Goal: Task Accomplishment & Management: Manage account settings

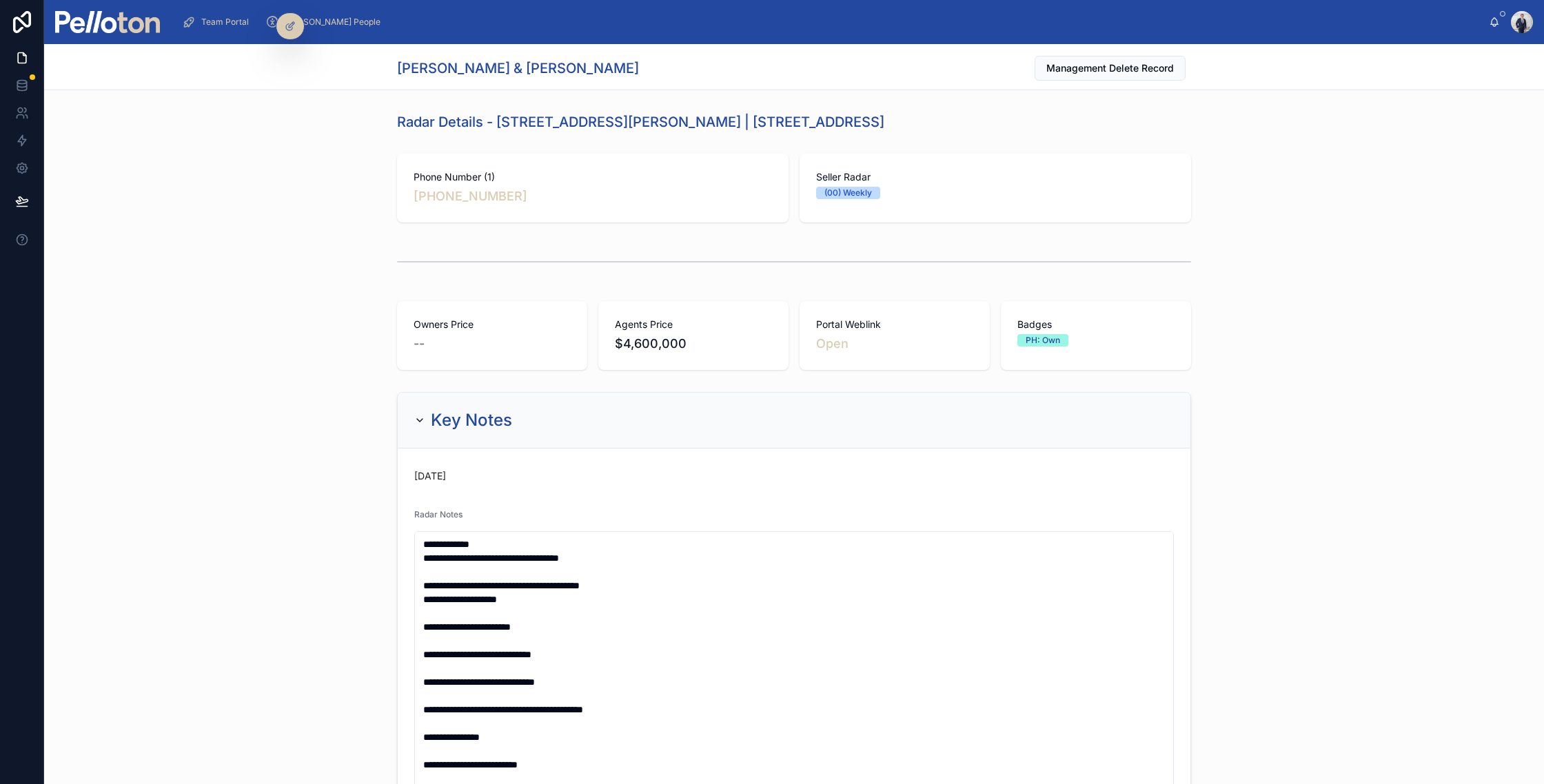
click at [127, 27] on img at bounding box center [108, 22] width 105 height 22
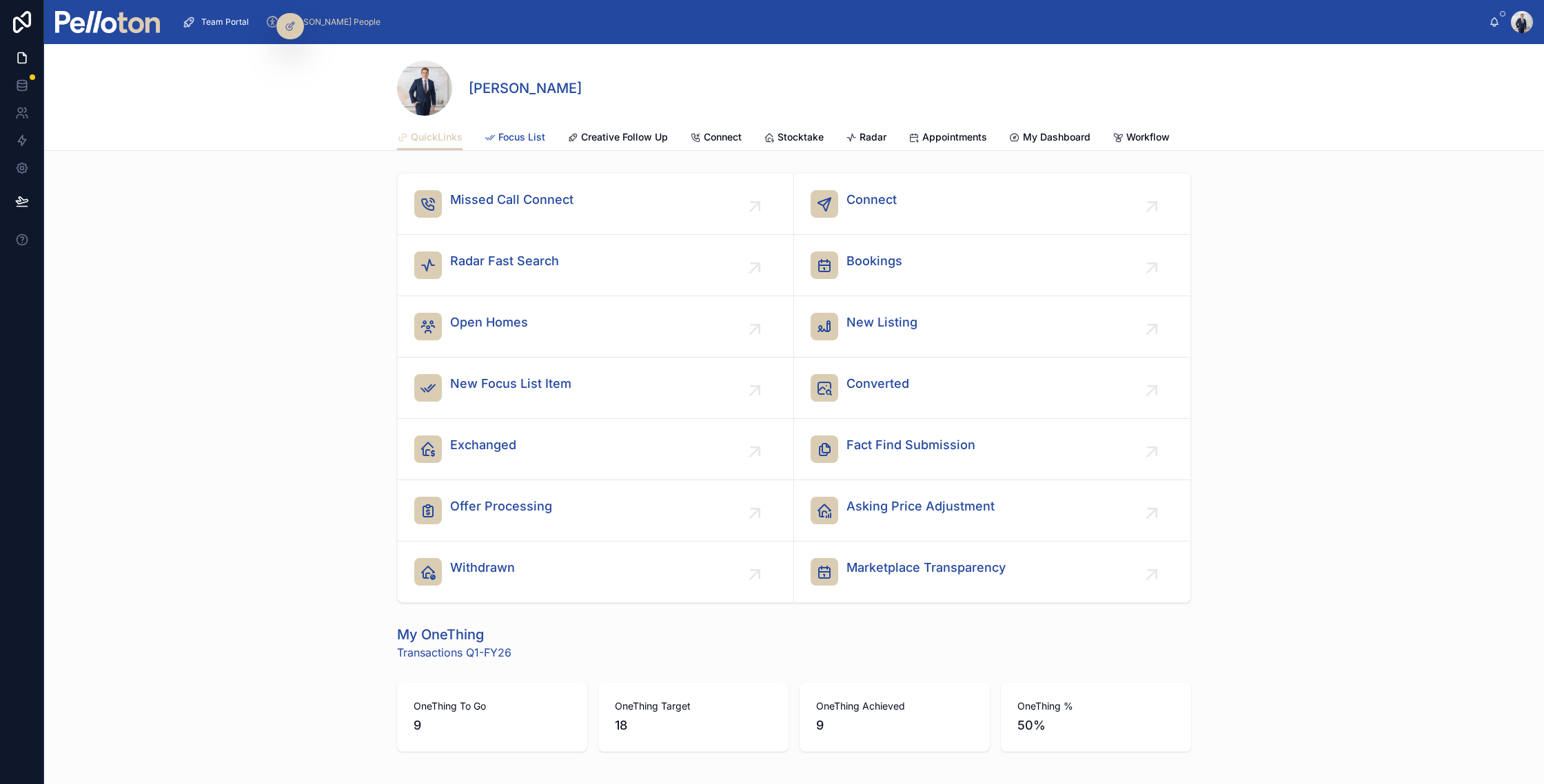
click at [525, 137] on span "Focus List" at bounding box center [522, 137] width 47 height 14
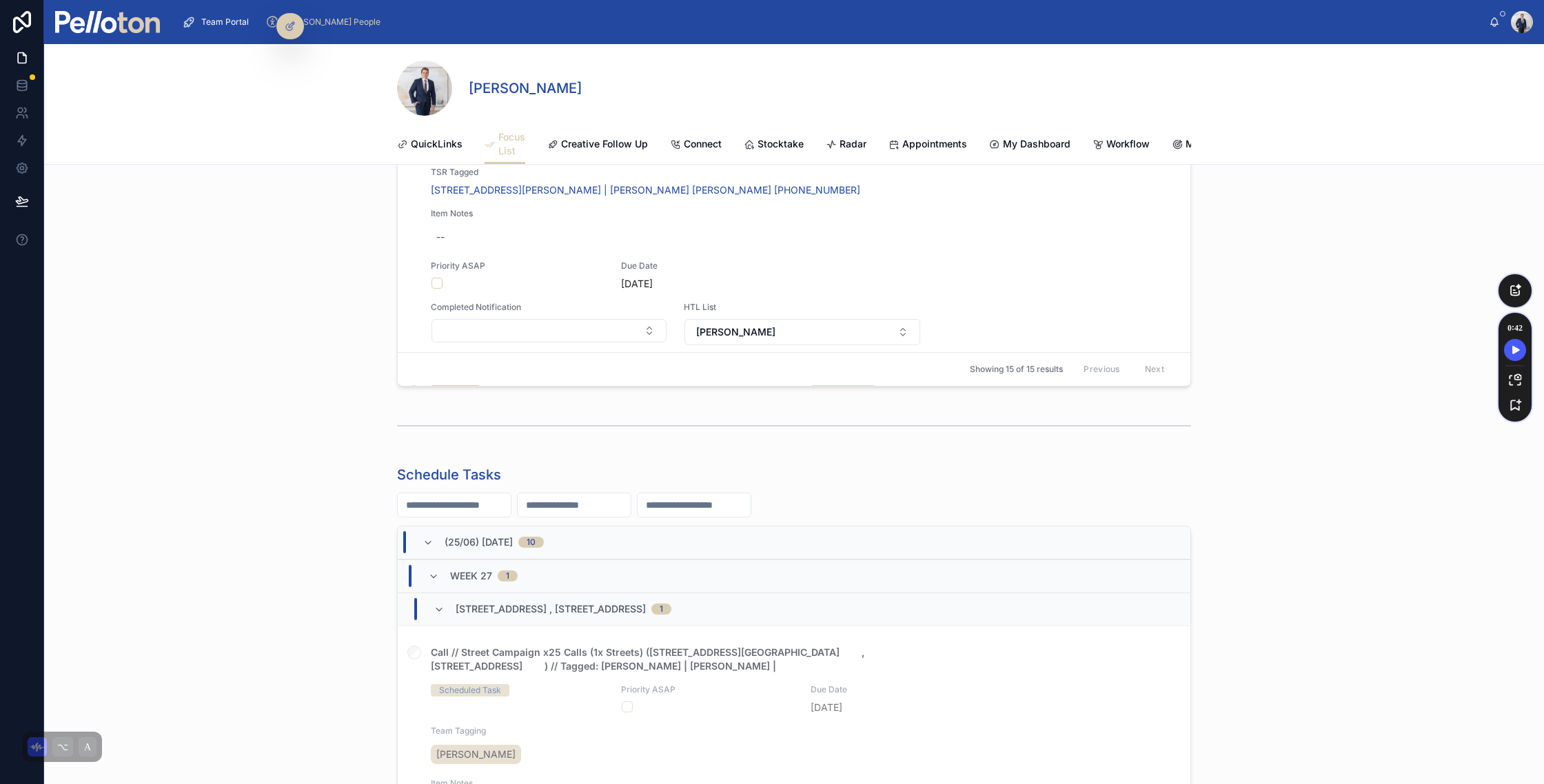
scroll to position [539, 0]
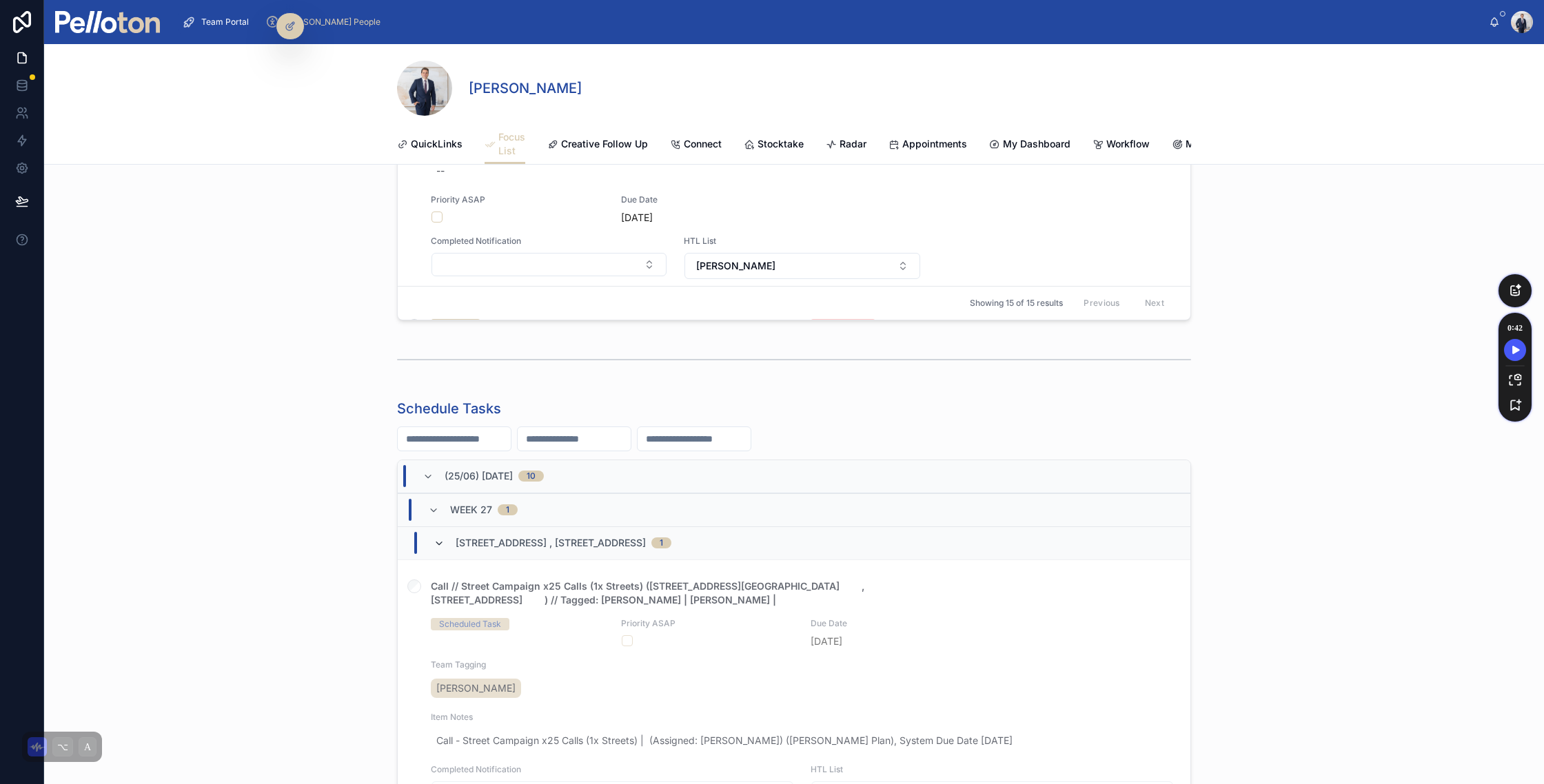
click at [440, 545] on icon at bounding box center [439, 544] width 11 height 11
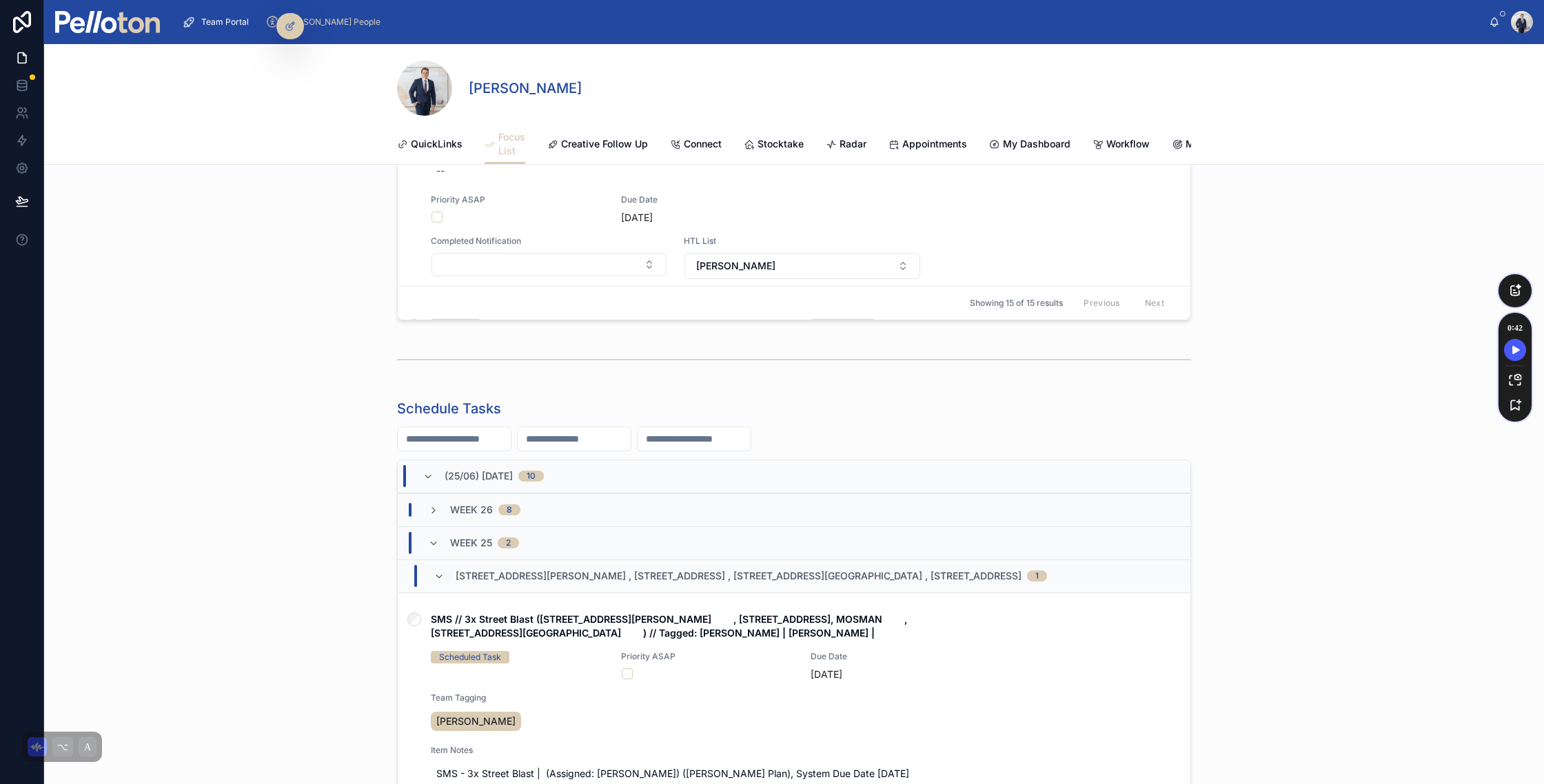
click at [440, 538] on div "Week 25 2" at bounding box center [473, 543] width 91 height 22
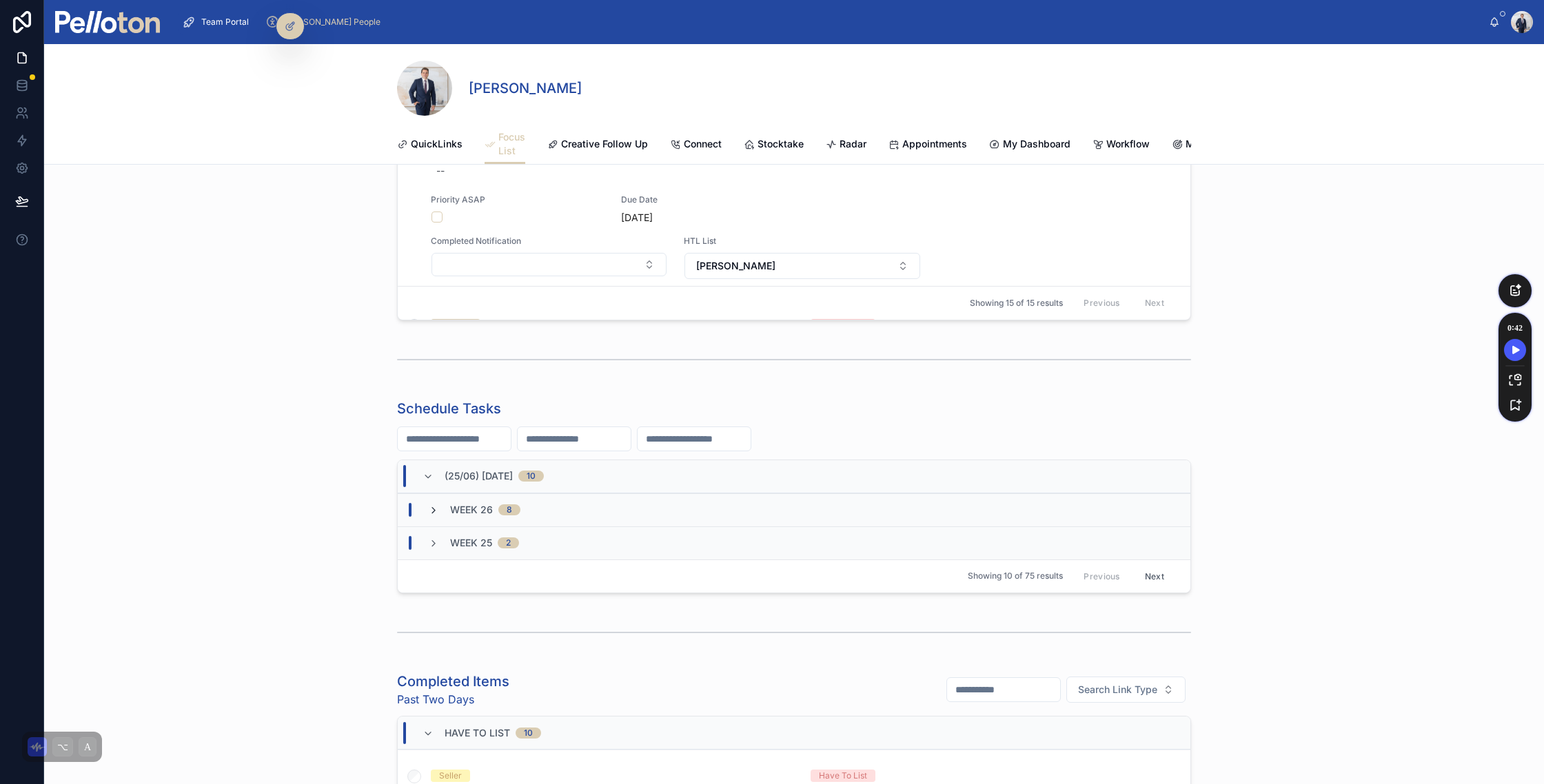
click at [434, 505] on icon at bounding box center [433, 511] width 11 height 11
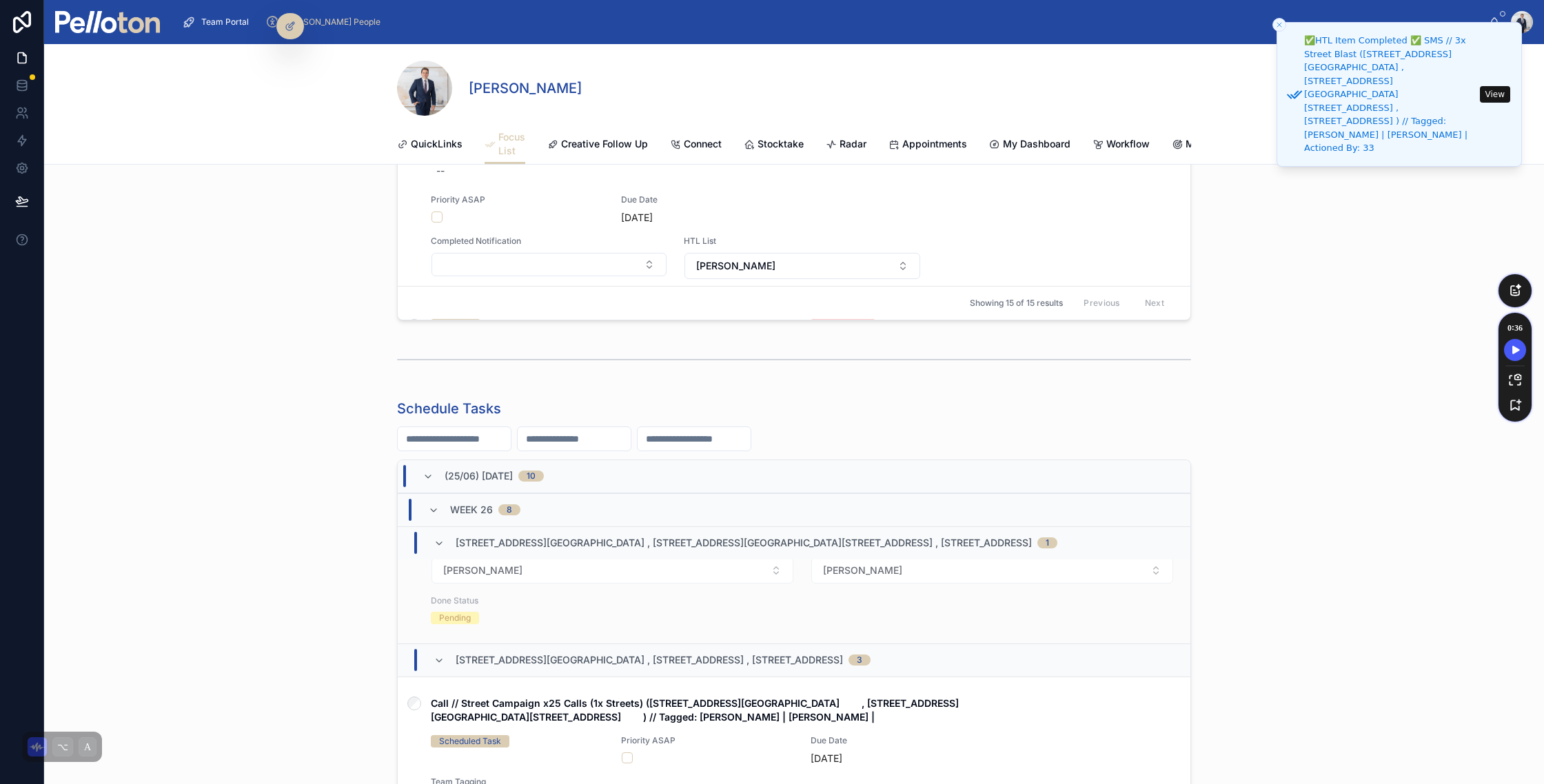
scroll to position [227, 0]
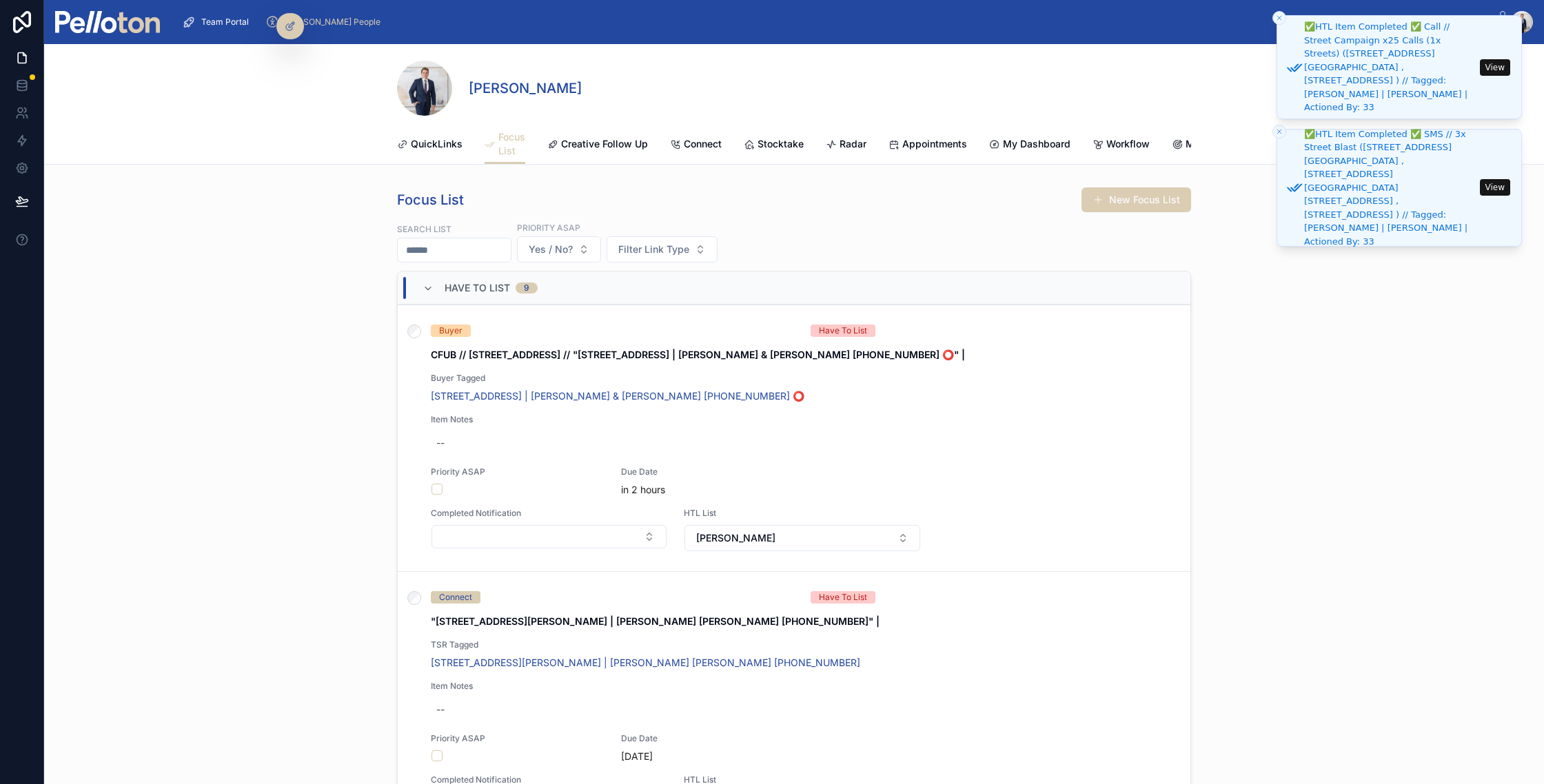
click at [1279, 18] on line "Close toast" at bounding box center [1279, 18] width 4 height 4
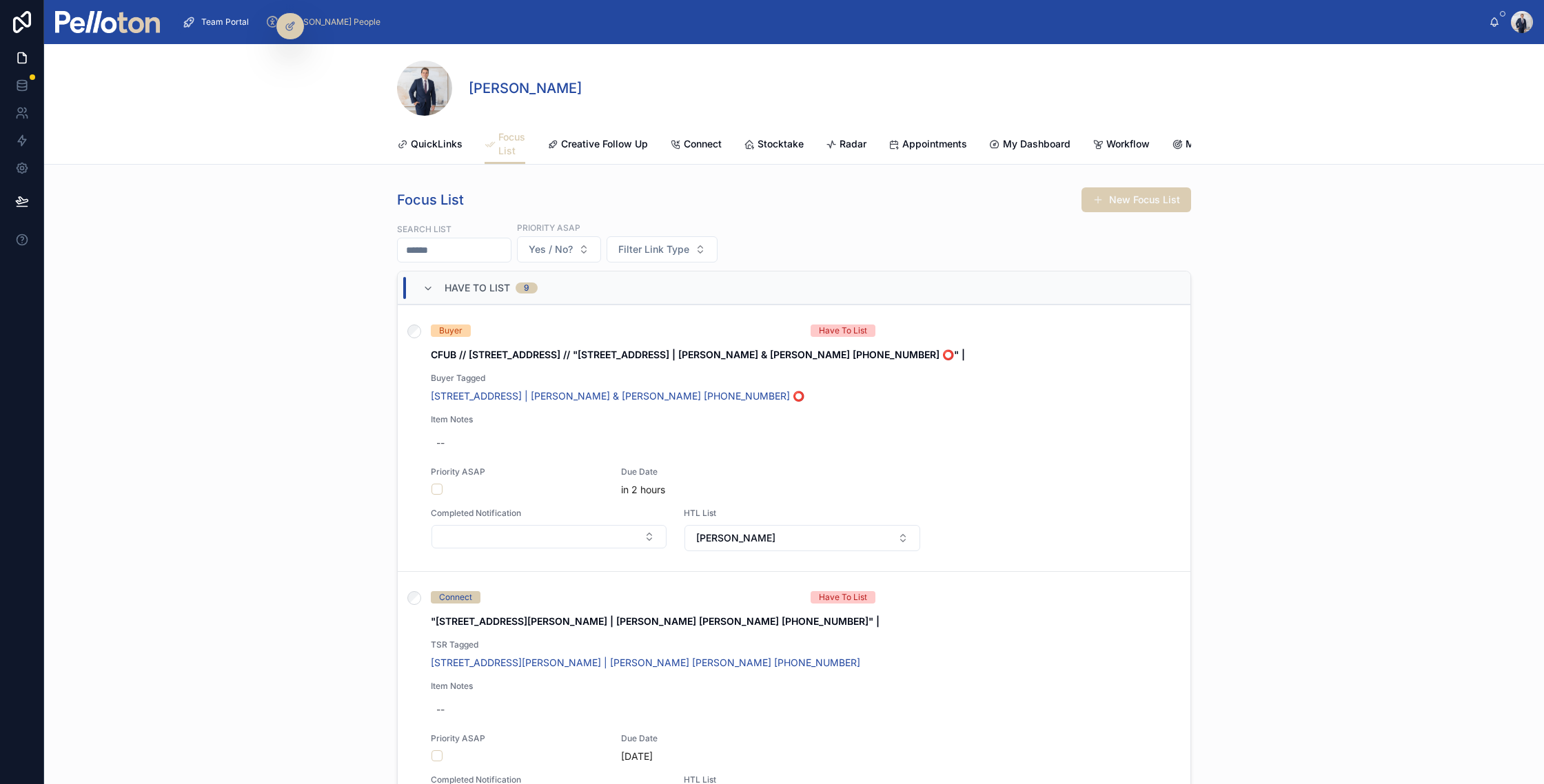
click at [228, 525] on div "Focus List New Focus List Search List Priority ASAP Yes / No? Filter Link Type …" at bounding box center [794, 523] width 1500 height 684
click at [595, 141] on span "Creative Follow Up" at bounding box center [604, 144] width 87 height 14
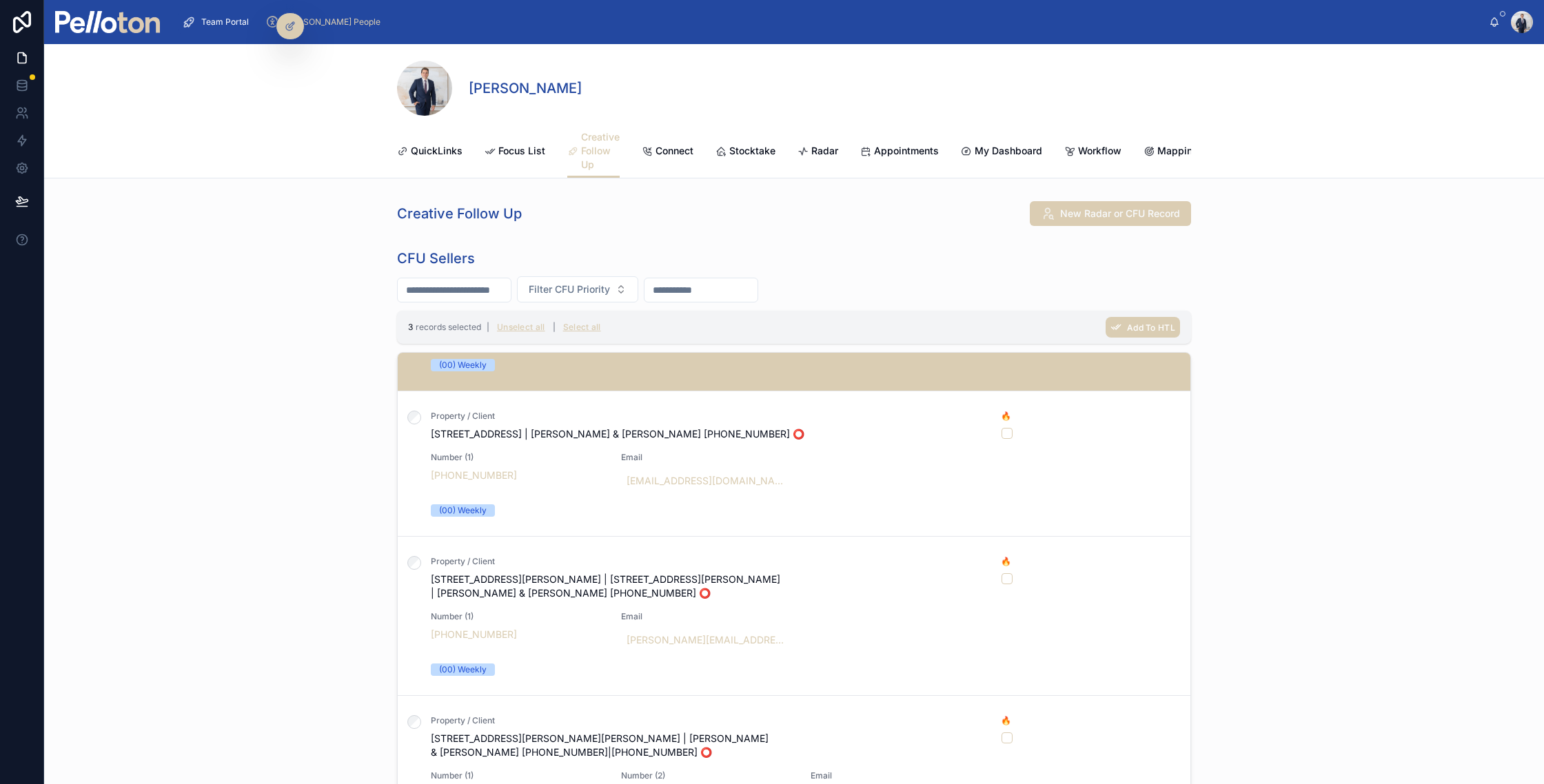
scroll to position [1138, 0]
click at [1150, 323] on span "Add To HTL" at bounding box center [1151, 328] width 48 height 10
click at [1211, 299] on icon at bounding box center [1210, 300] width 11 height 11
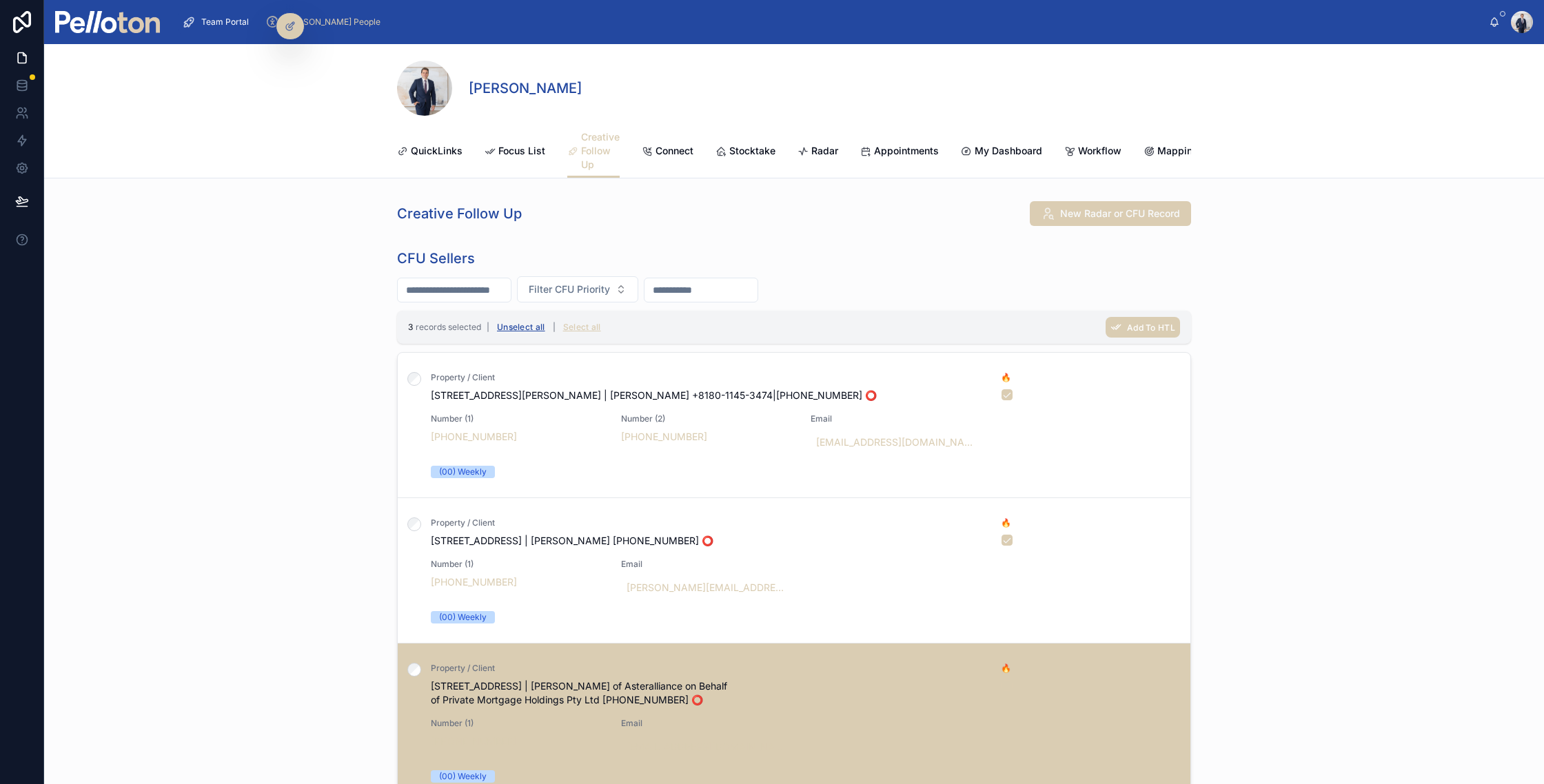
click at [520, 328] on button "Unselect all" at bounding box center [521, 328] width 58 height 22
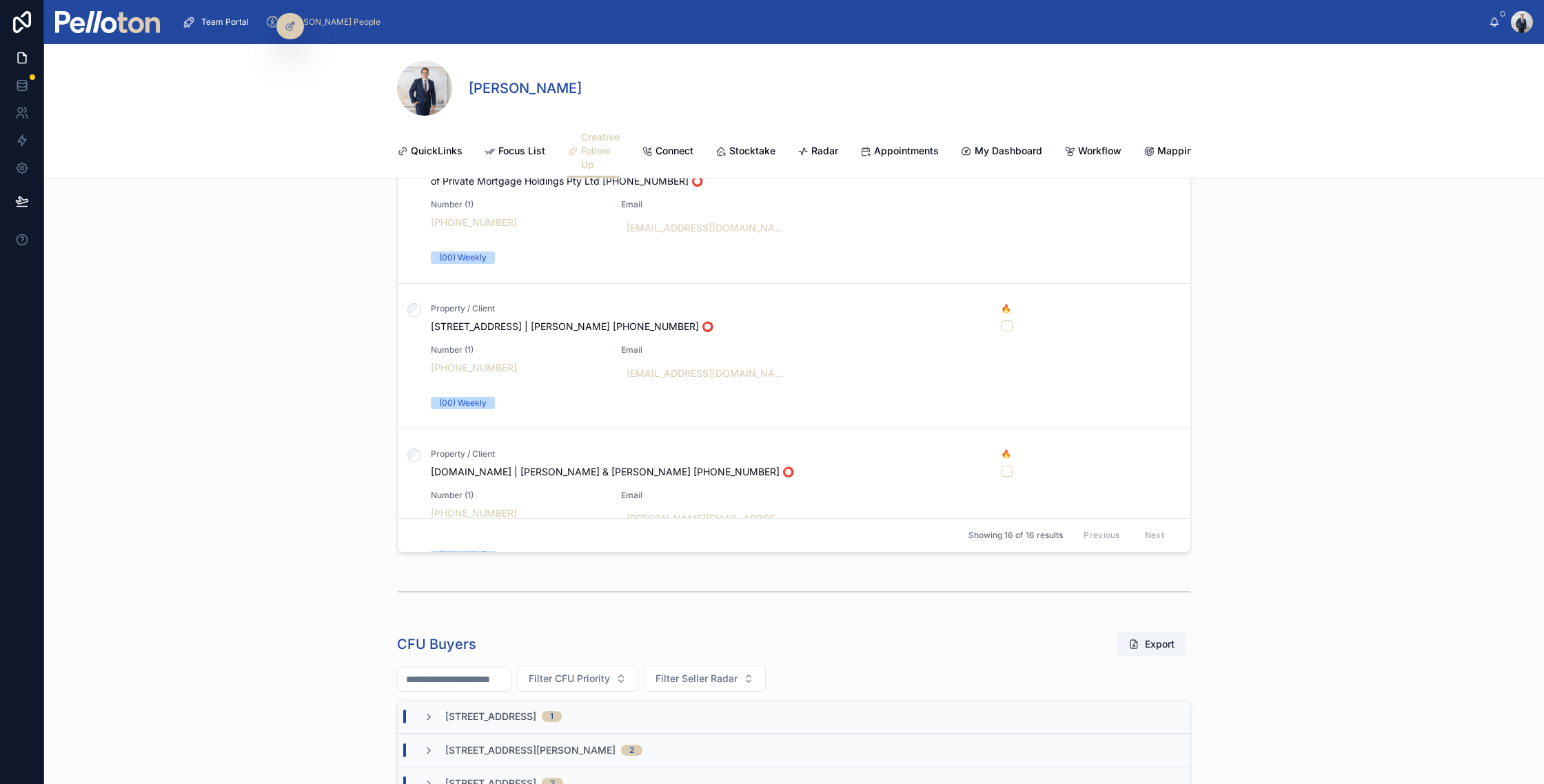
scroll to position [489, 0]
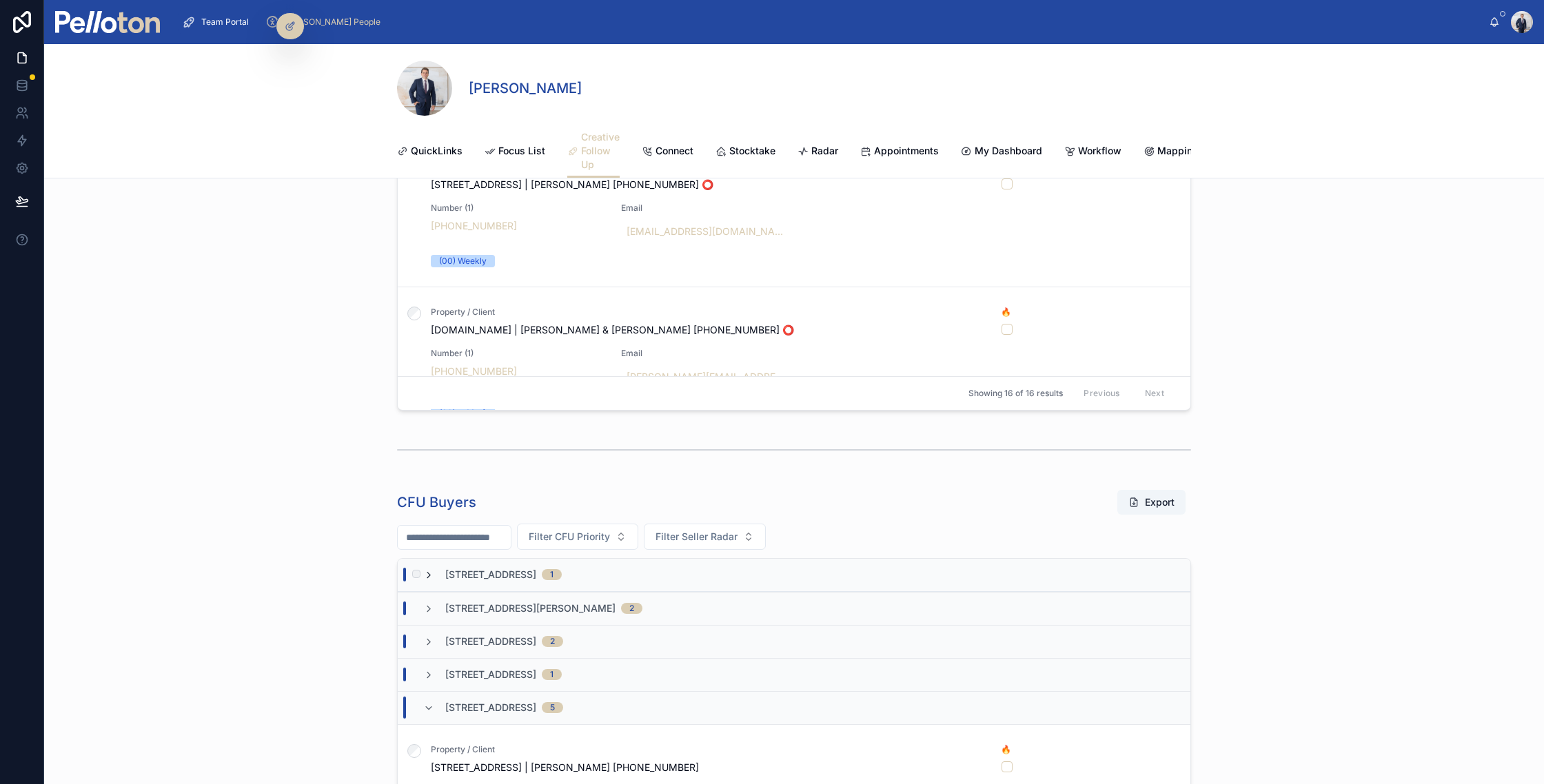
click at [430, 575] on icon at bounding box center [429, 575] width 11 height 11
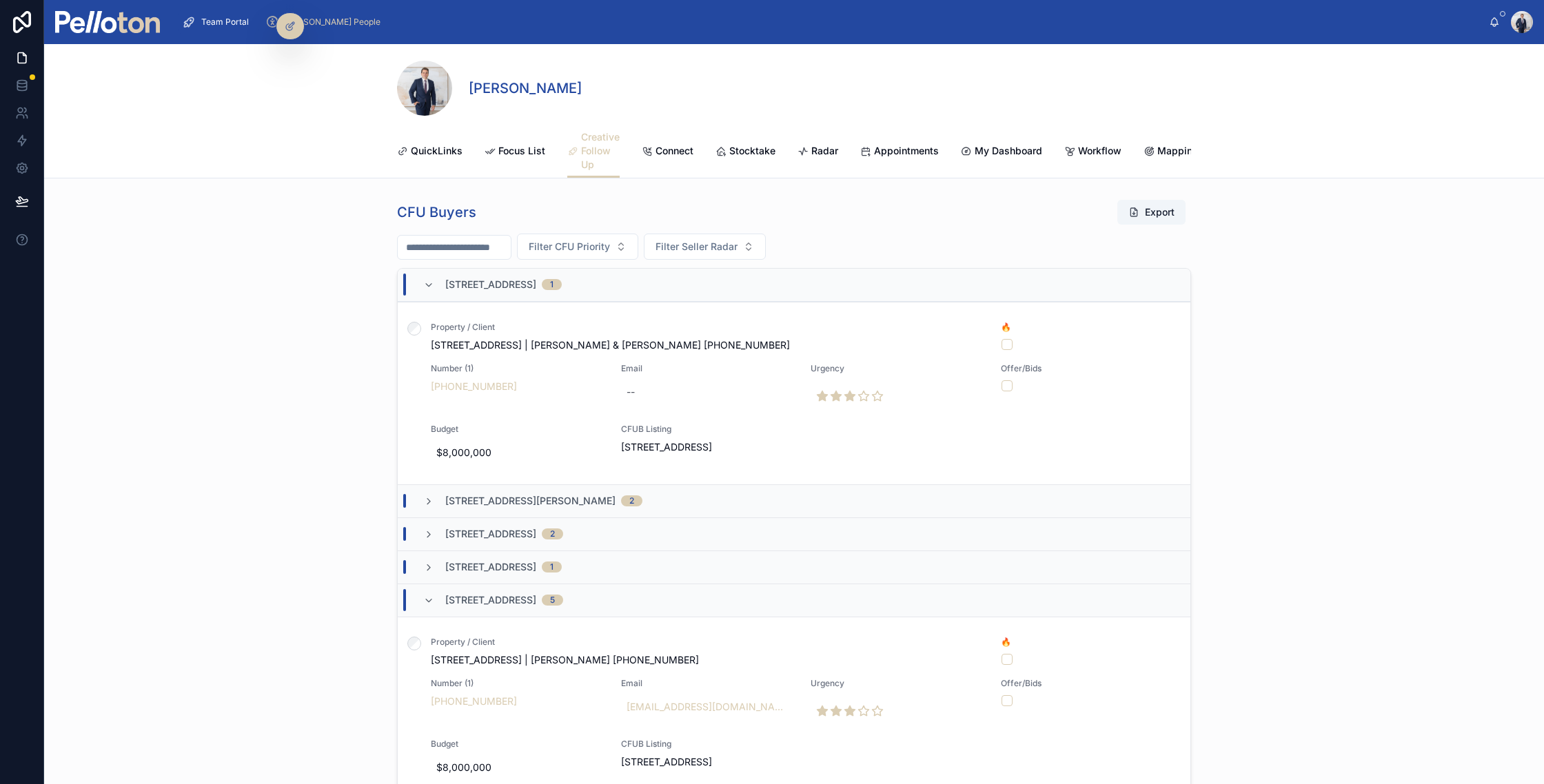
scroll to position [760, 0]
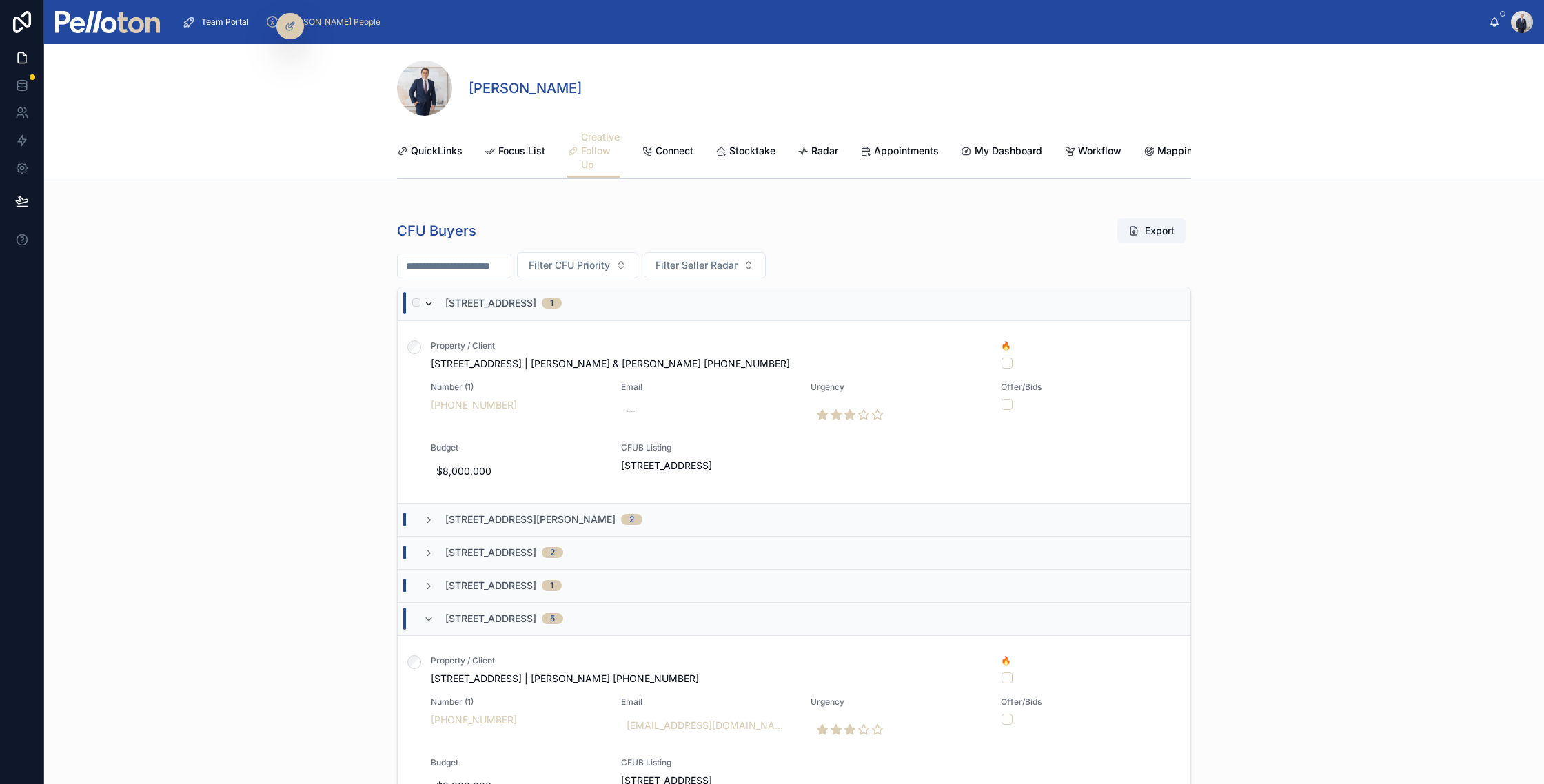
click at [428, 301] on icon at bounding box center [429, 304] width 11 height 11
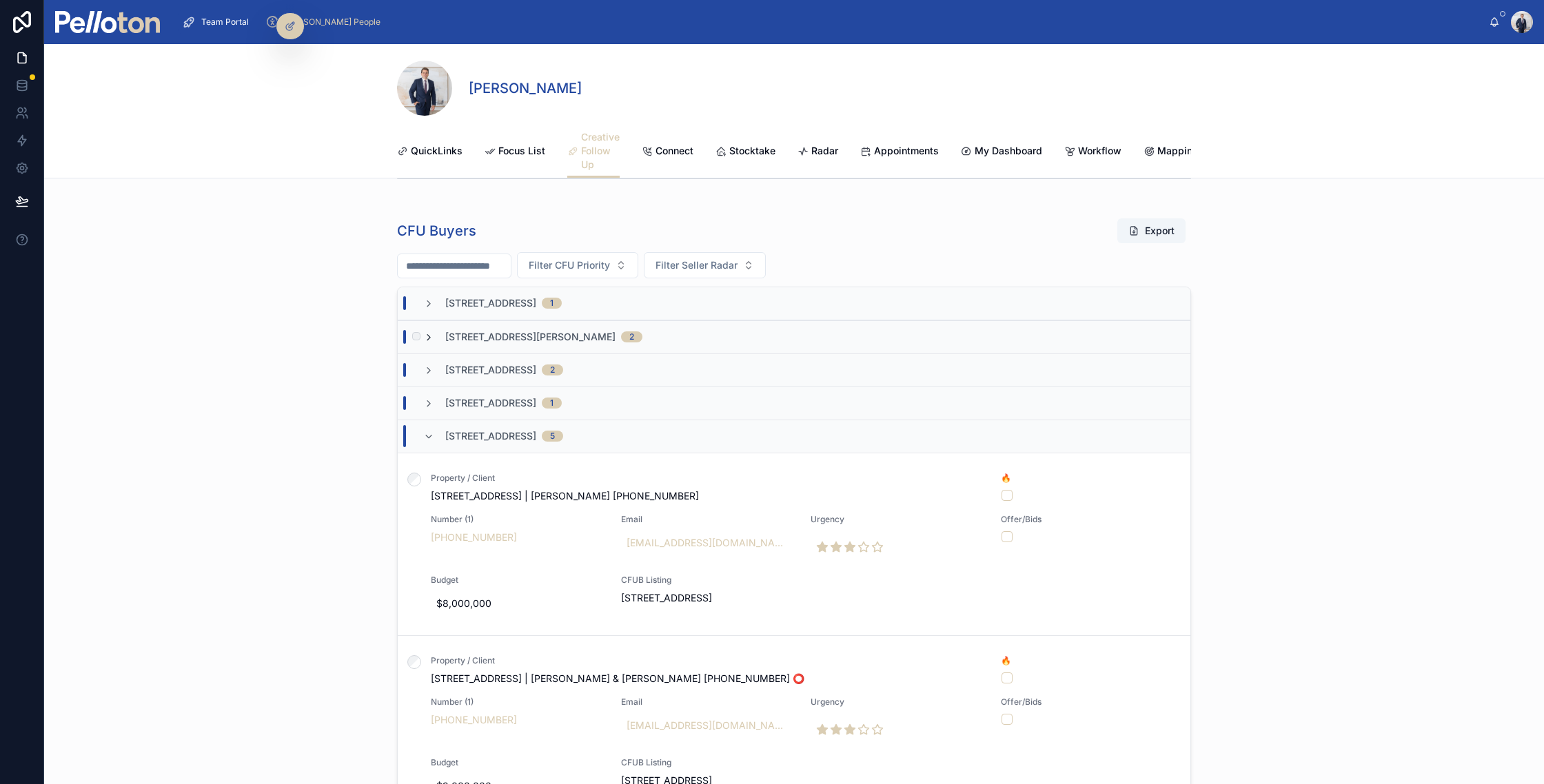
click at [433, 336] on icon at bounding box center [429, 338] width 11 height 11
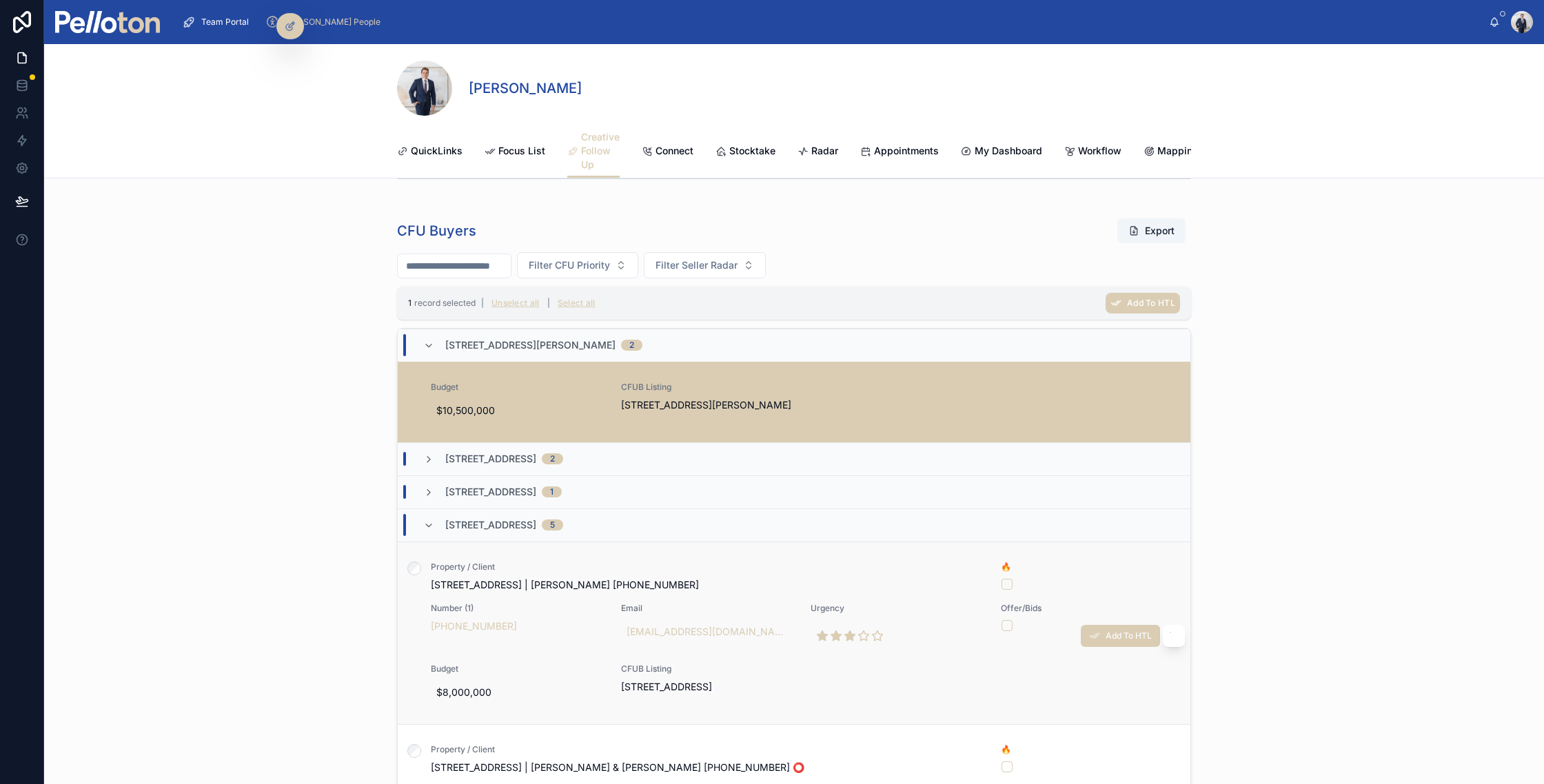
scroll to position [307, 0]
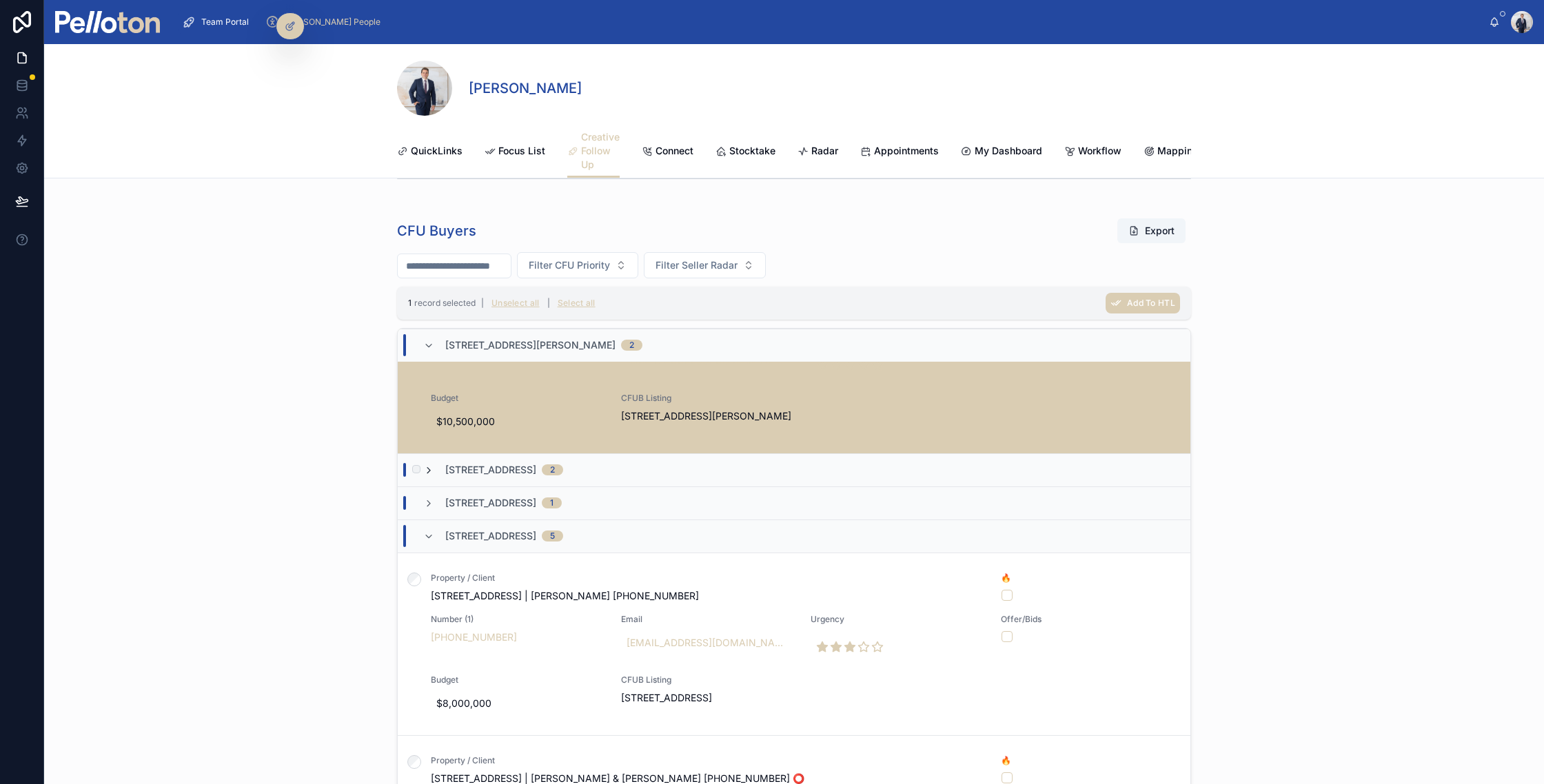
click at [429, 470] on icon at bounding box center [429, 471] width 11 height 11
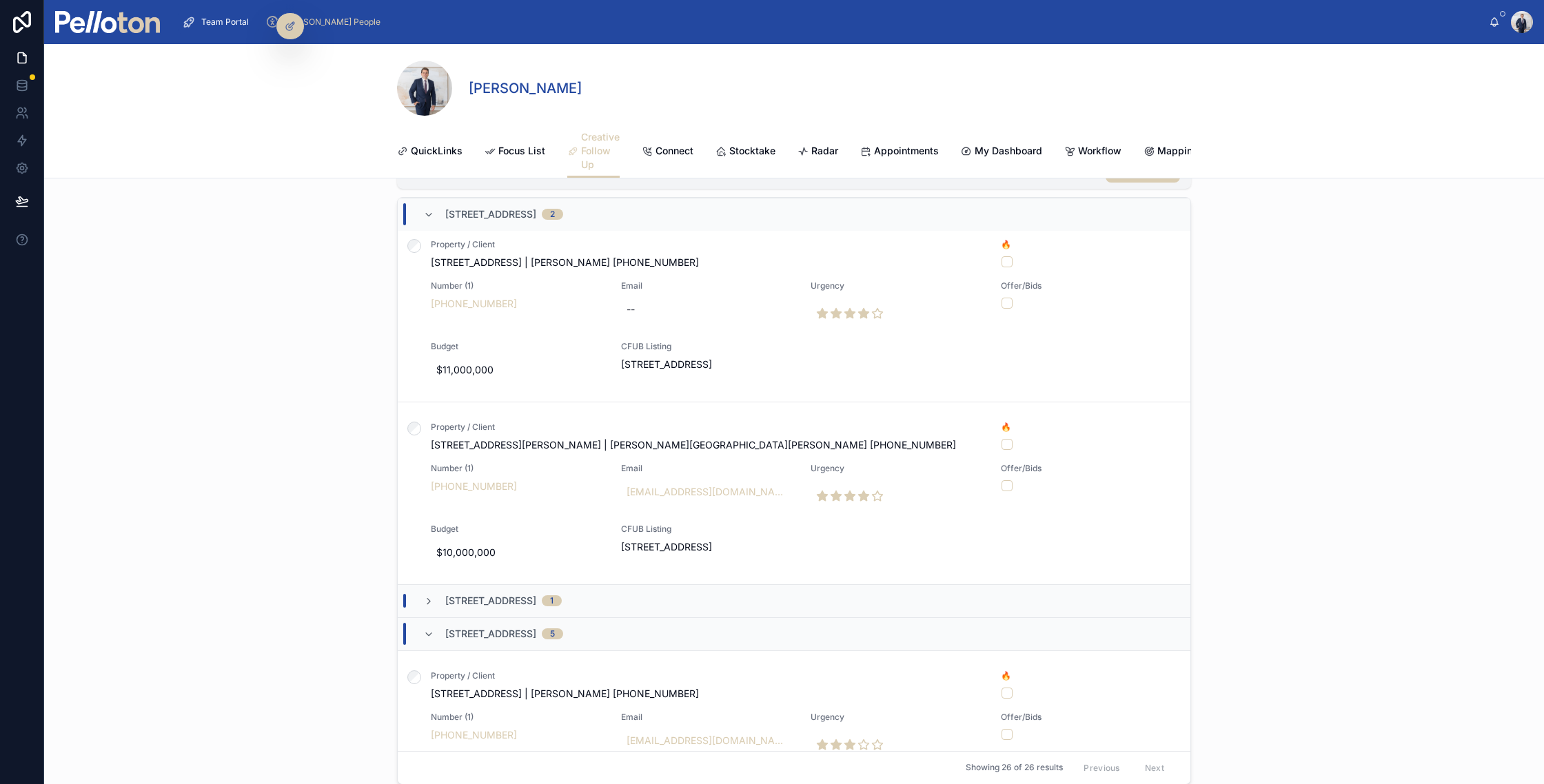
scroll to position [438, 0]
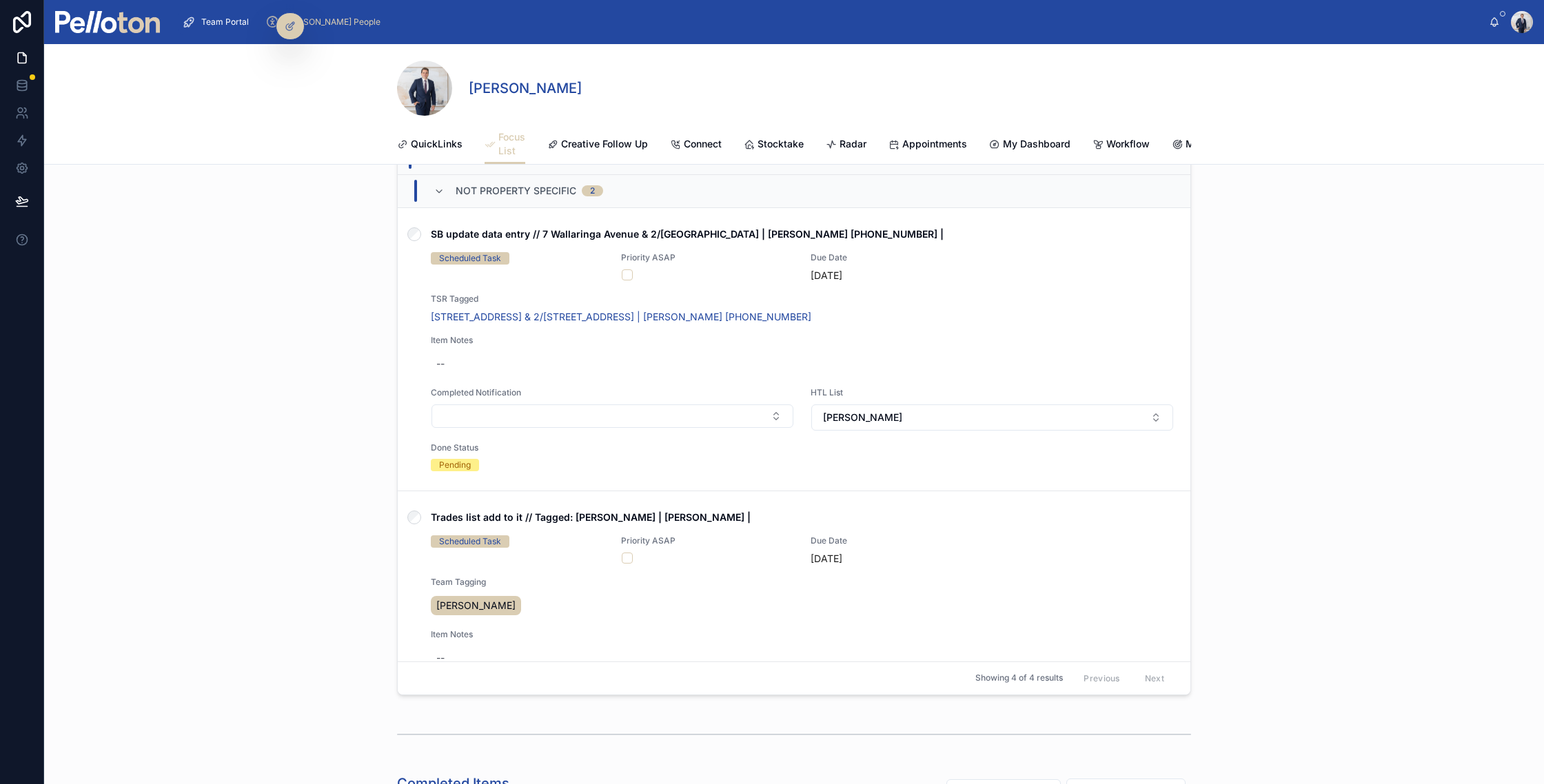
scroll to position [877, 0]
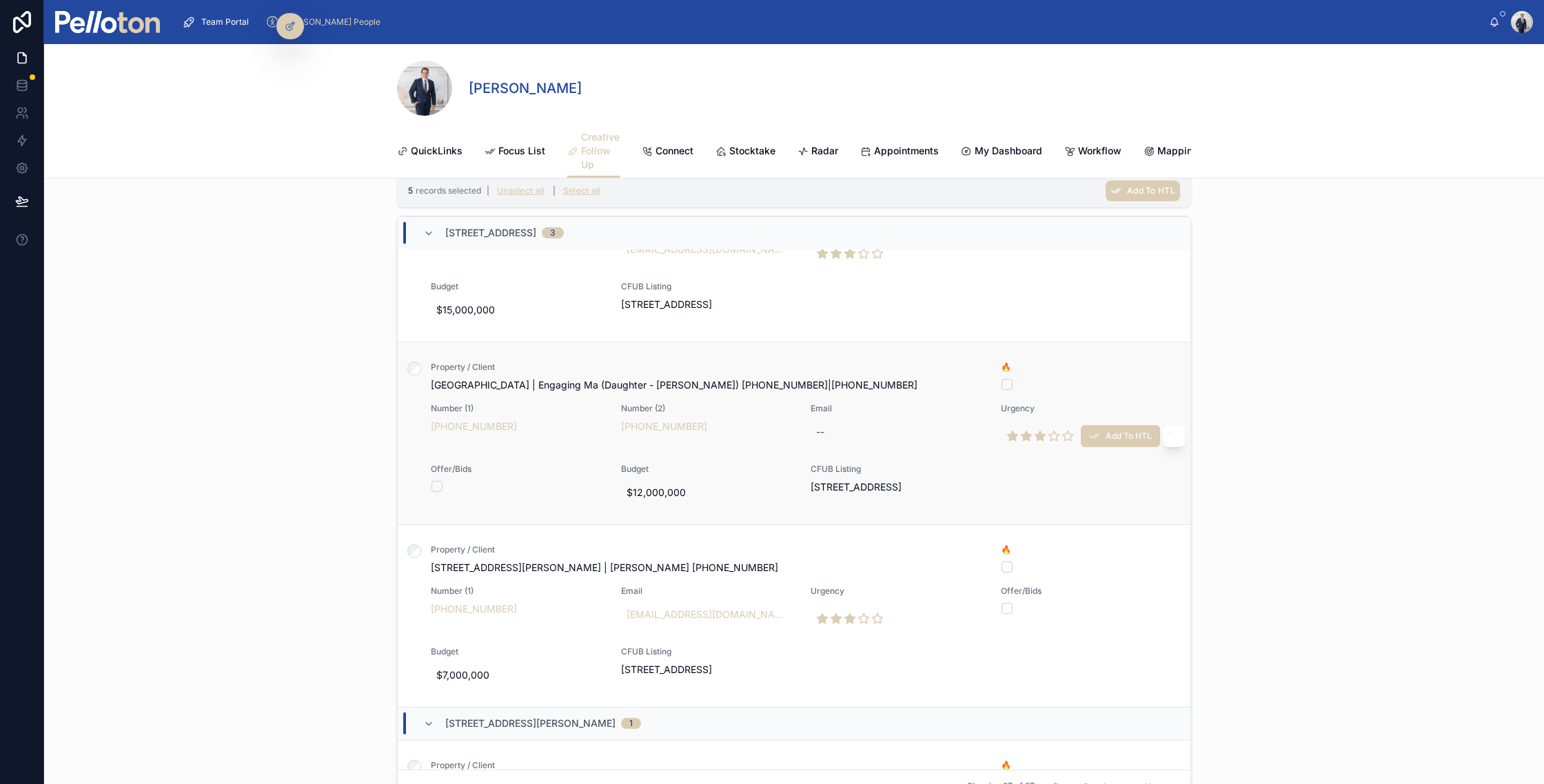
scroll to position [3741, 0]
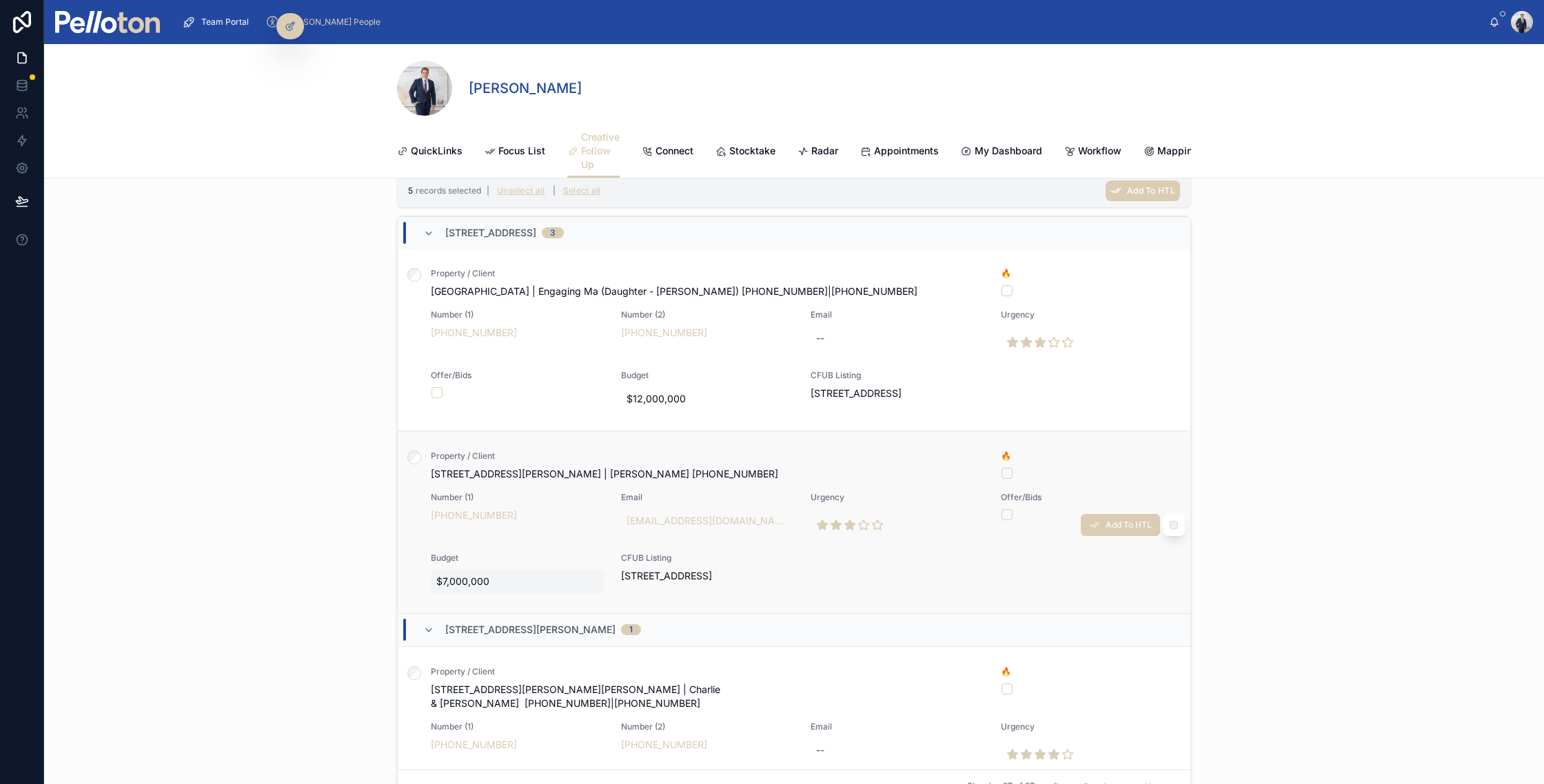
click at [447, 575] on span "$7,000,000" at bounding box center [517, 582] width 162 height 14
click at [459, 584] on input "**********" at bounding box center [503, 587] width 130 height 20
type input "**********"
click at [605, 586] on icon "submit" at bounding box center [606, 584] width 7 height 5
click at [452, 575] on span "$11,000,000" at bounding box center [517, 582] width 162 height 14
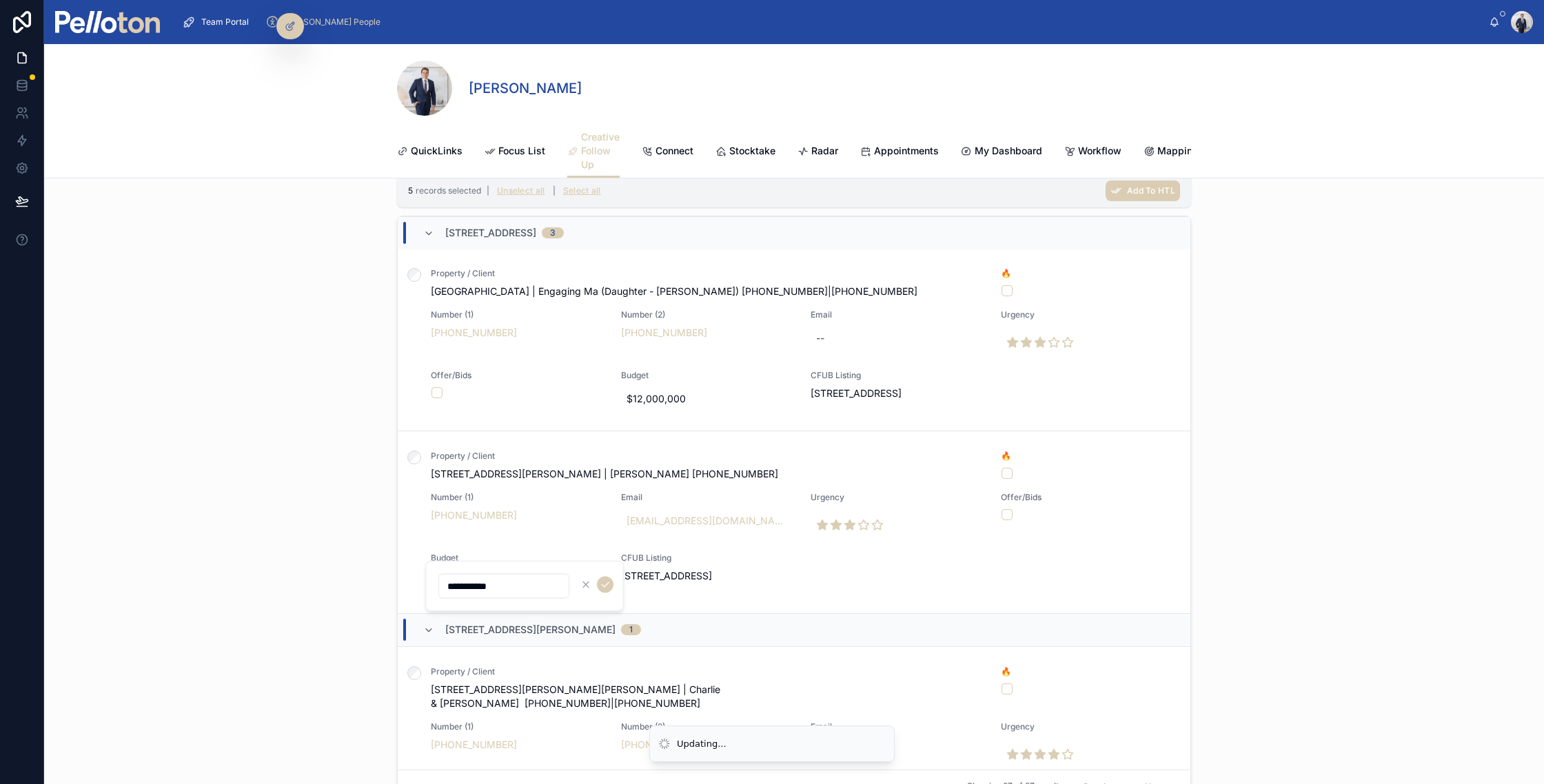
click at [460, 587] on input "**********" at bounding box center [503, 587] width 130 height 20
type input "********"
click at [466, 575] on span "$11,000,000" at bounding box center [517, 582] width 162 height 14
type input "**********"
click at [606, 587] on icon "submit" at bounding box center [606, 585] width 11 height 11
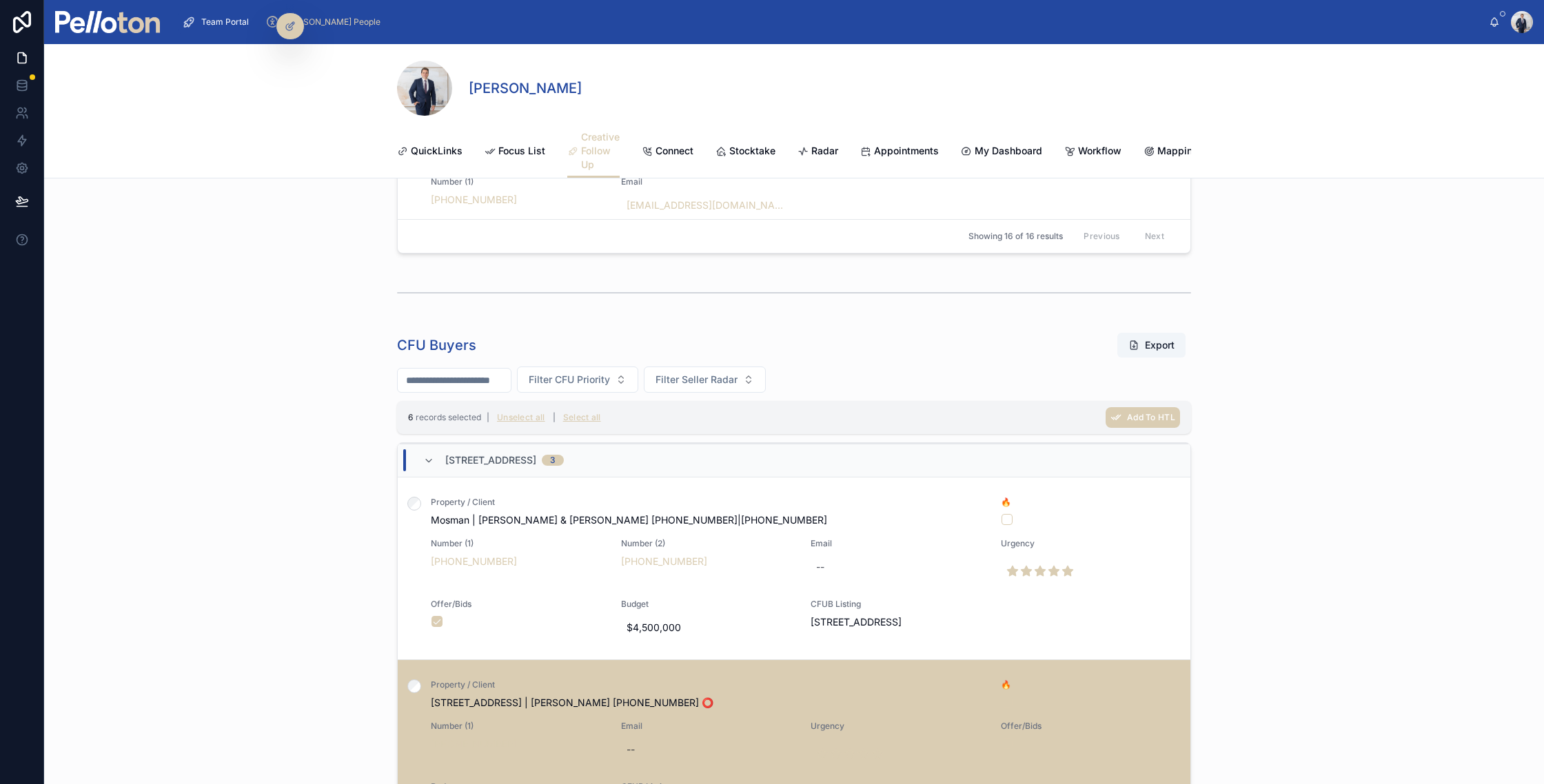
scroll to position [610, 0]
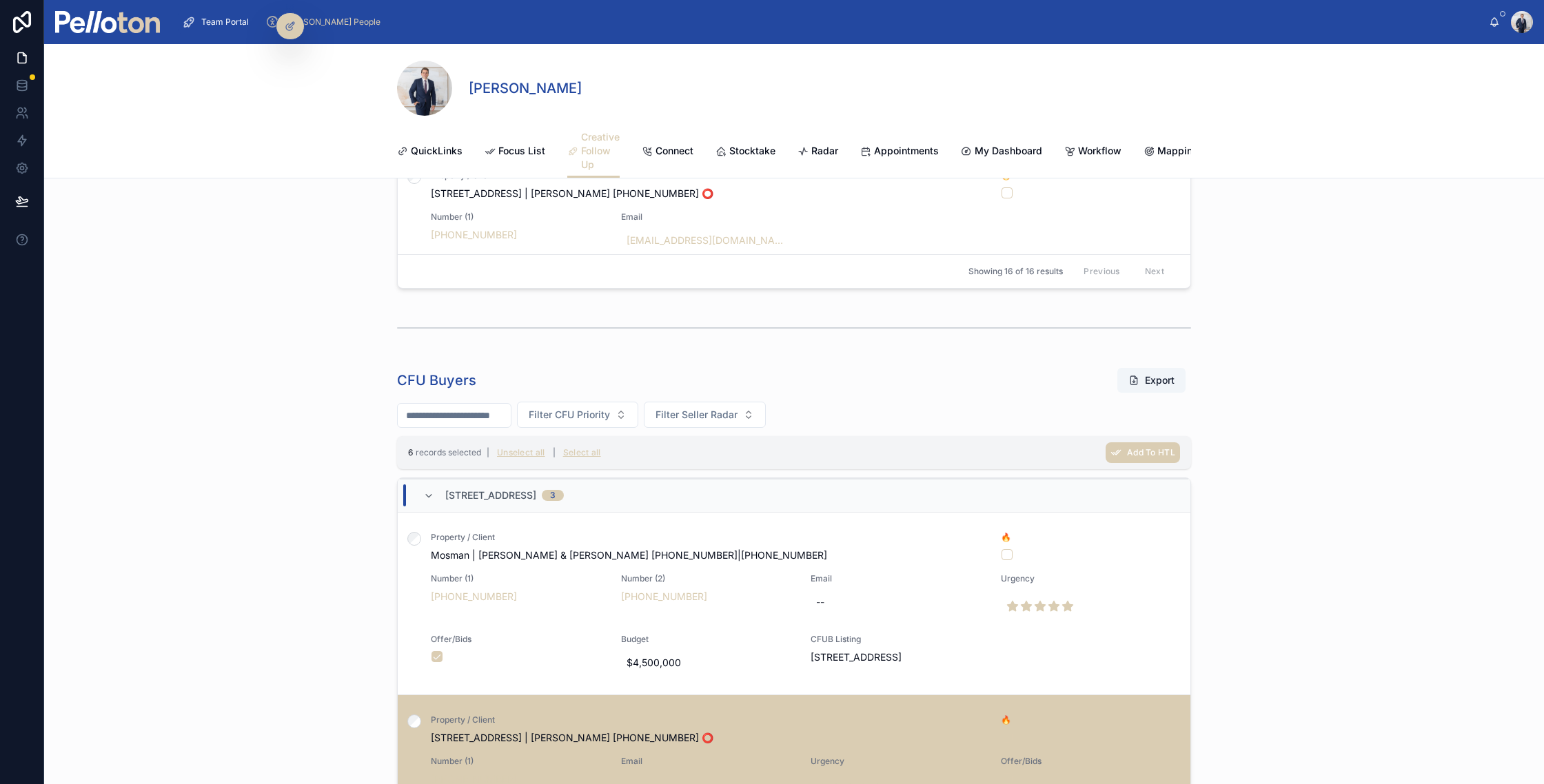
click at [1183, 453] on div "6 records selected | Unselect all | Select all Add To HTL" at bounding box center [794, 452] width 794 height 33
click at [1162, 454] on span "Add To HTL" at bounding box center [1151, 452] width 48 height 10
click at [1213, 425] on icon at bounding box center [1210, 426] width 7 height 5
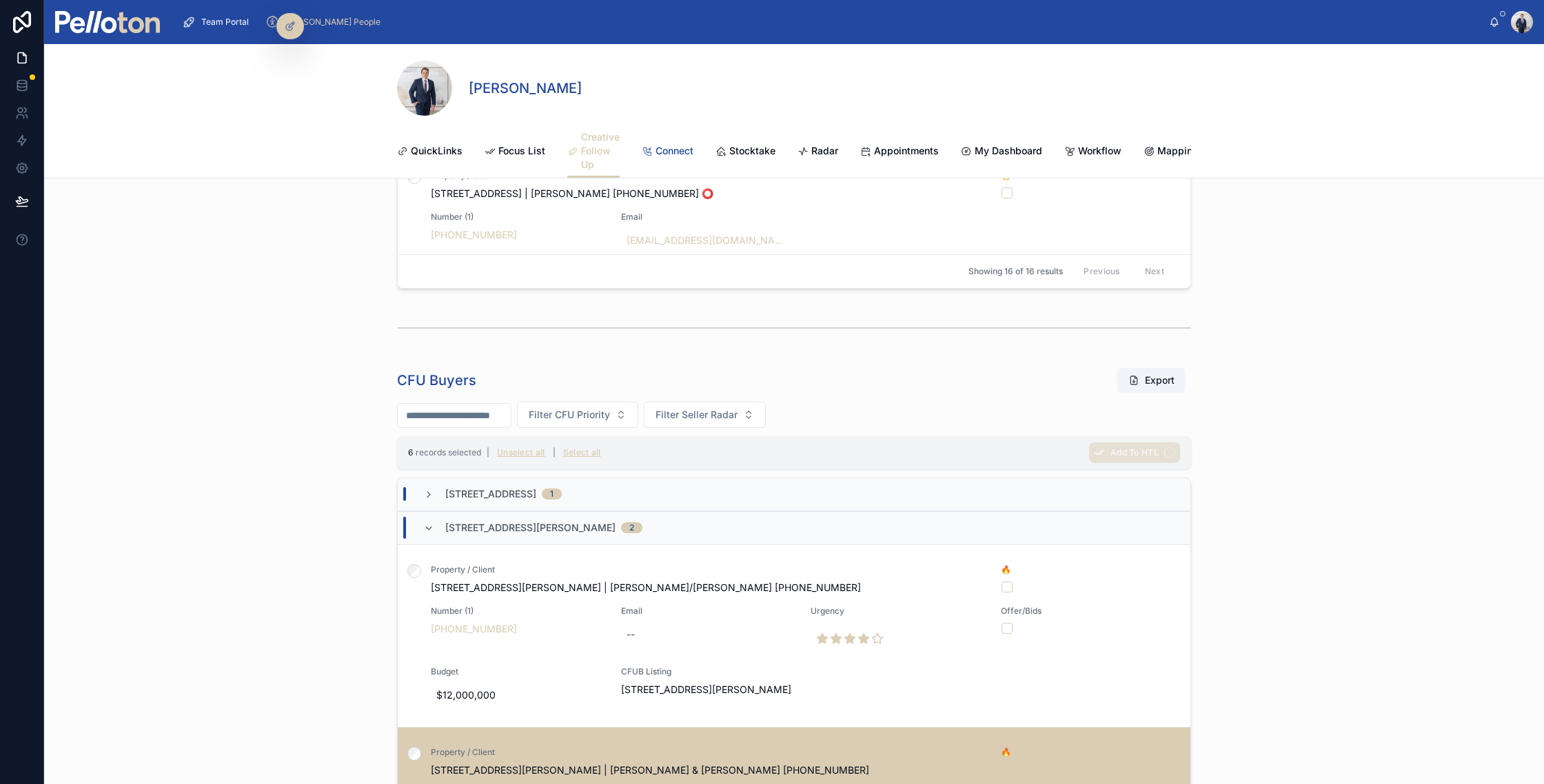
click at [684, 146] on span "Connect" at bounding box center [674, 151] width 38 height 14
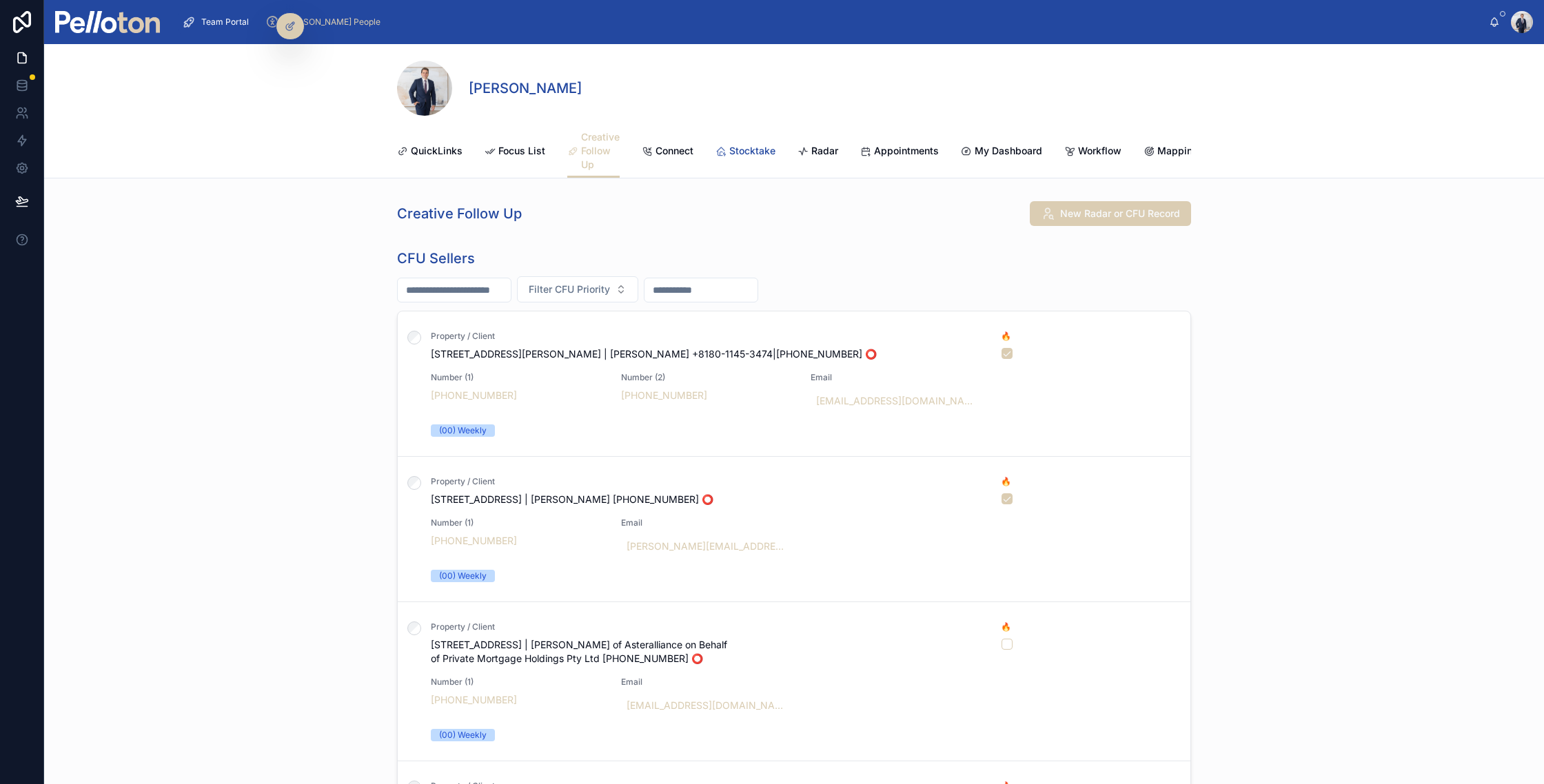
click at [755, 152] on span "Stocktake" at bounding box center [753, 151] width 46 height 14
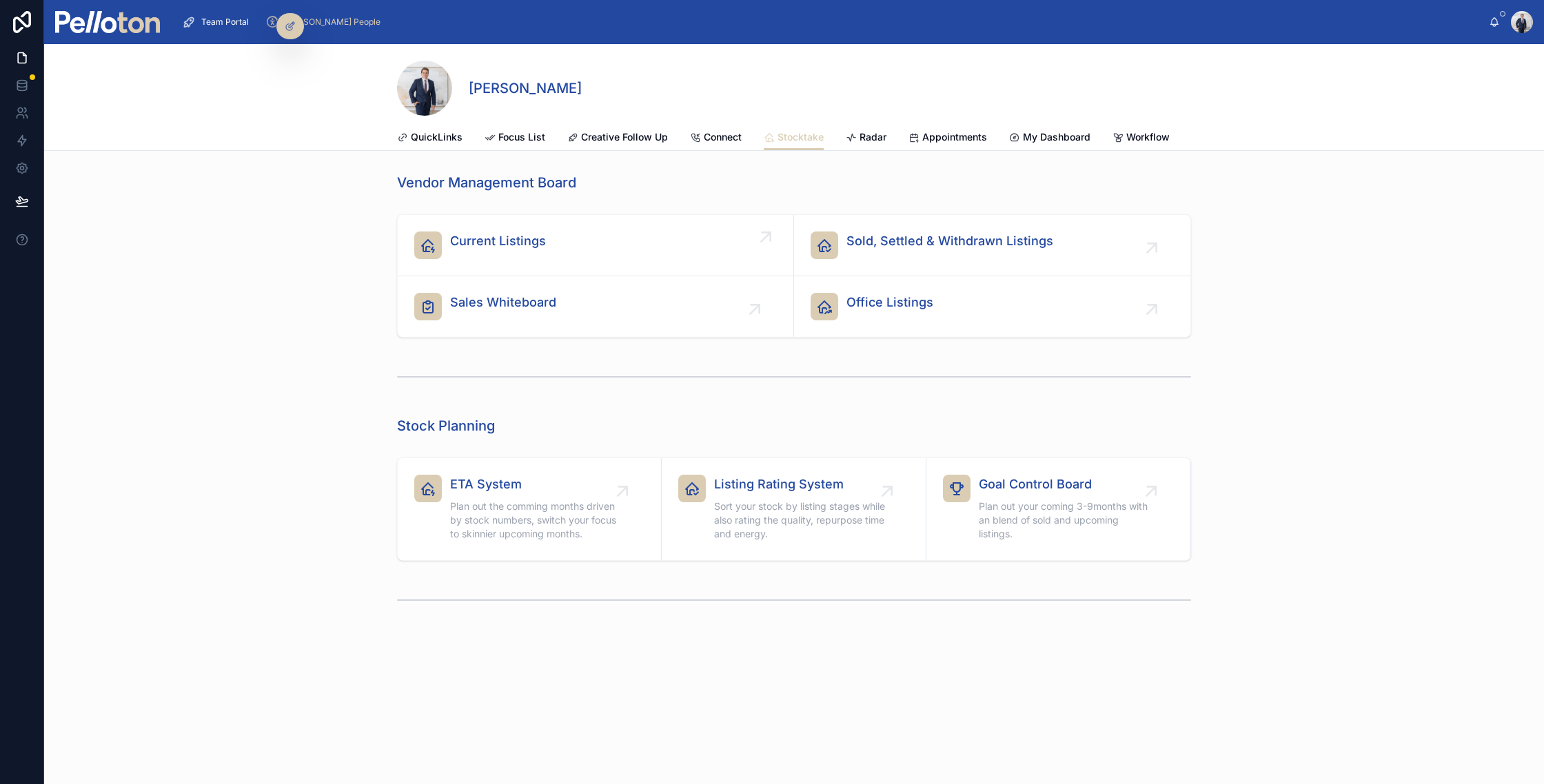
click at [540, 241] on span "Current Listings" at bounding box center [498, 241] width 96 height 20
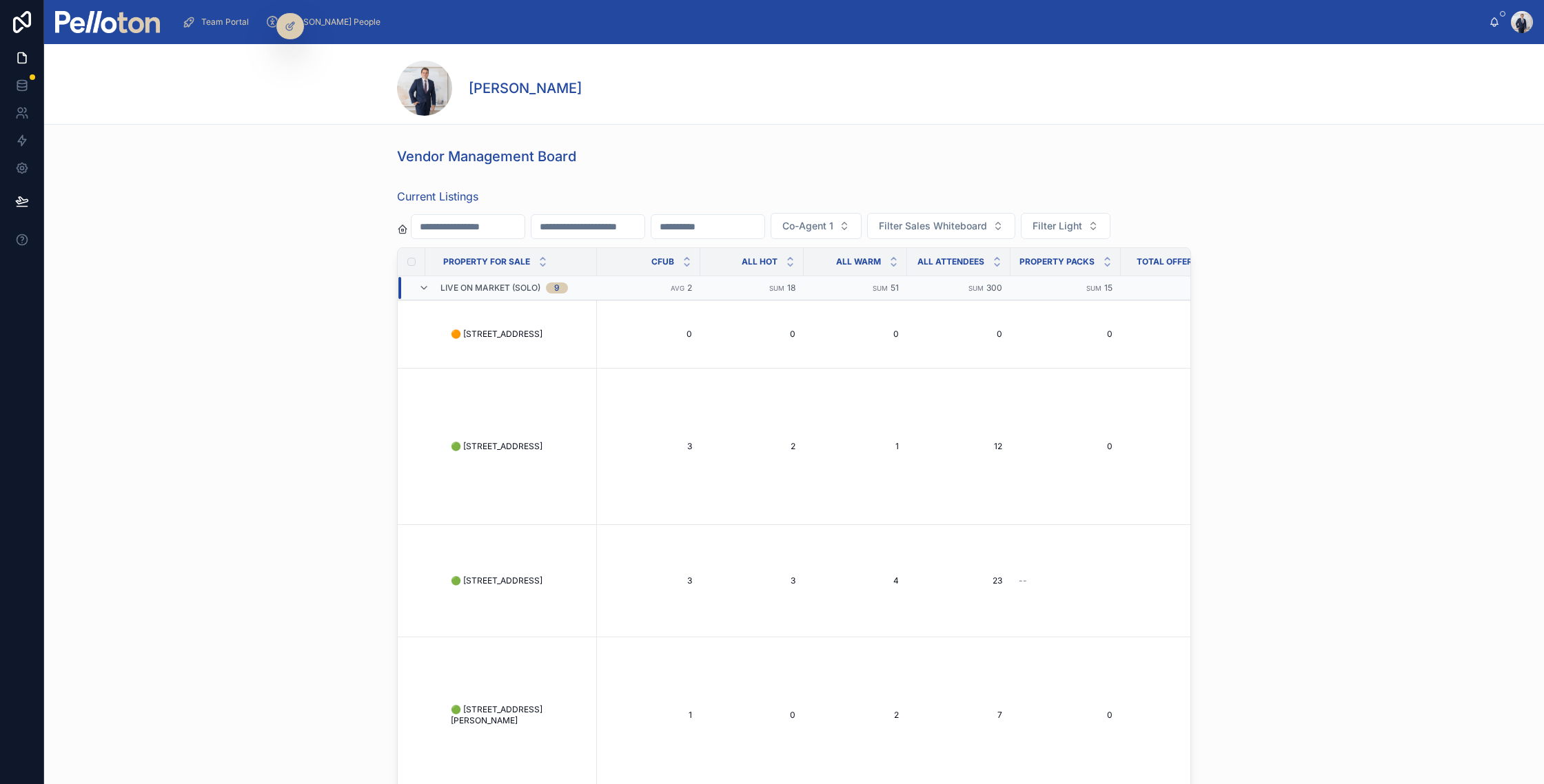
click at [707, 224] on input "text" at bounding box center [707, 227] width 113 height 20
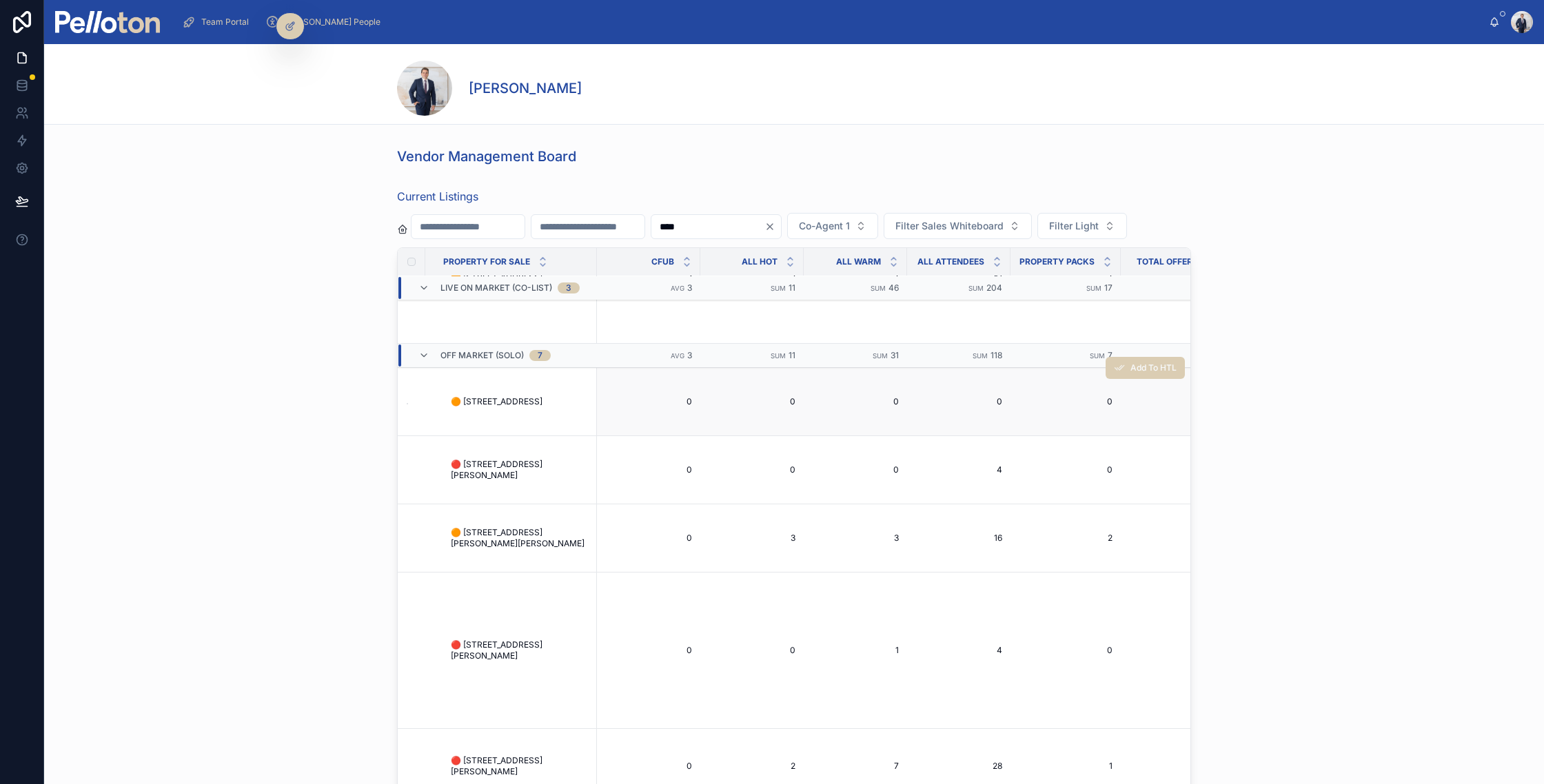
scroll to position [1306, 0]
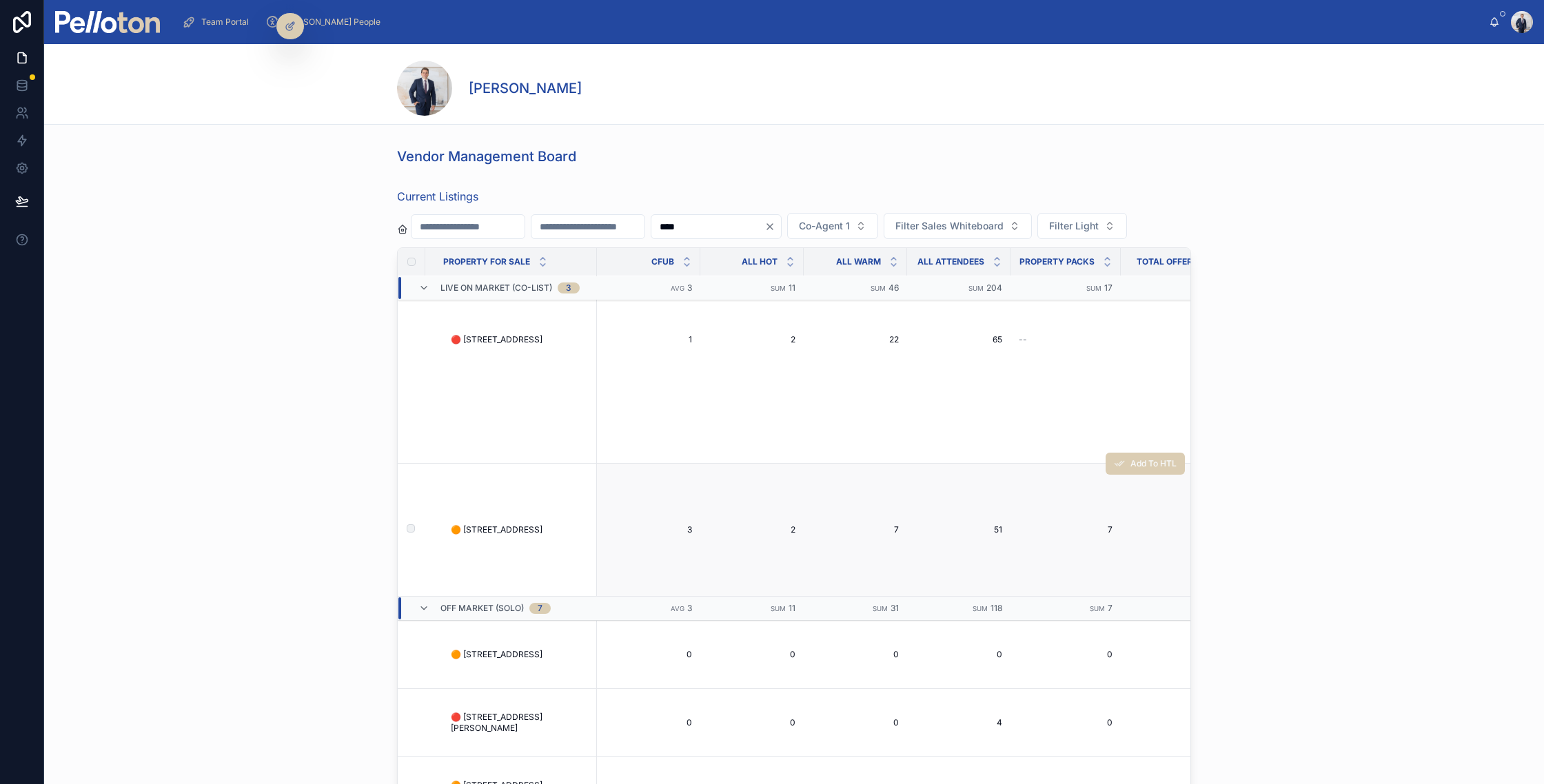
type input "****"
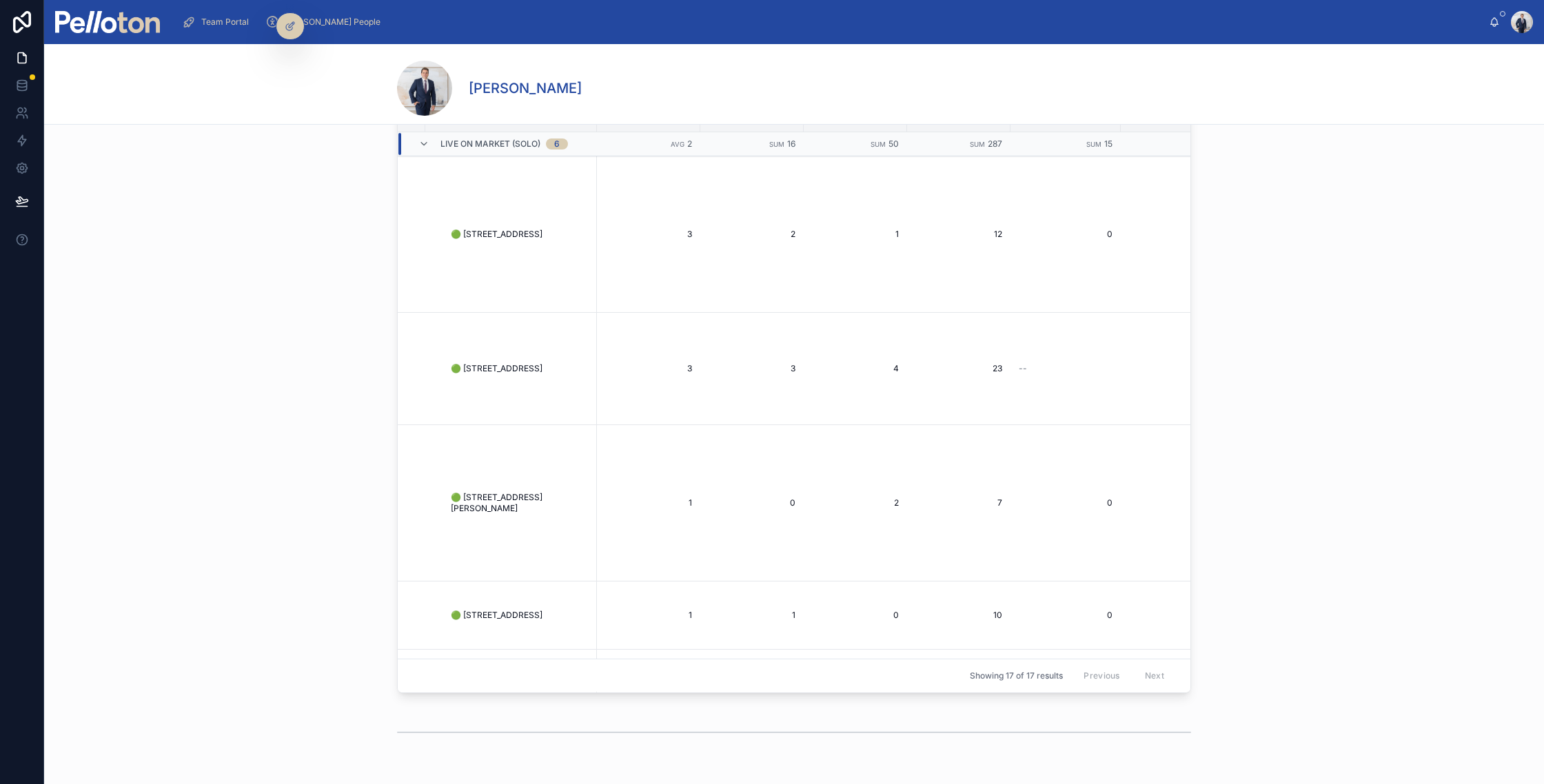
scroll to position [0, 0]
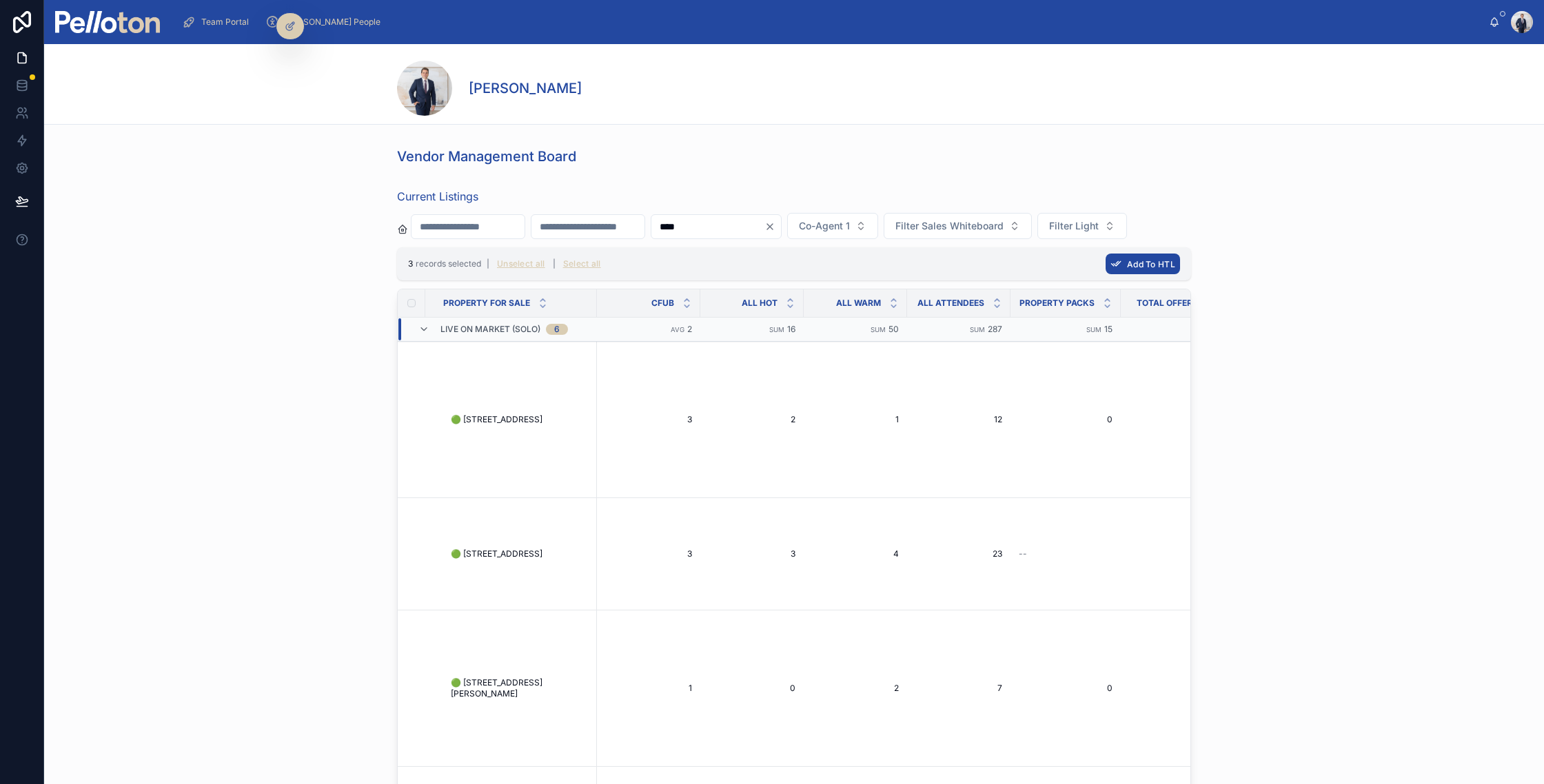
click at [1143, 261] on span "Add To HTL" at bounding box center [1151, 264] width 48 height 10
click at [1210, 236] on icon at bounding box center [1210, 237] width 11 height 11
click at [118, 290] on div "Current Listings **** Co-Agent 1 Filter Sales Whiteboard Filter Light 3 records…" at bounding box center [794, 533] width 1500 height 701
click at [74, 22] on img at bounding box center [108, 22] width 105 height 22
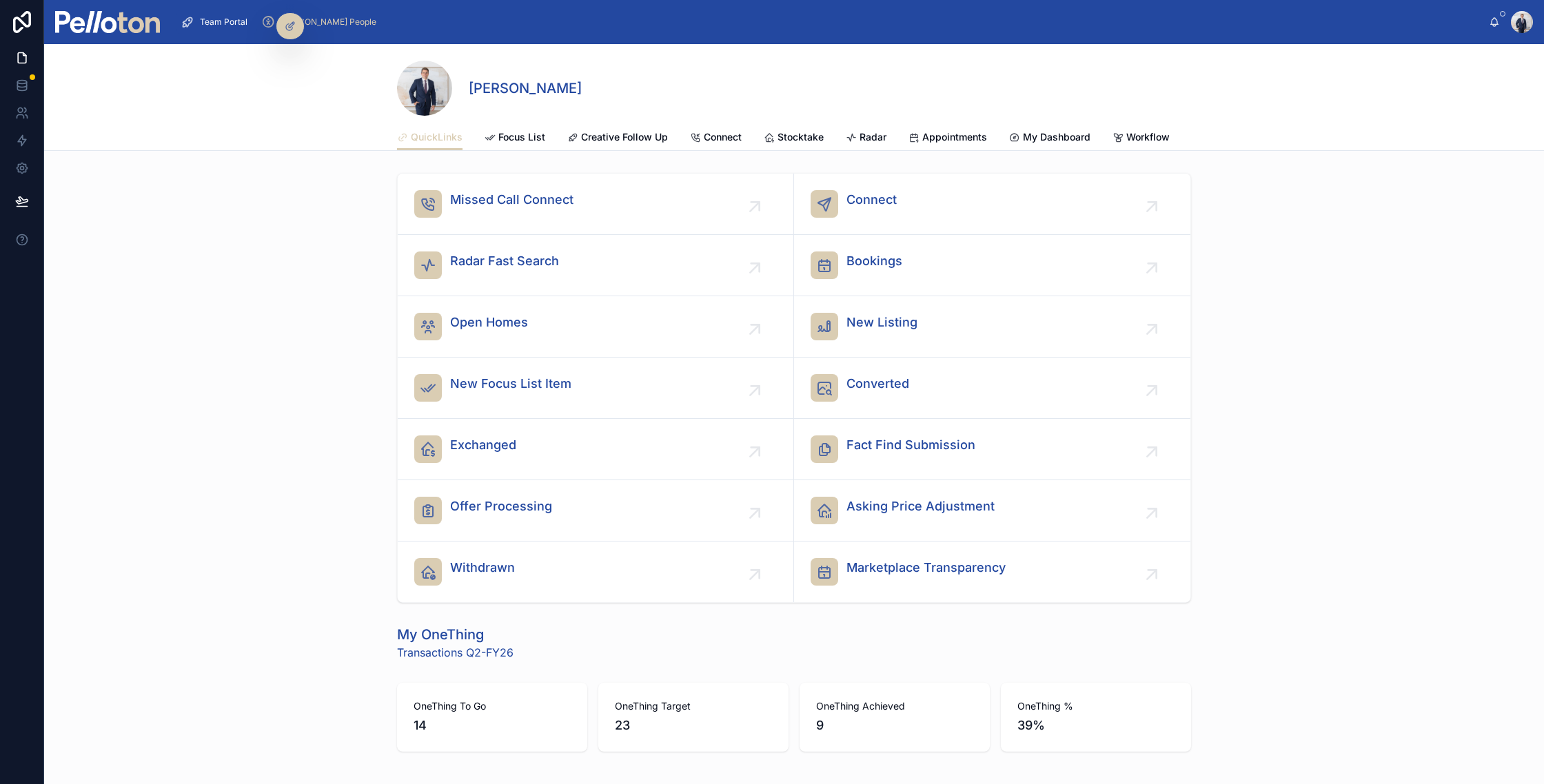
click at [500, 252] on span "Radar Fast Search" at bounding box center [505, 261] width 109 height 20
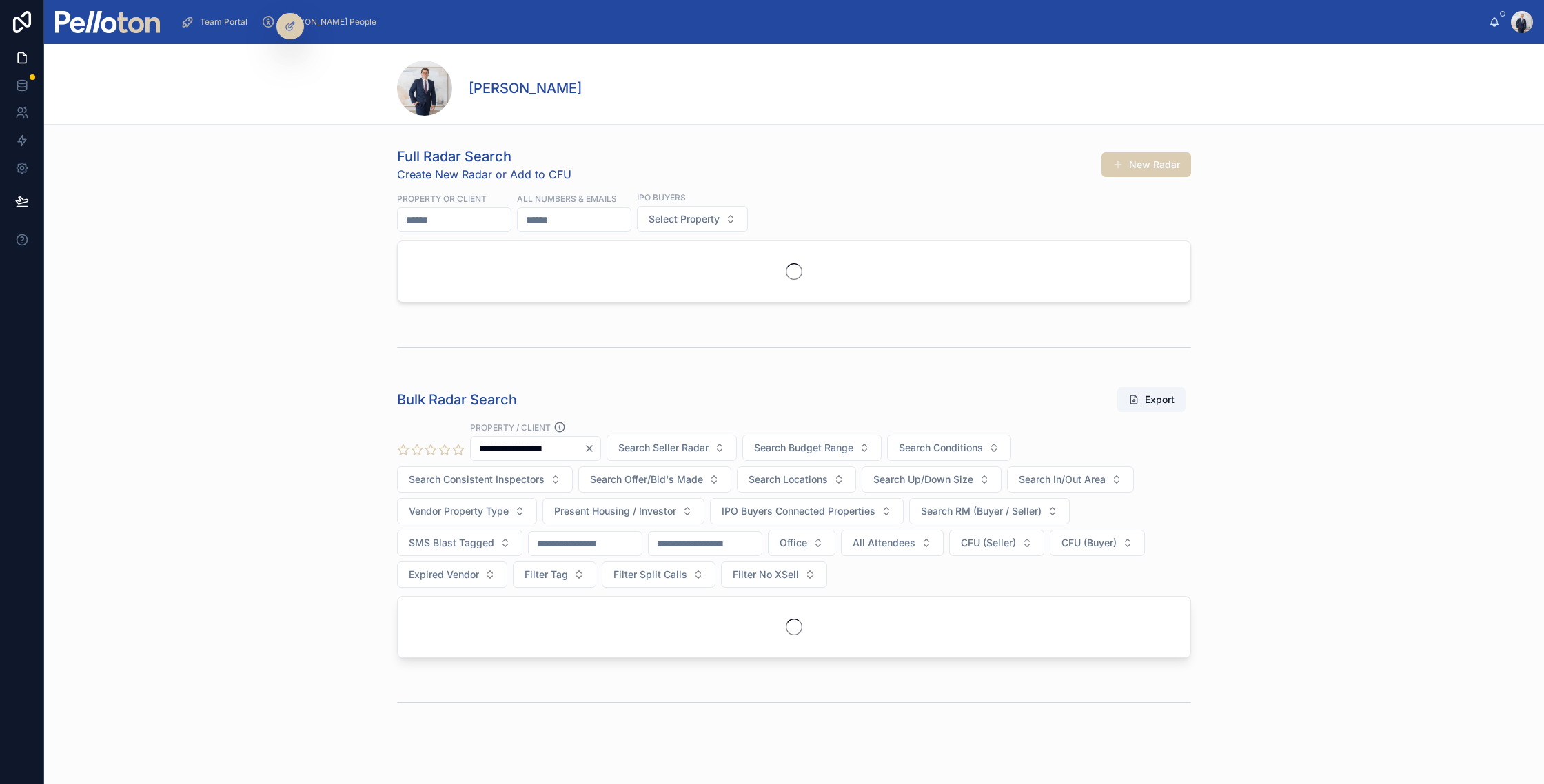
click at [483, 211] on input "text" at bounding box center [454, 220] width 113 height 20
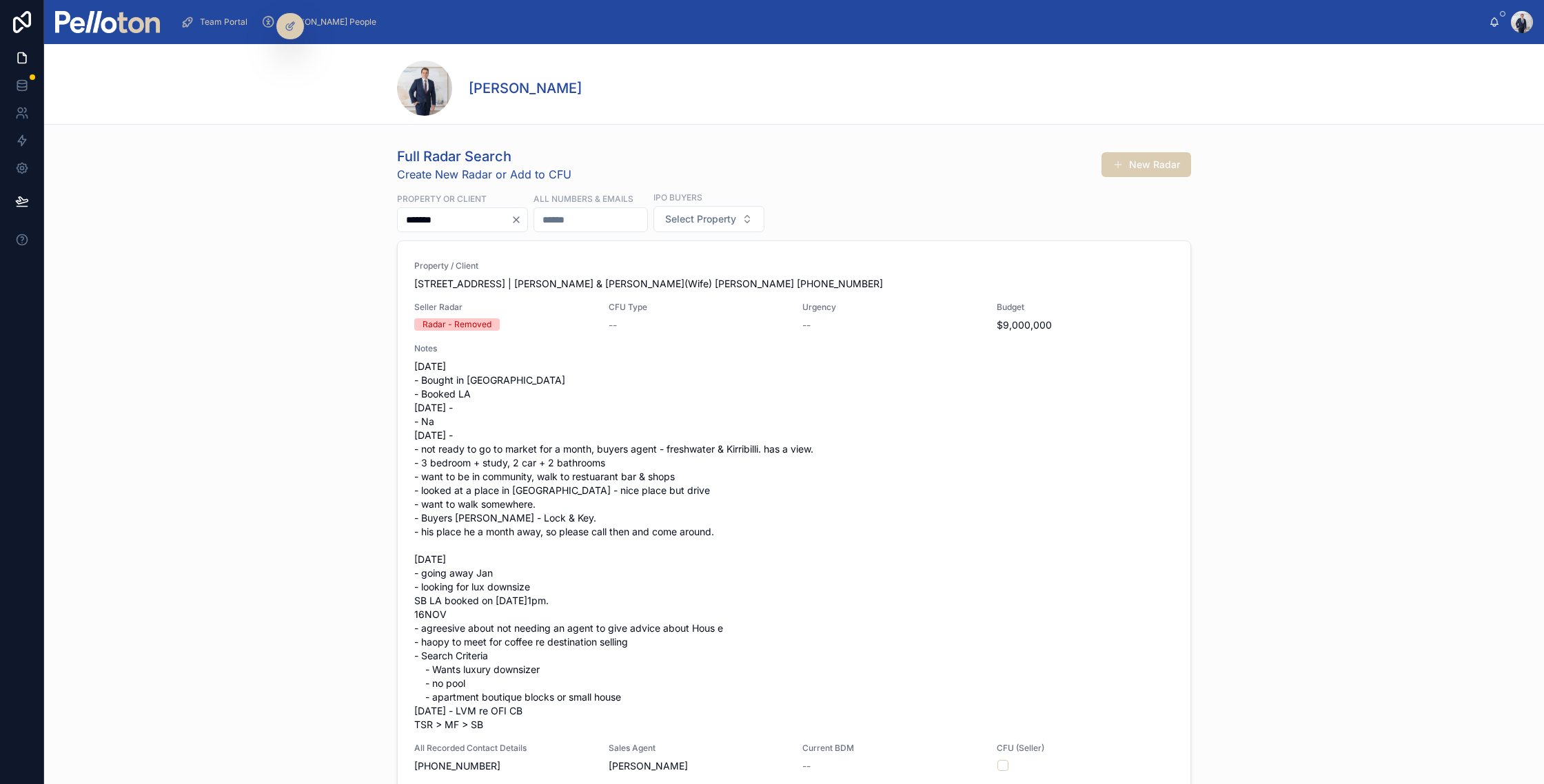
type input "*******"
click at [475, 283] on span "24 Awaba Street, Mosman | Peter & Julie(Wife) Gooding +610402487457" at bounding box center [794, 284] width 760 height 14
click at [591, 294] on div "Property / Client 24 Awaba Street, Mosman | Peter & Julie(Wife) Gooding +610402…" at bounding box center [794, 542] width 760 height 565
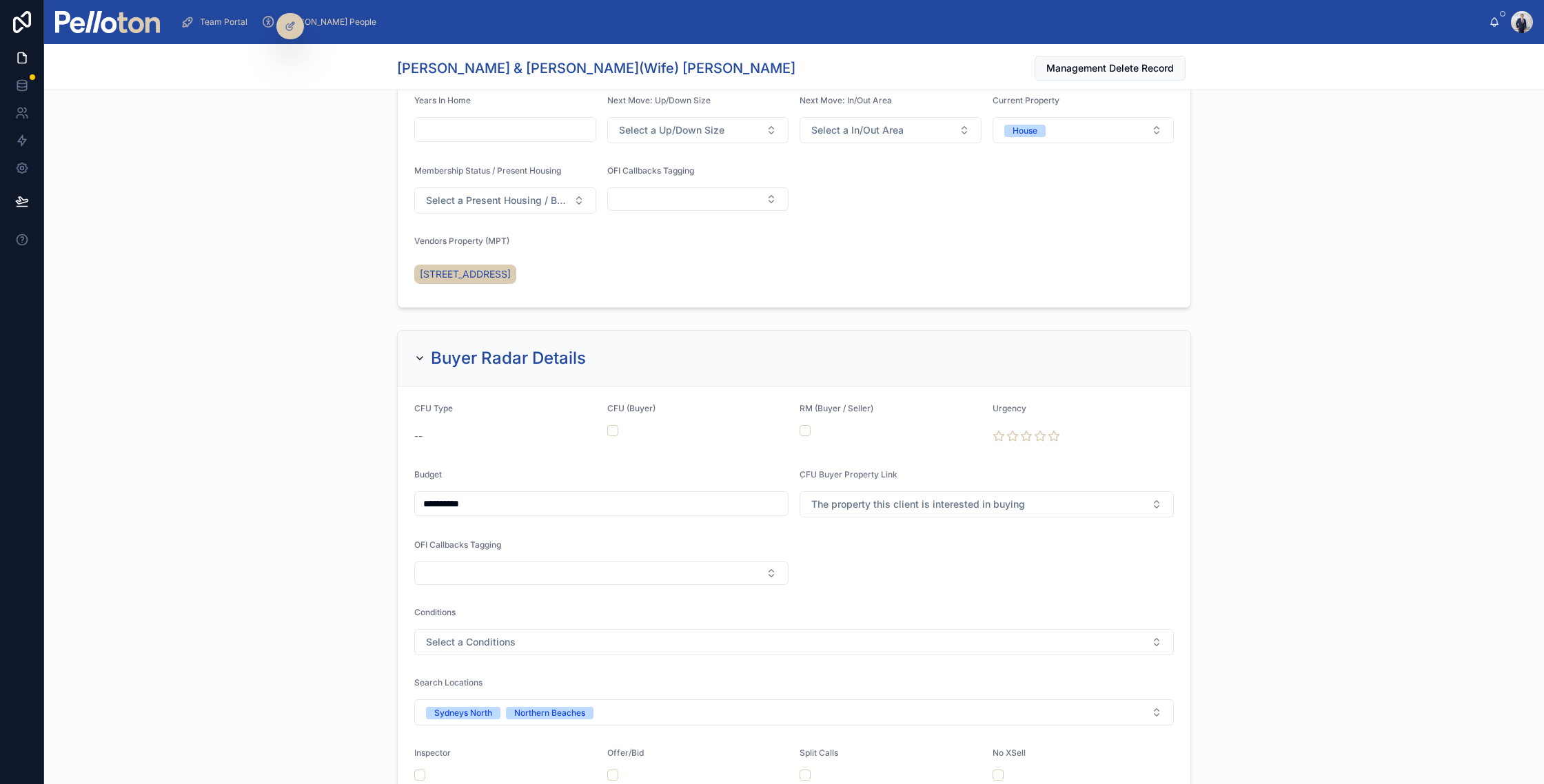
scroll to position [1923, 0]
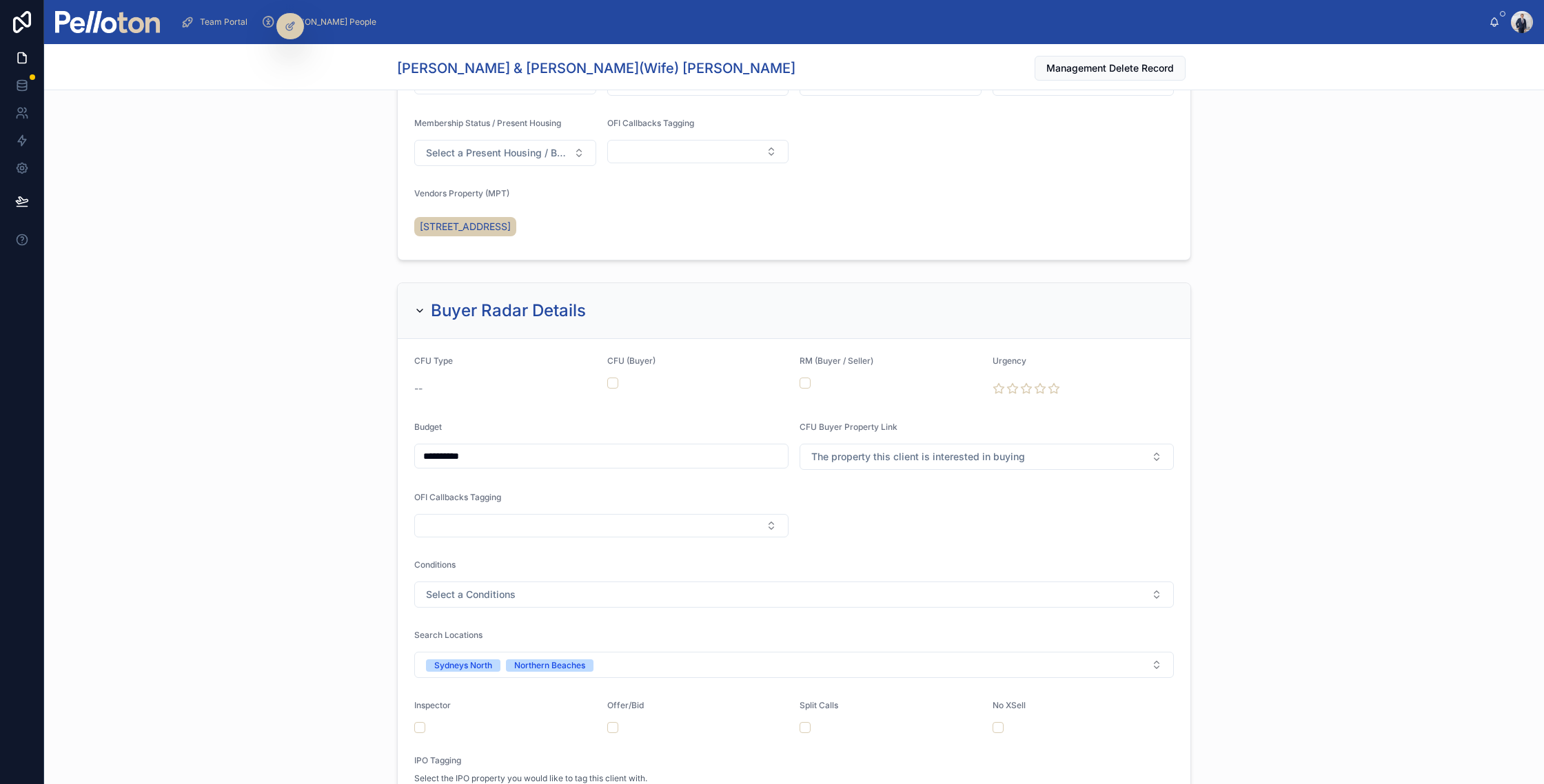
click at [924, 470] on button "The property this client is interested in buying" at bounding box center [987, 456] width 375 height 26
type input "****"
click at [931, 542] on span "[STREET_ADDRESS]" at bounding box center [943, 546] width 91 height 14
click at [611, 388] on button "button" at bounding box center [613, 384] width 11 height 11
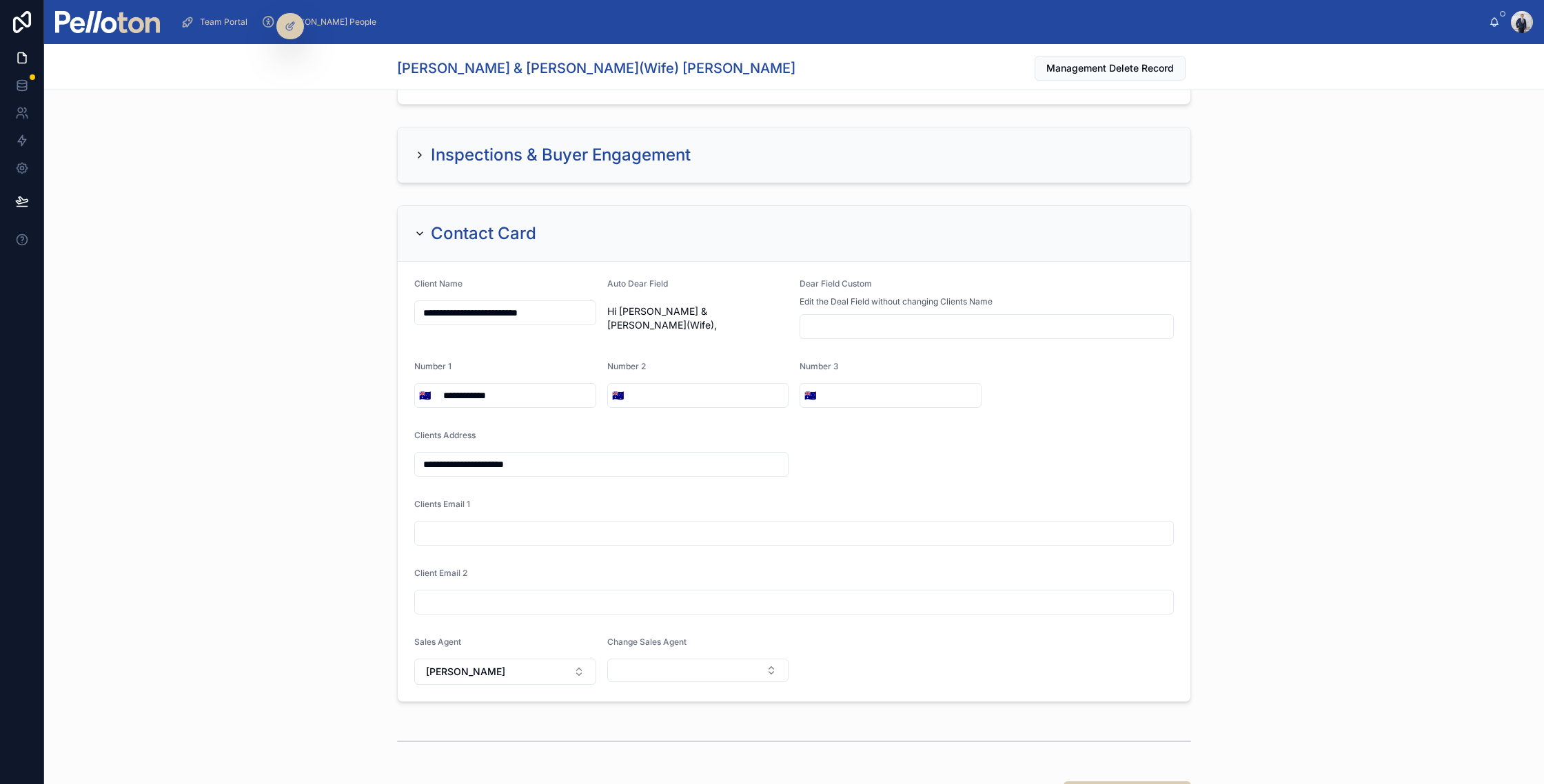
scroll to position [2652, 0]
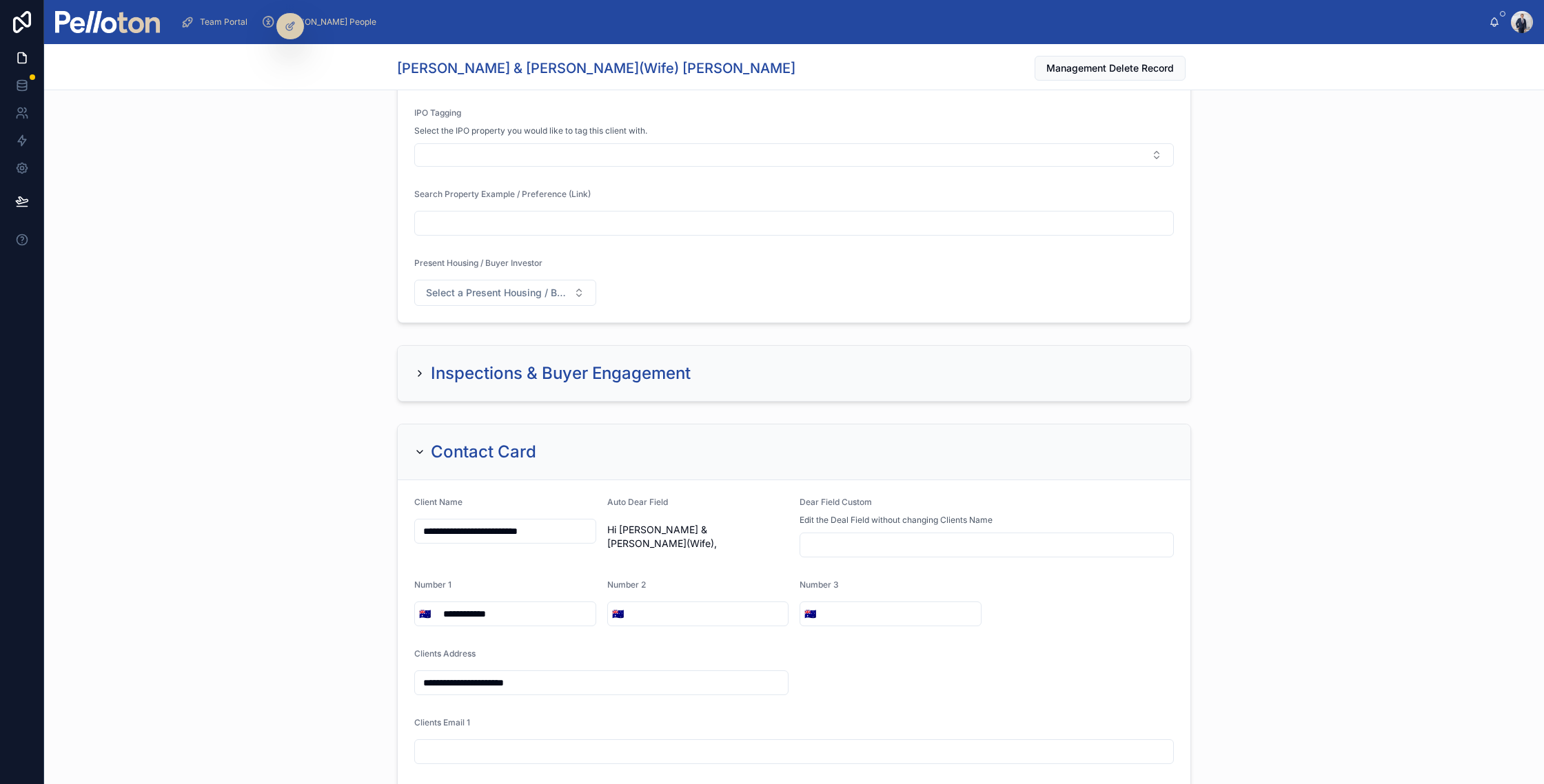
click at [425, 384] on div "Inspections & Buyer Engagement" at bounding box center [552, 374] width 277 height 22
click at [419, 379] on icon at bounding box center [420, 374] width 11 height 11
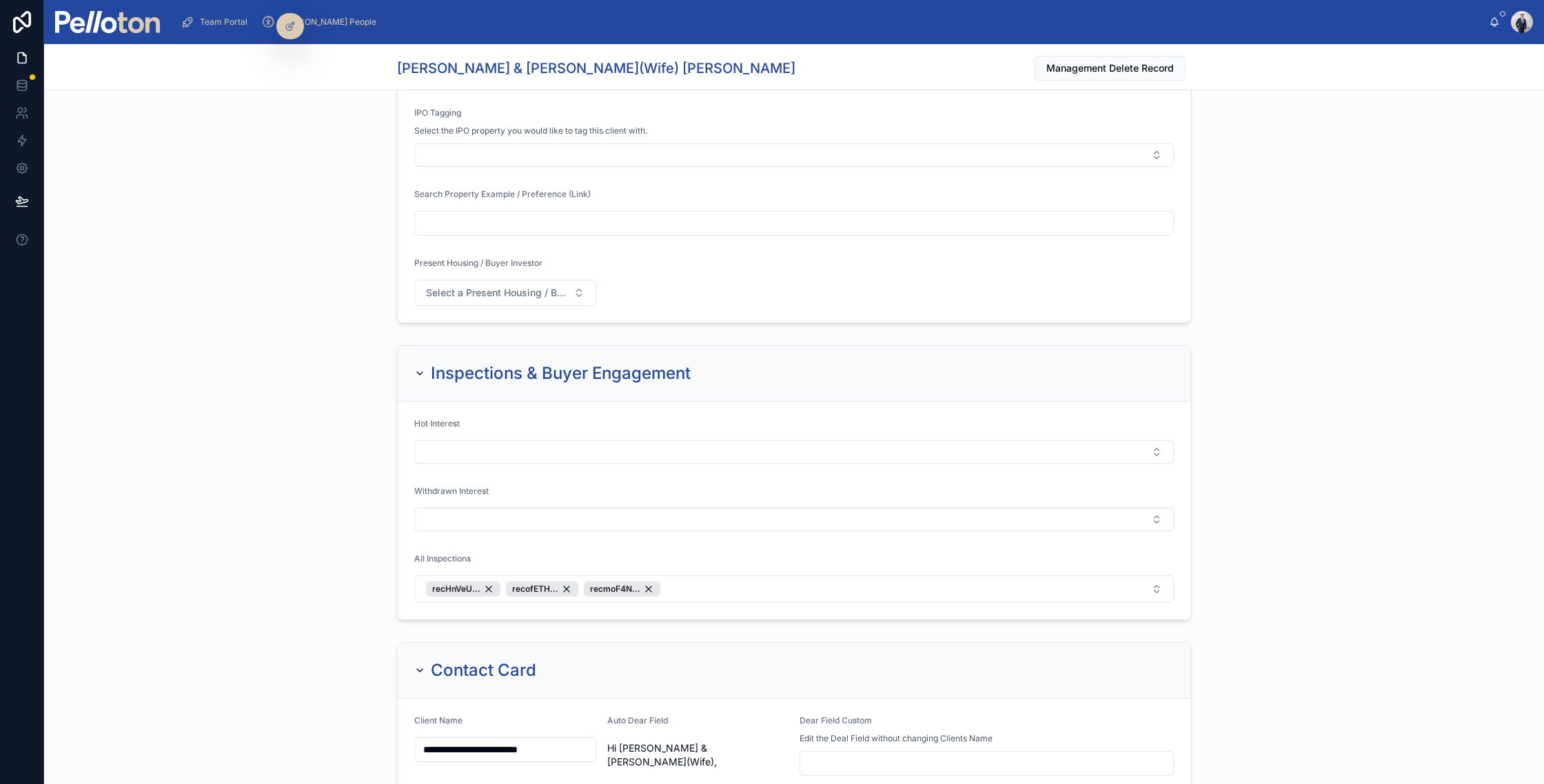
click at [589, 464] on button "Select Button" at bounding box center [794, 451] width 760 height 23
click at [708, 596] on button "recHnVeU... recofETH... recmoF4N..." at bounding box center [794, 589] width 760 height 27
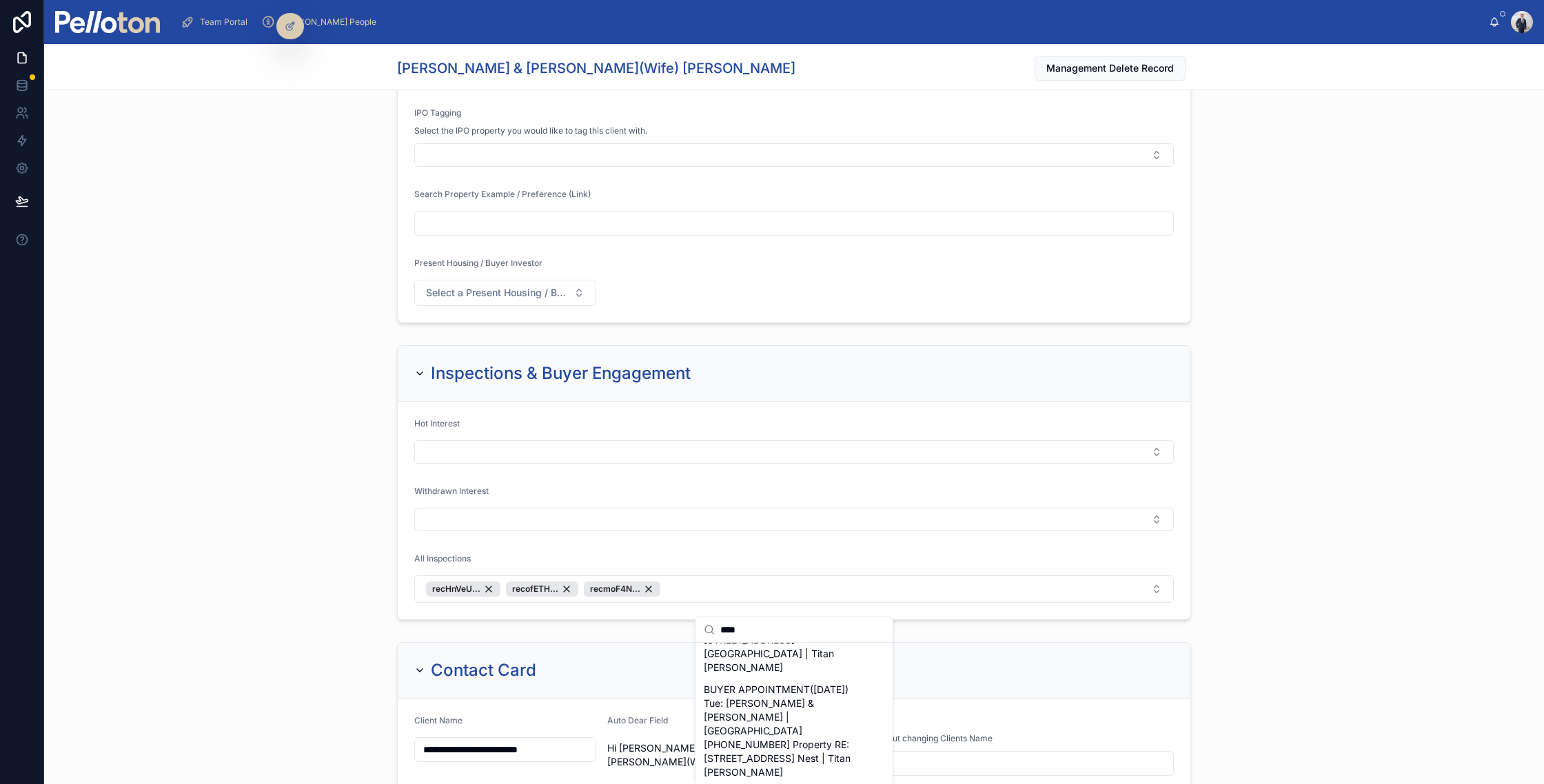
scroll to position [1721, 0]
type input "****"
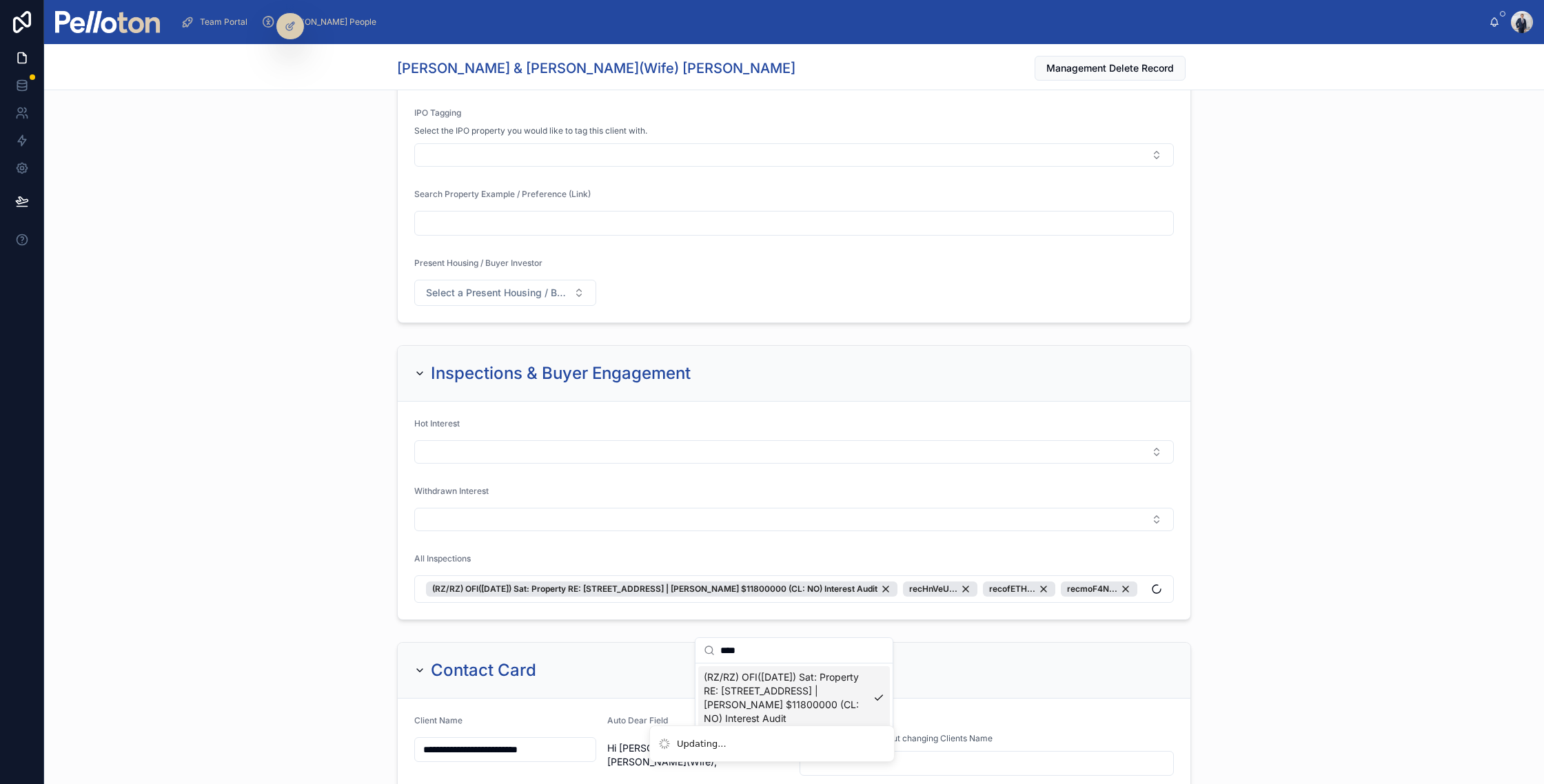
scroll to position [0, 0]
click at [492, 464] on button "Select Button" at bounding box center [794, 451] width 760 height 23
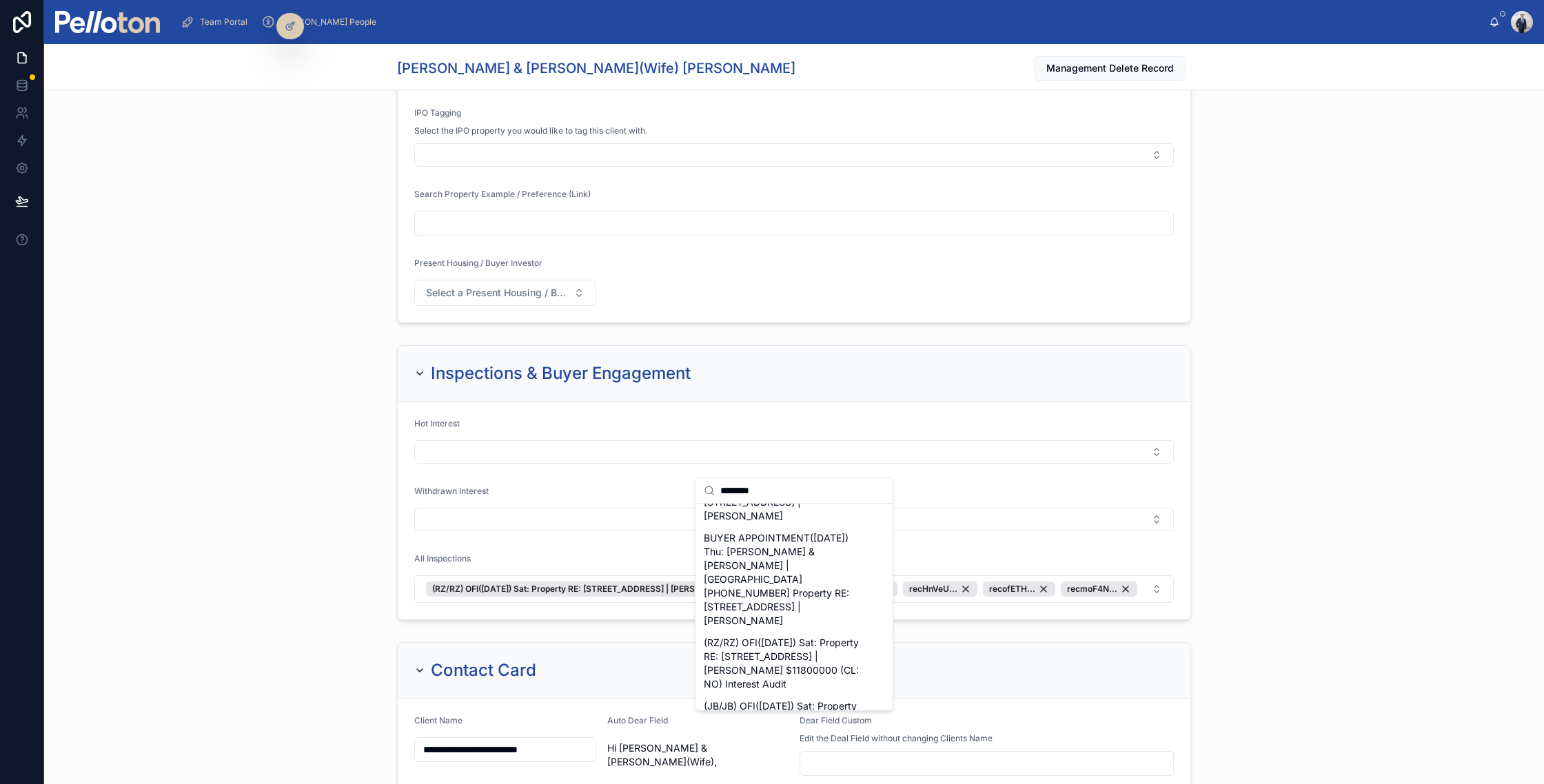
scroll to position [265, 0]
type input "********"
click at [821, 637] on span "(RZ/RZ) OFI(02/08/25) Sat: Property RE: 2/40 Upper Almora Street, Mosman | Stef…" at bounding box center [786, 664] width 164 height 55
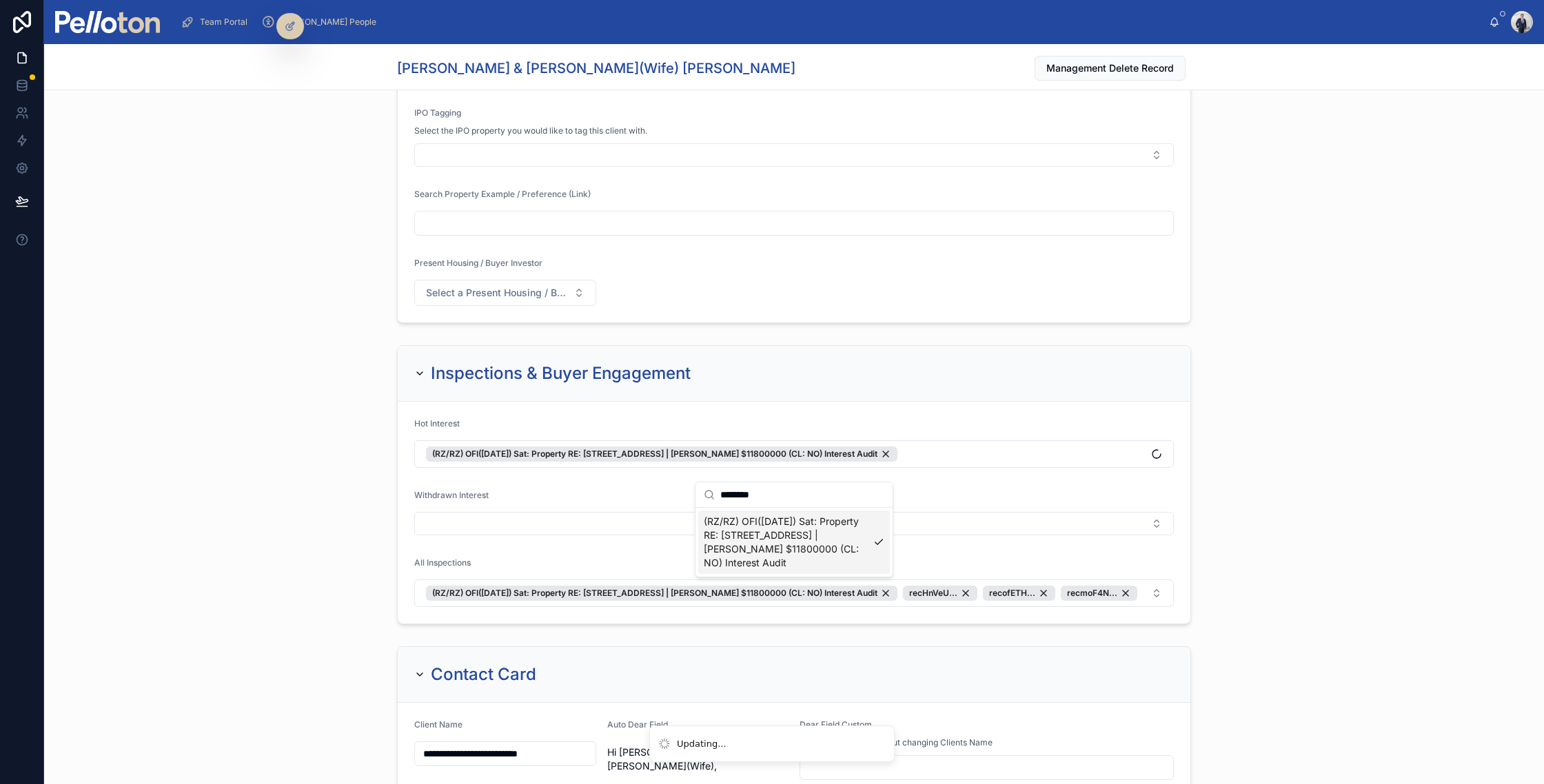
scroll to position [0, 0]
click at [257, 433] on div "Inspections & Buyer Engagement Hot Interest (RZ/RZ) OFI(02/08/25) Sat: Property…" at bounding box center [794, 484] width 1500 height 290
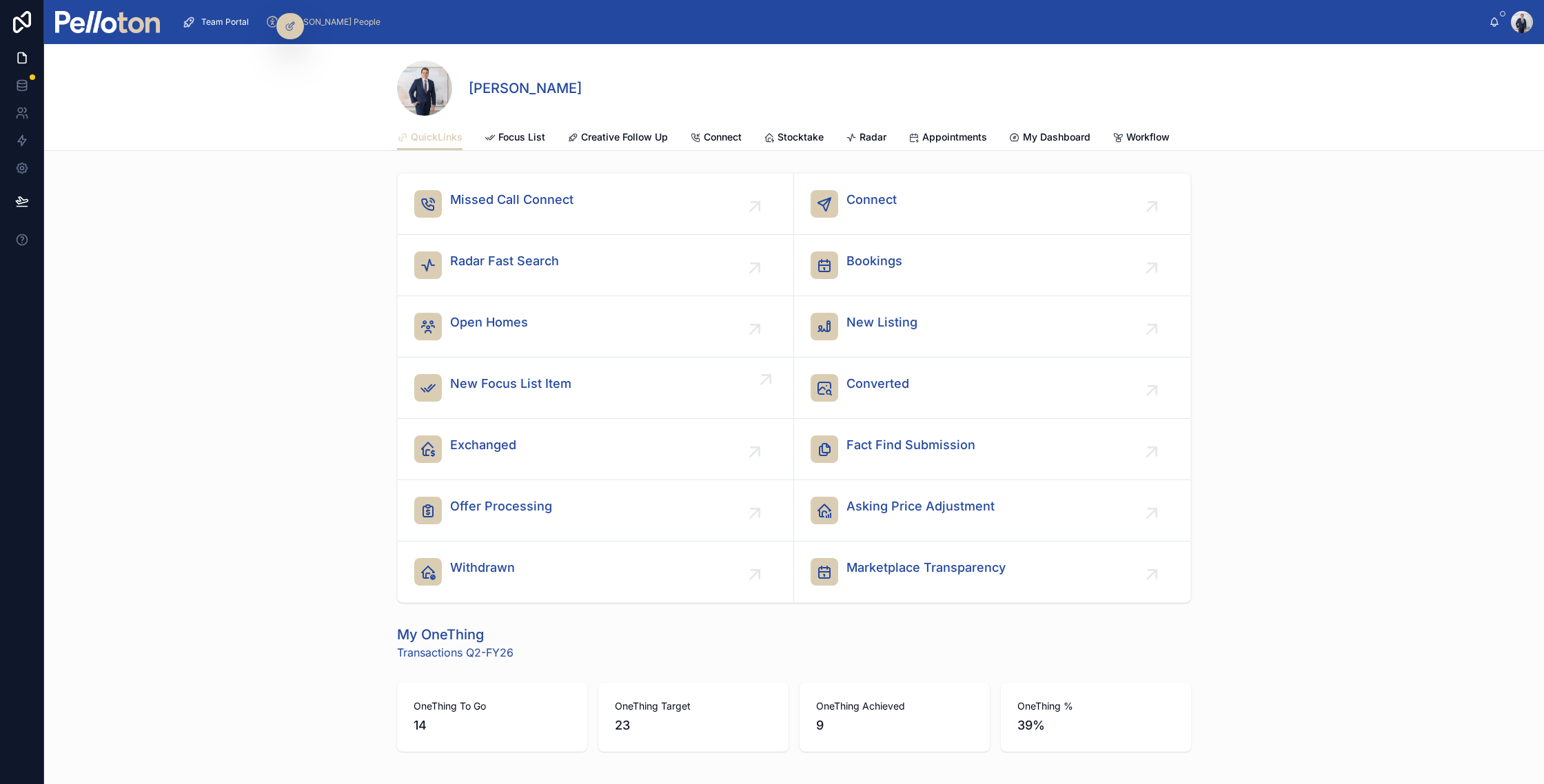
click at [466, 381] on span "New Focus List Item" at bounding box center [510, 384] width 121 height 20
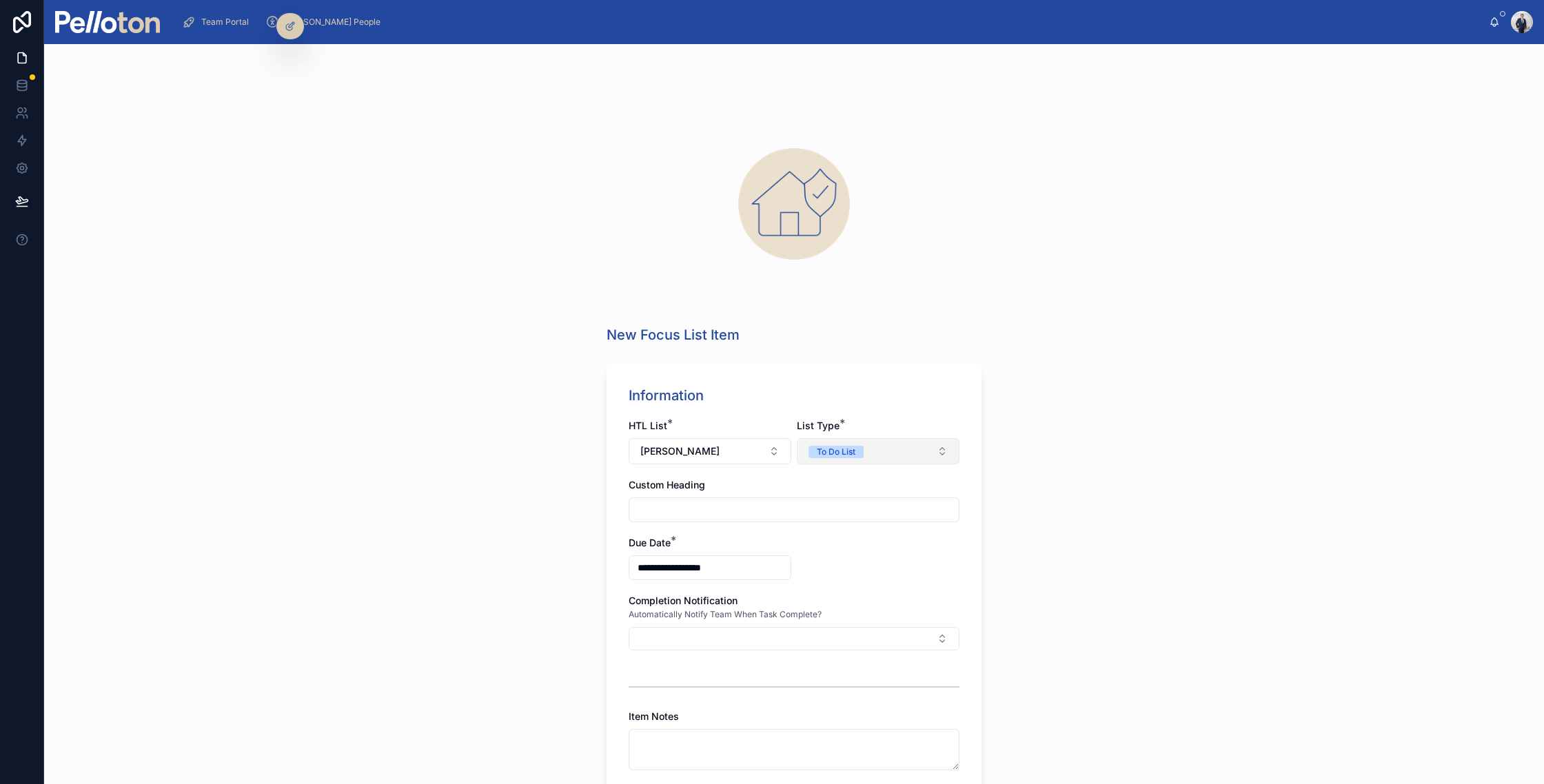
click at [835, 451] on div "To Do List" at bounding box center [836, 452] width 39 height 13
click at [837, 505] on div "Have To List" at bounding box center [833, 507] width 48 height 13
click at [700, 506] on input "text" at bounding box center [794, 510] width 330 height 20
click at [615, 631] on div "**********" at bounding box center [794, 629] width 375 height 531
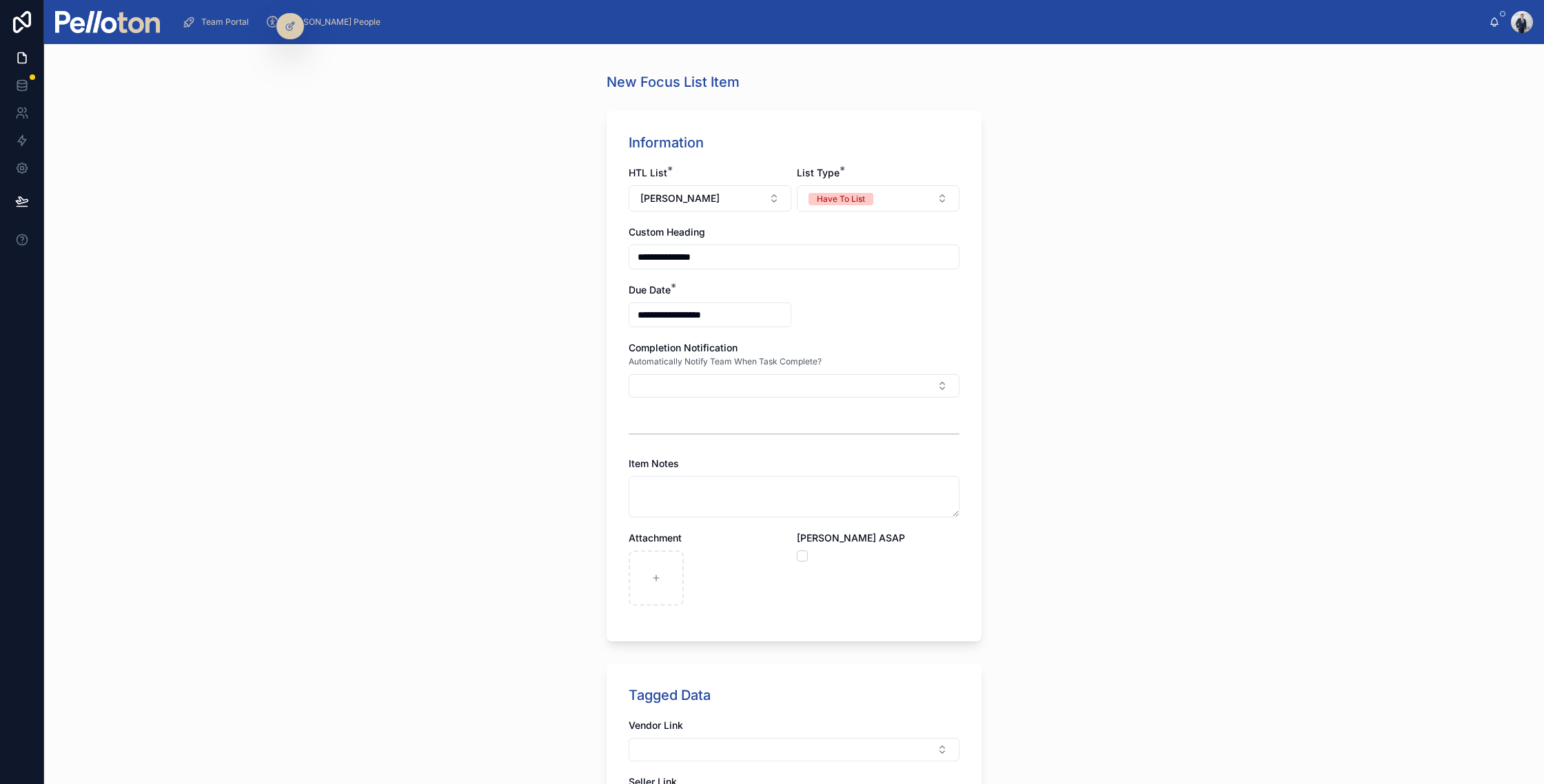
scroll to position [271, 0]
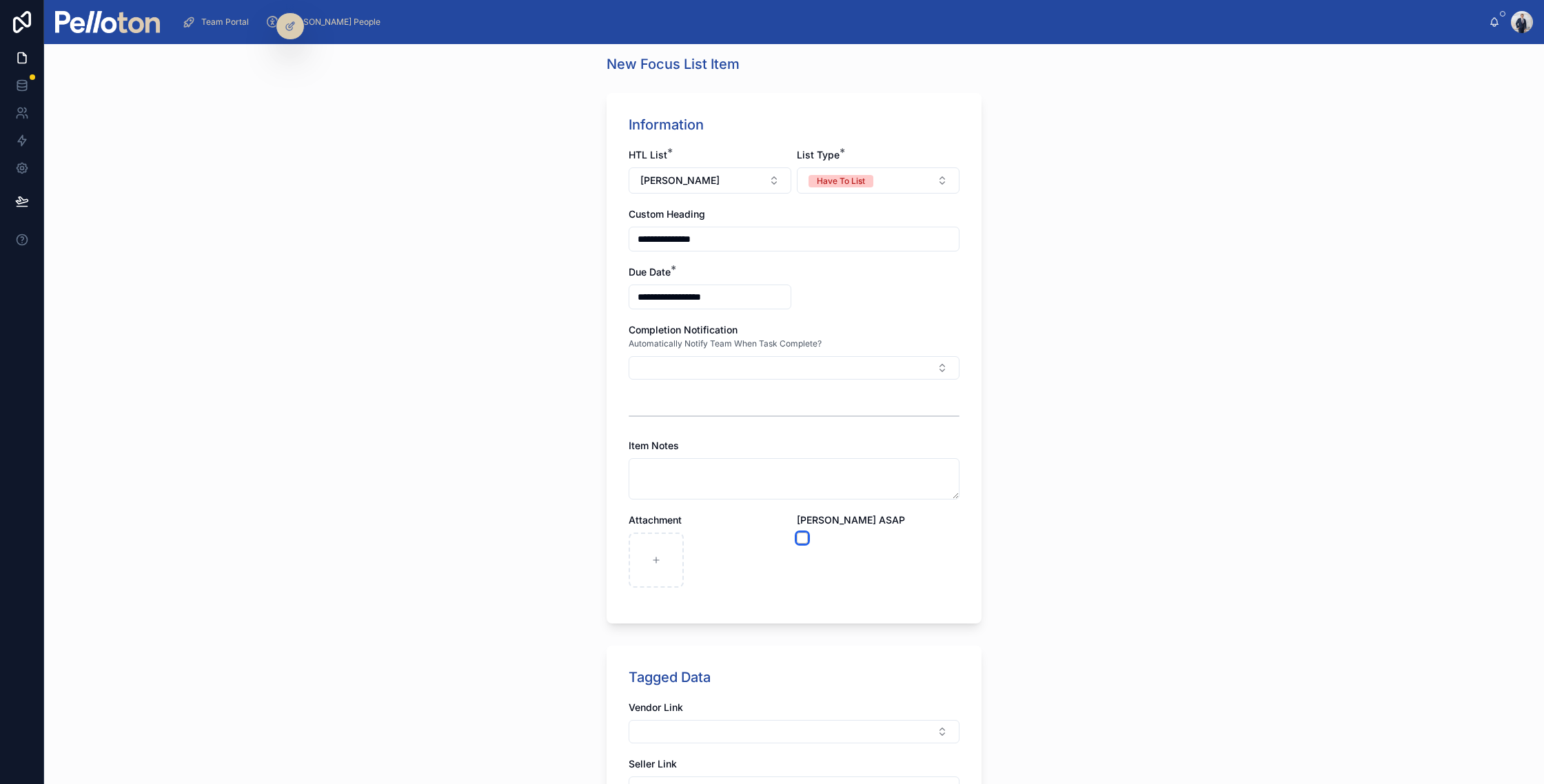
click at [798, 539] on button "button" at bounding box center [802, 538] width 11 height 11
click at [637, 239] on input "**********" at bounding box center [794, 239] width 330 height 20
type input "**********"
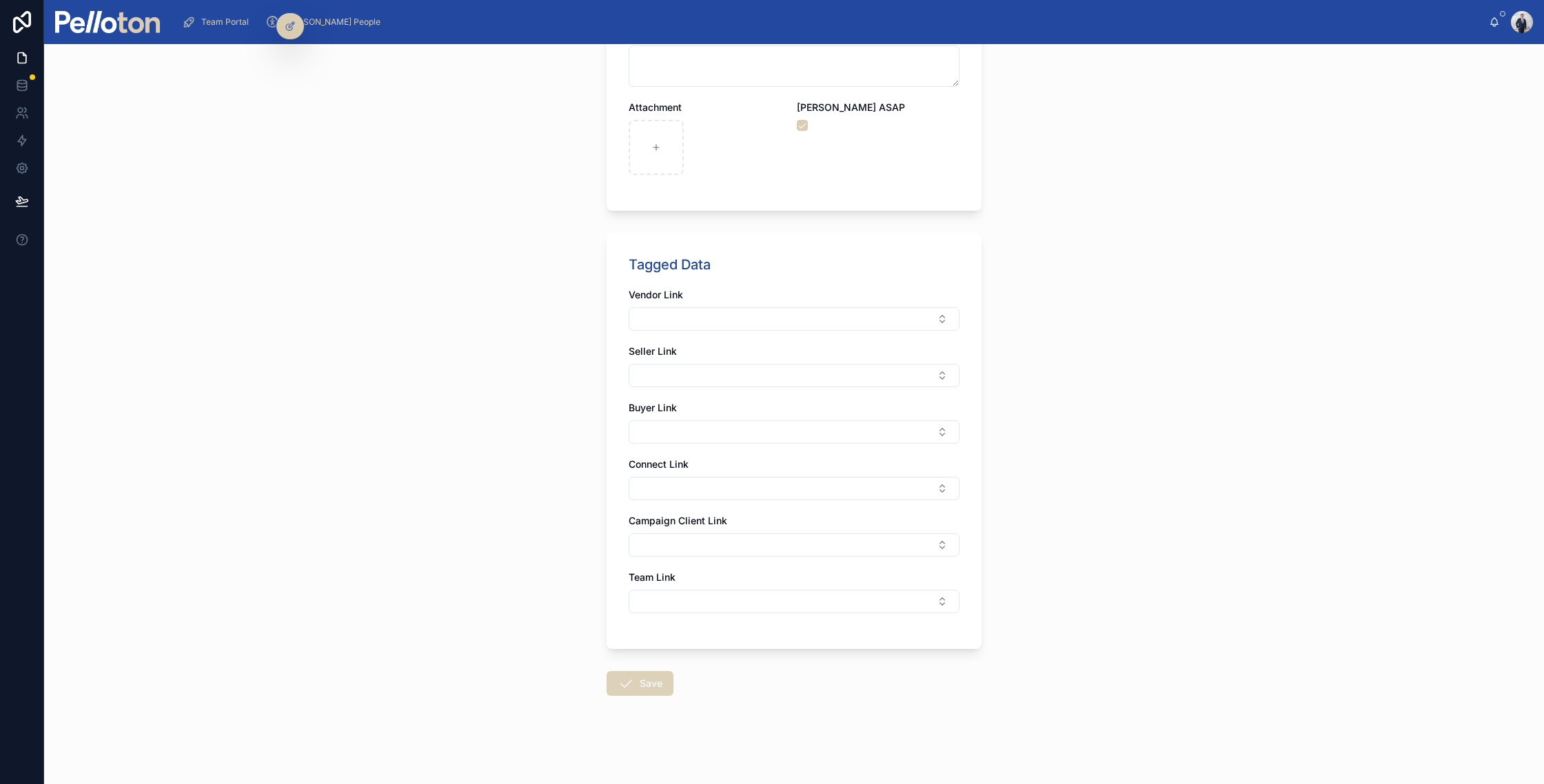
type input "**********"
click at [649, 692] on button "Save" at bounding box center [640, 683] width 67 height 24
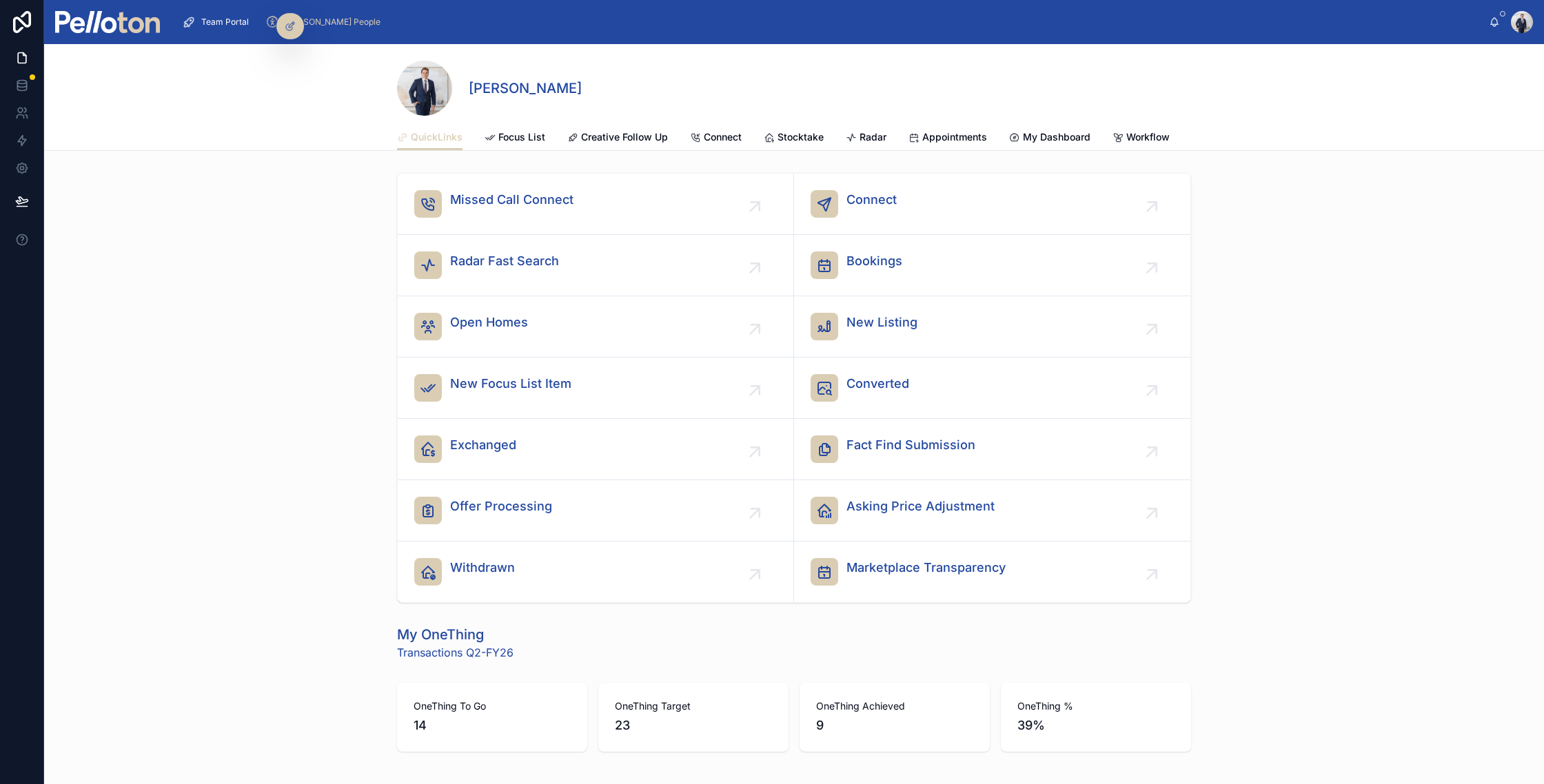
click at [513, 382] on span "New Focus List Item" at bounding box center [510, 384] width 121 height 20
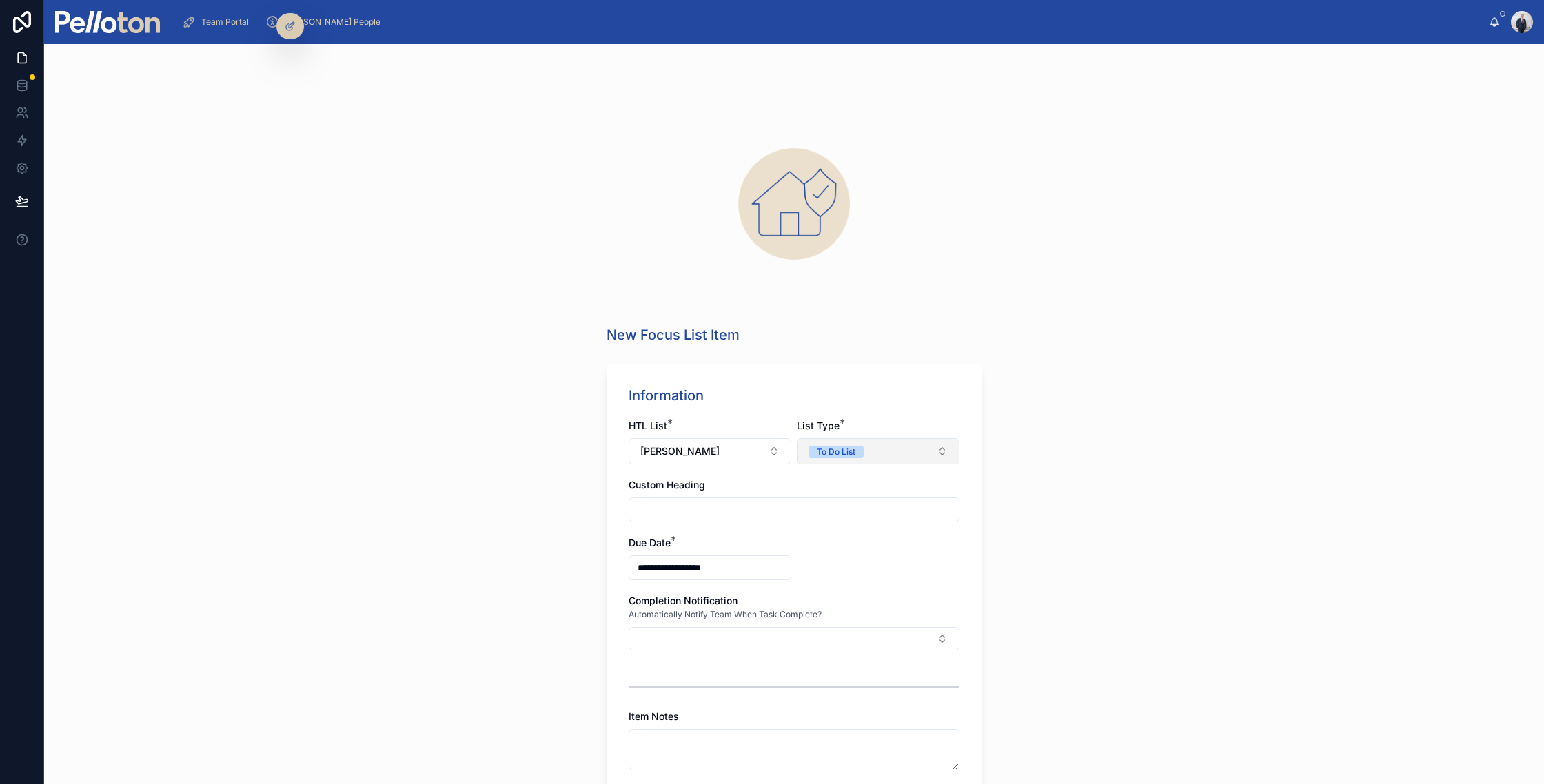
click at [823, 456] on div "To Do List" at bounding box center [836, 452] width 39 height 13
click at [815, 503] on div "Have To List" at bounding box center [833, 507] width 48 height 13
click at [640, 514] on input "text" at bounding box center [794, 510] width 330 height 20
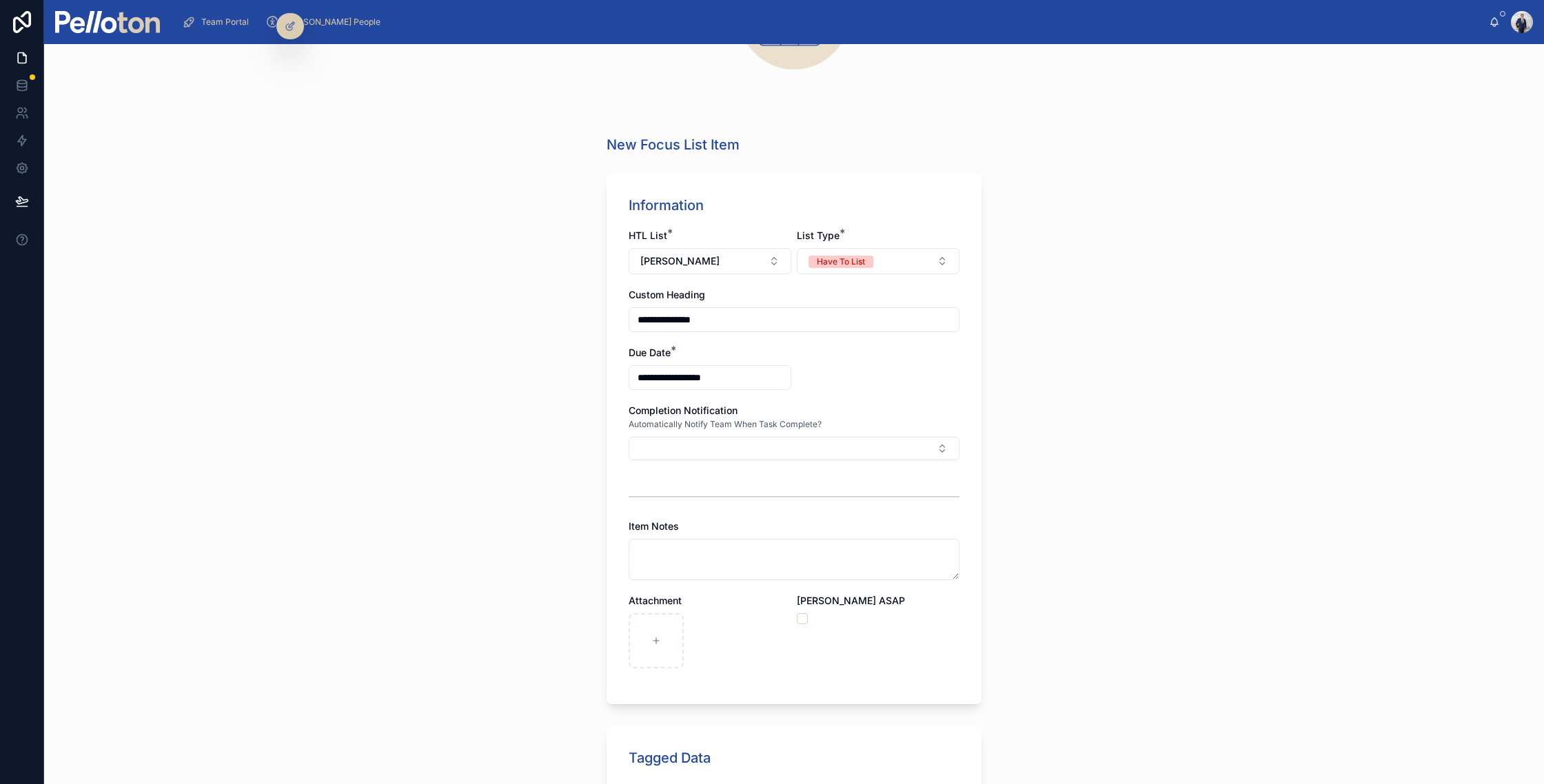
scroll to position [192, 0]
type input "**********"
click at [800, 615] on button "button" at bounding box center [802, 617] width 11 height 11
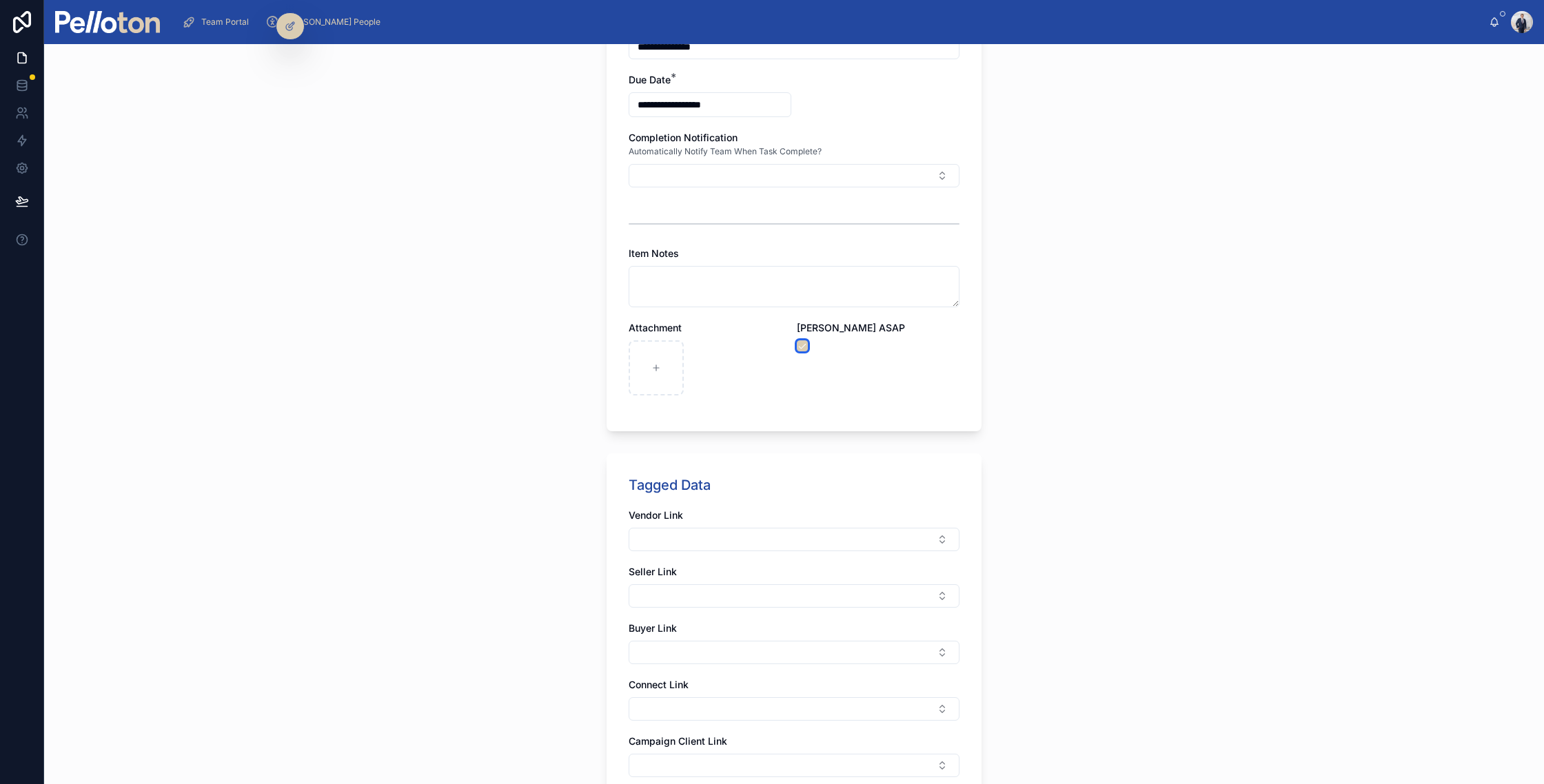
scroll to position [655, 0]
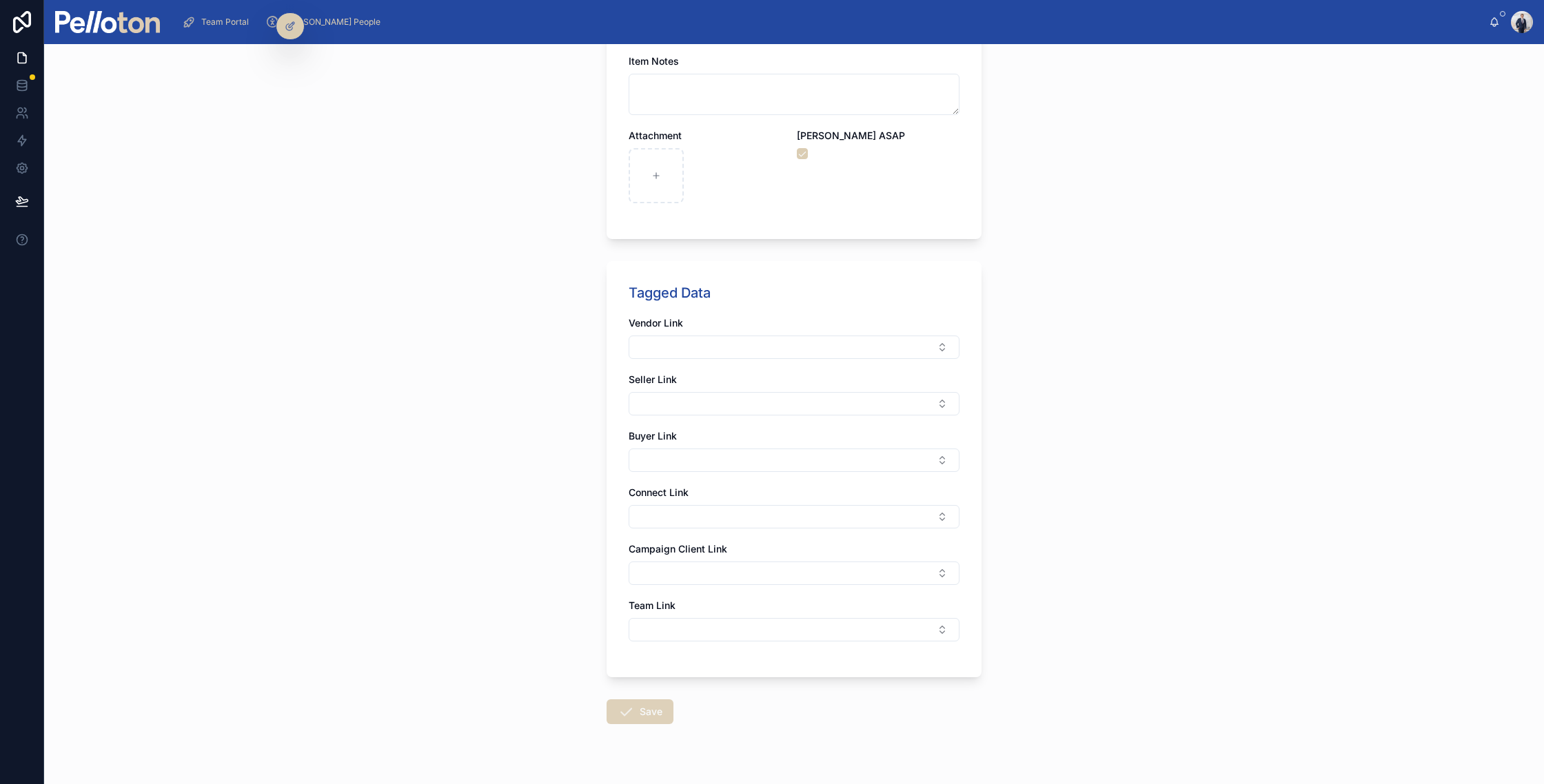
click at [648, 711] on button "Save" at bounding box center [640, 711] width 67 height 24
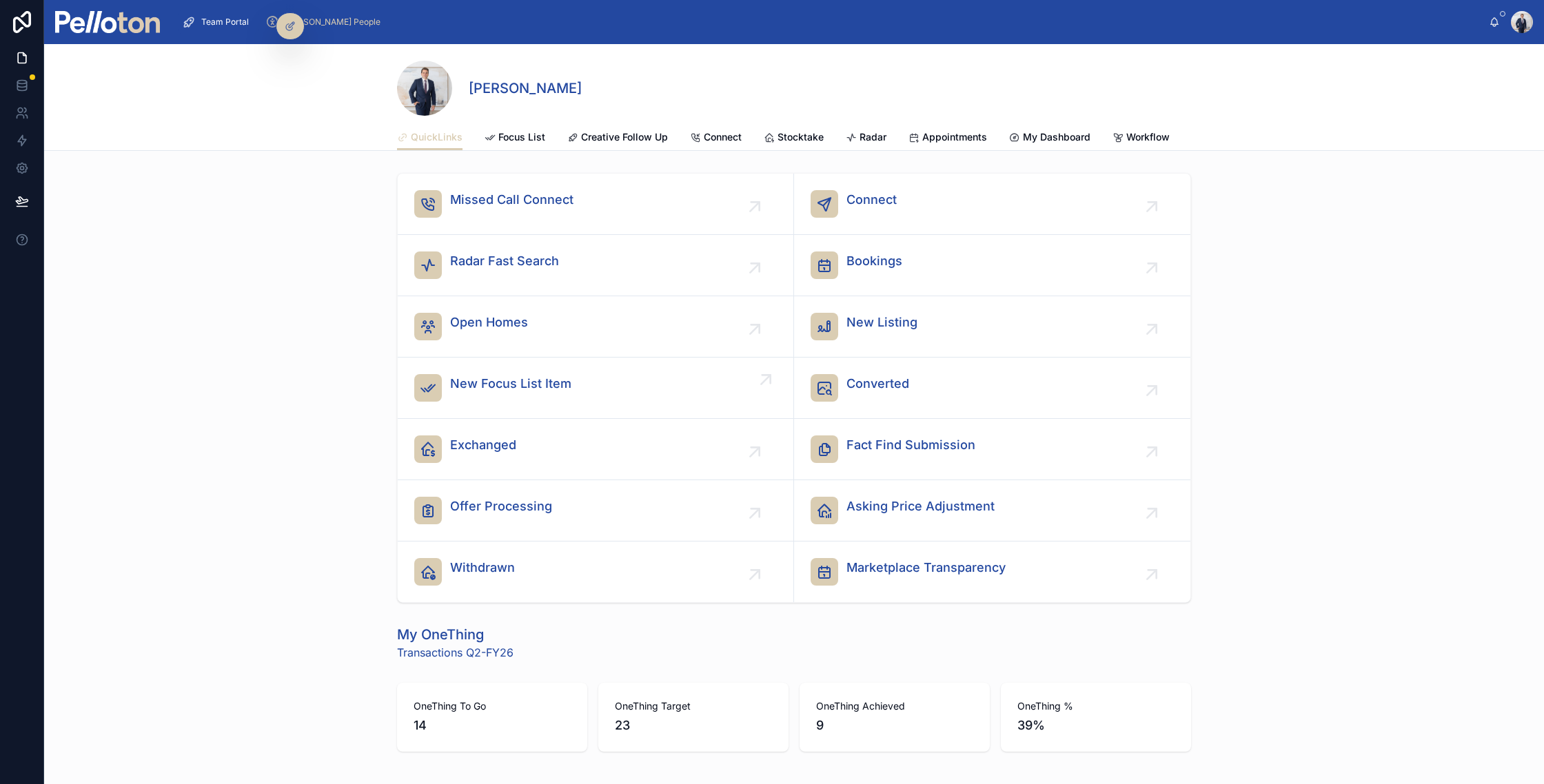
click at [482, 379] on span "New Focus List Item" at bounding box center [510, 384] width 121 height 20
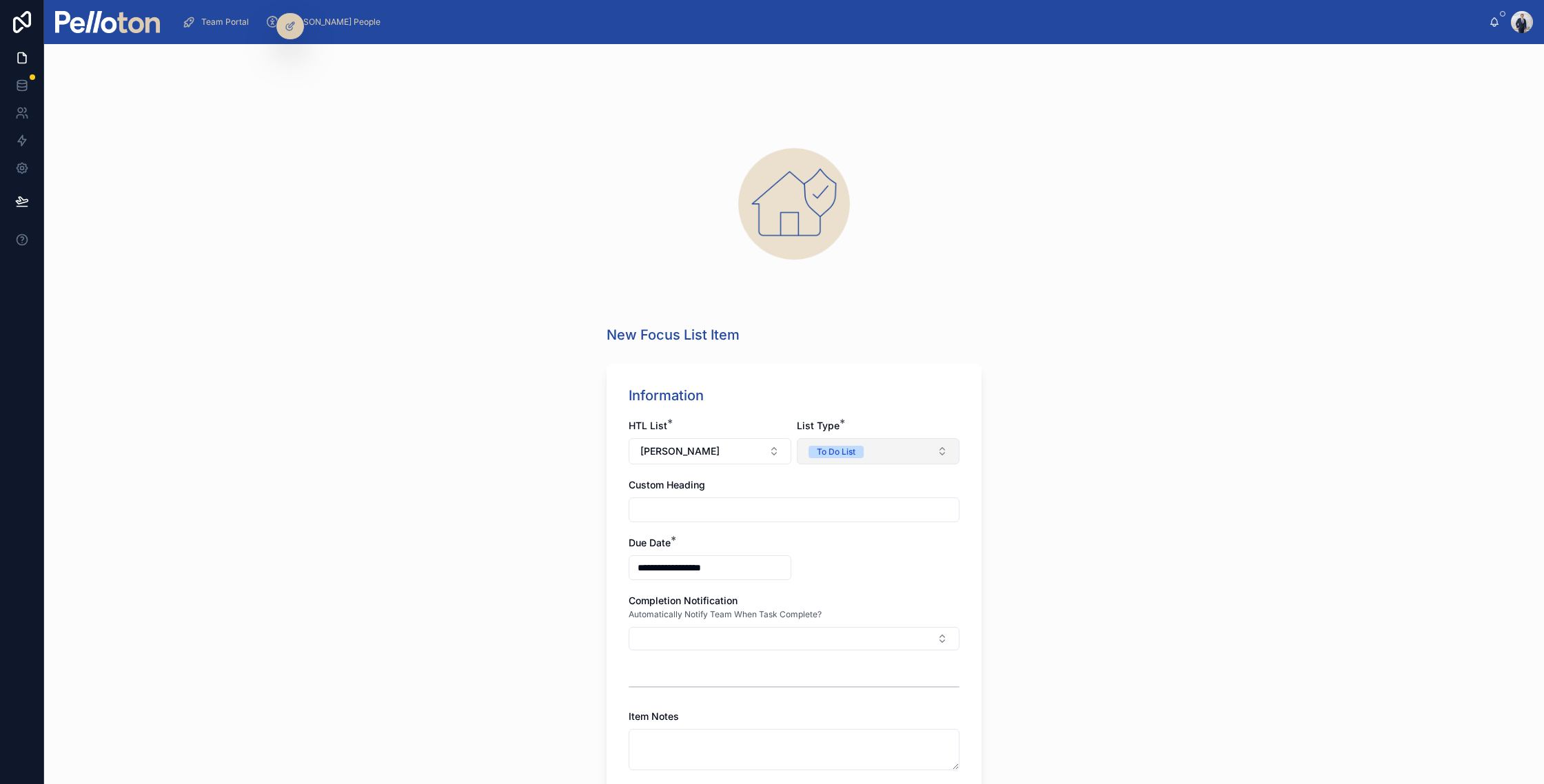
click at [833, 452] on div "To Do List" at bounding box center [836, 452] width 39 height 13
click at [830, 498] on div "Have To List" at bounding box center [878, 507] width 165 height 21
click at [704, 506] on input "text" at bounding box center [794, 510] width 330 height 20
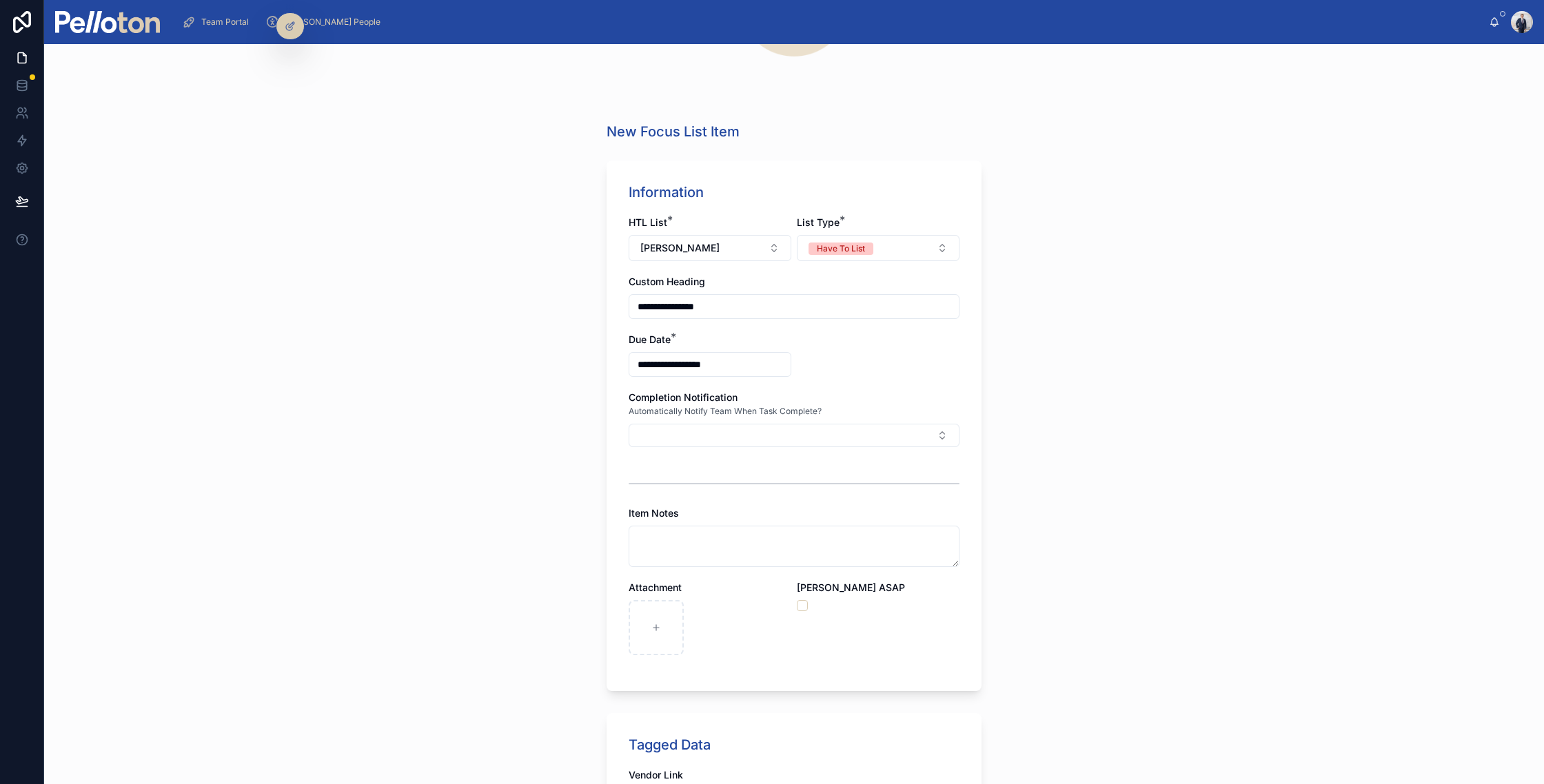
scroll to position [201, 0]
type input "**********"
click at [790, 617] on div at bounding box center [710, 629] width 162 height 55
click at [802, 610] on button "button" at bounding box center [802, 608] width 11 height 11
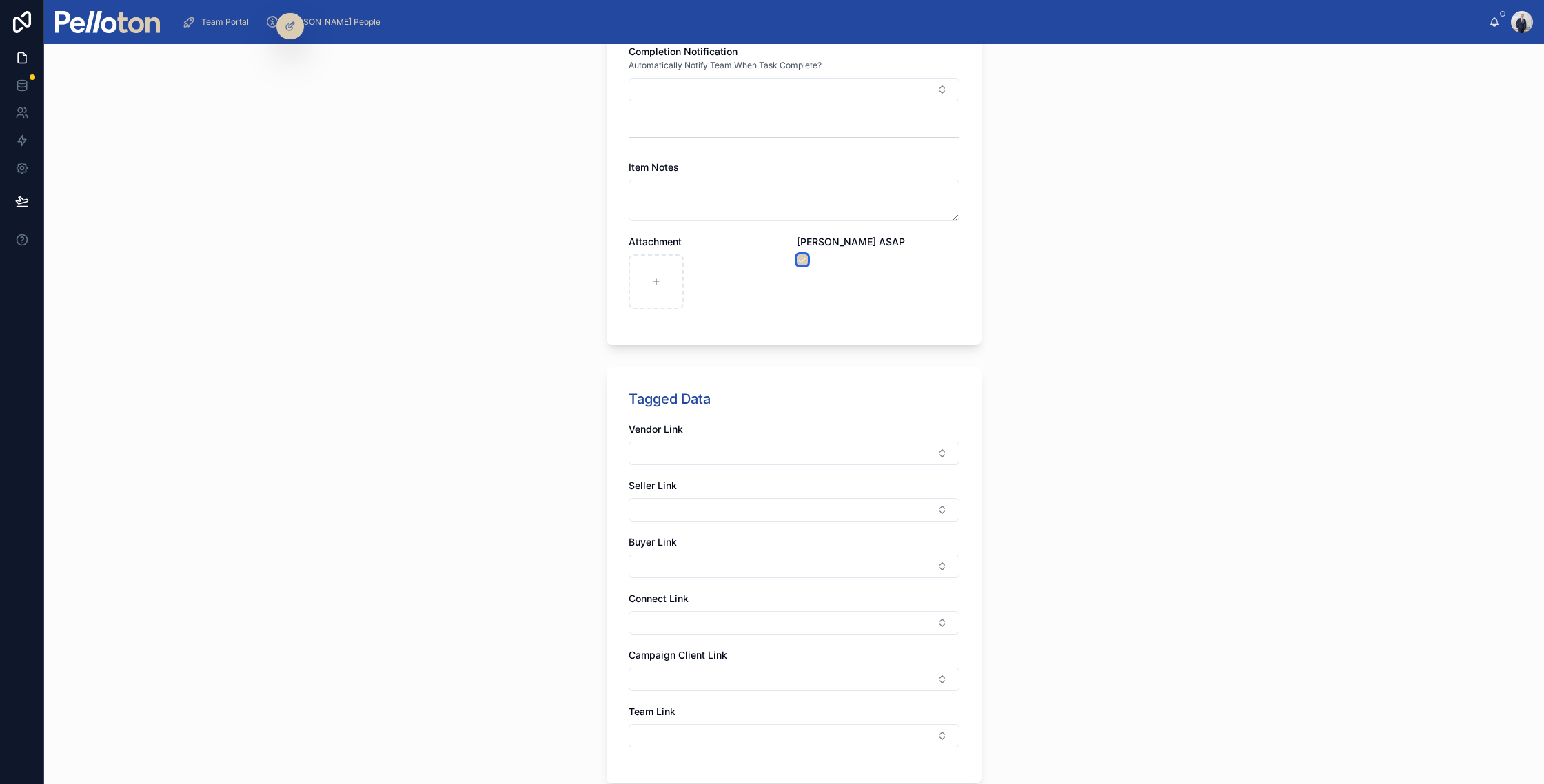
scroll to position [684, 0]
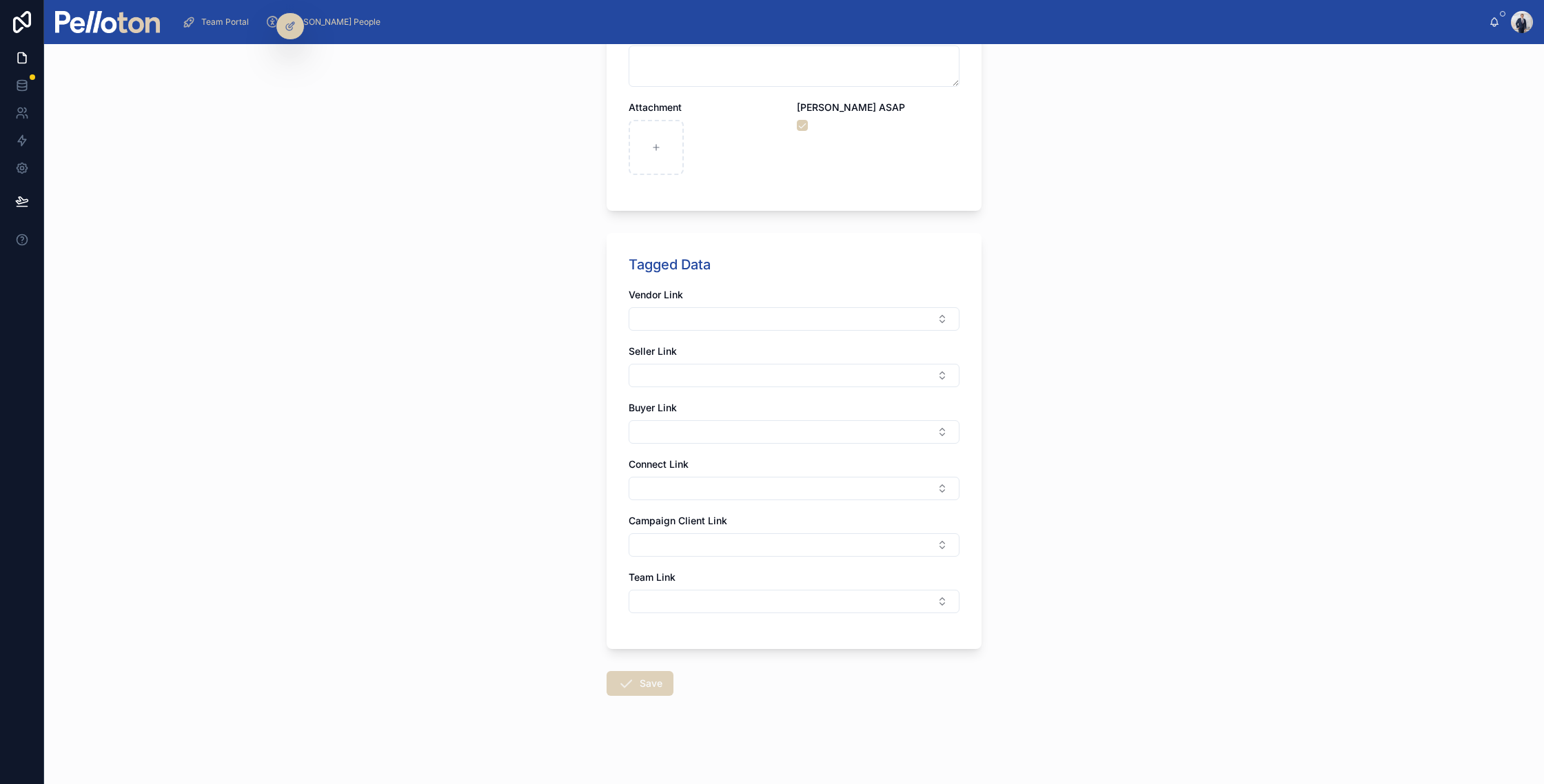
click at [653, 680] on button "Save" at bounding box center [640, 683] width 67 height 24
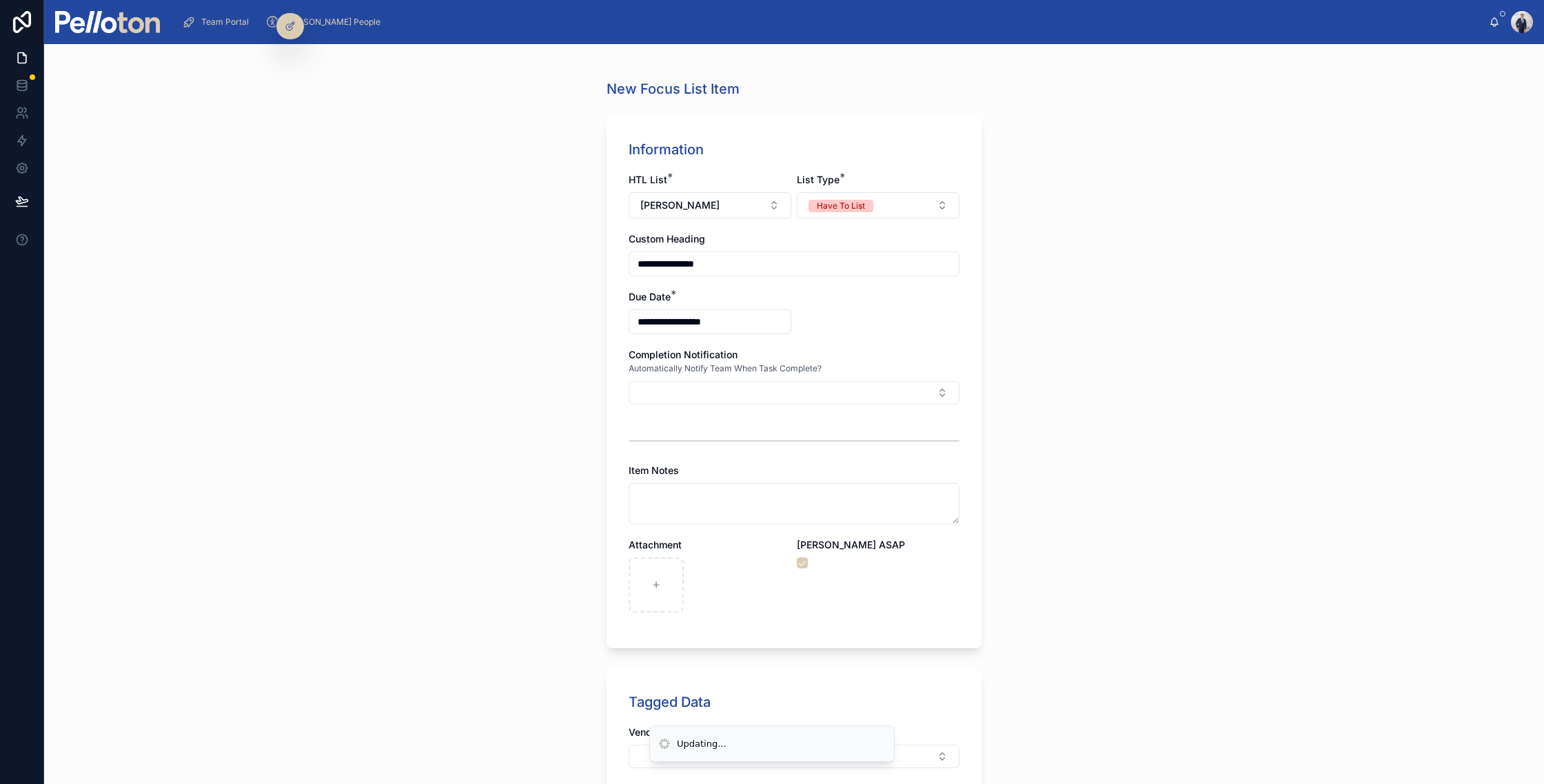
scroll to position [151, 0]
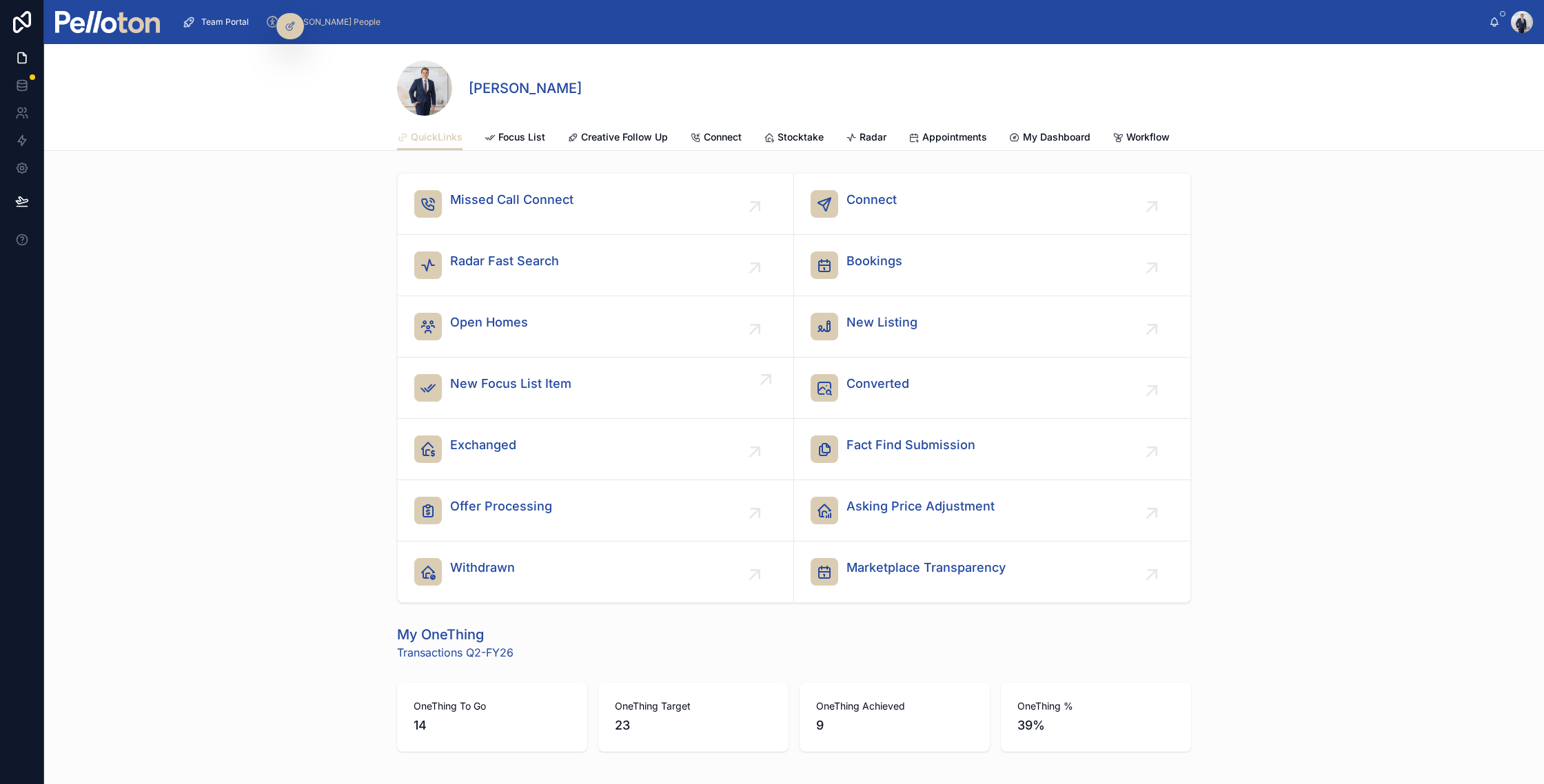
click at [516, 385] on span "New Focus List Item" at bounding box center [510, 384] width 121 height 20
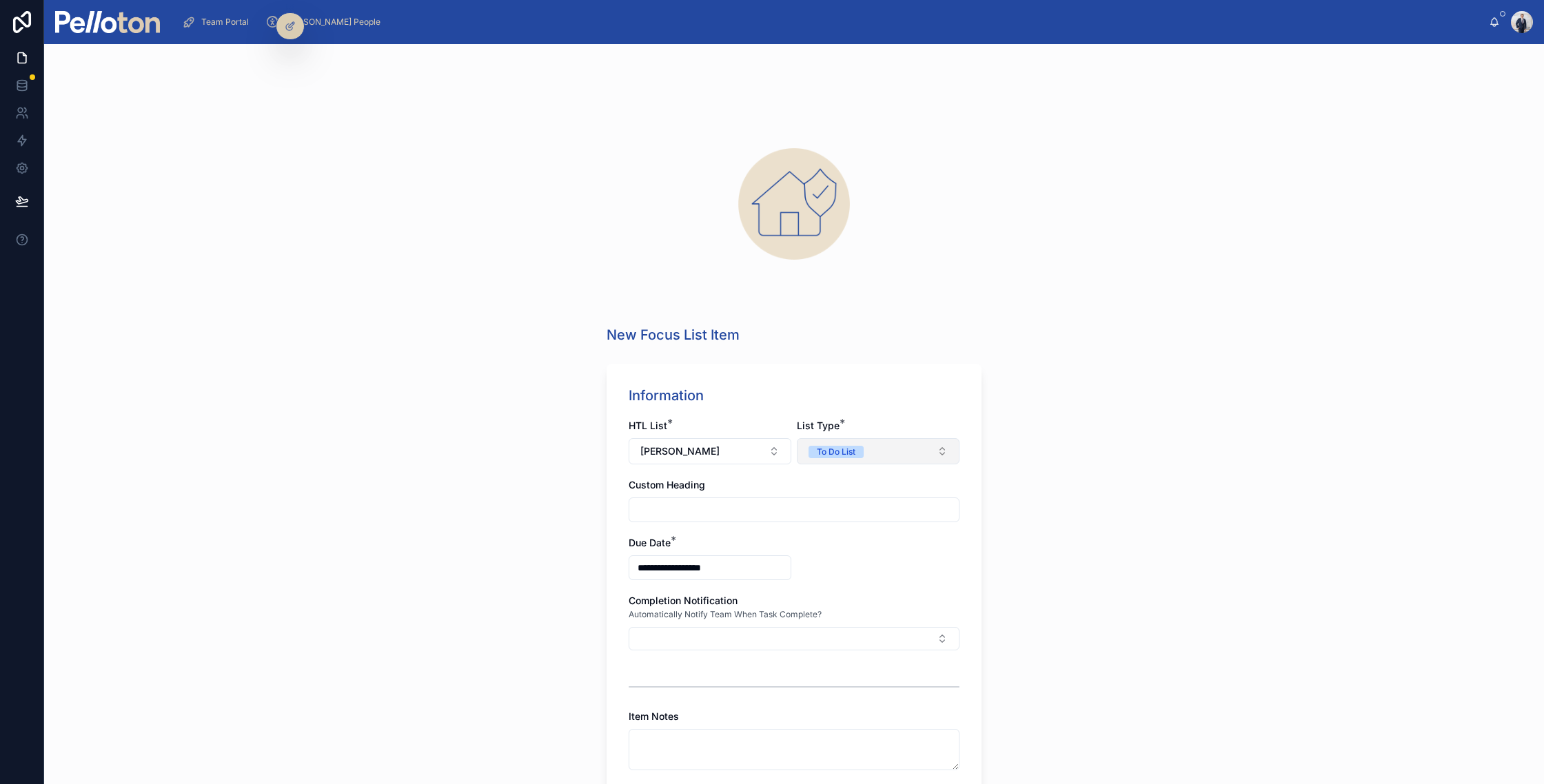
click at [896, 448] on button "To Do List" at bounding box center [878, 451] width 162 height 26
click at [831, 498] on div "Have To List" at bounding box center [878, 507] width 165 height 21
click at [763, 502] on input "text" at bounding box center [794, 510] width 330 height 20
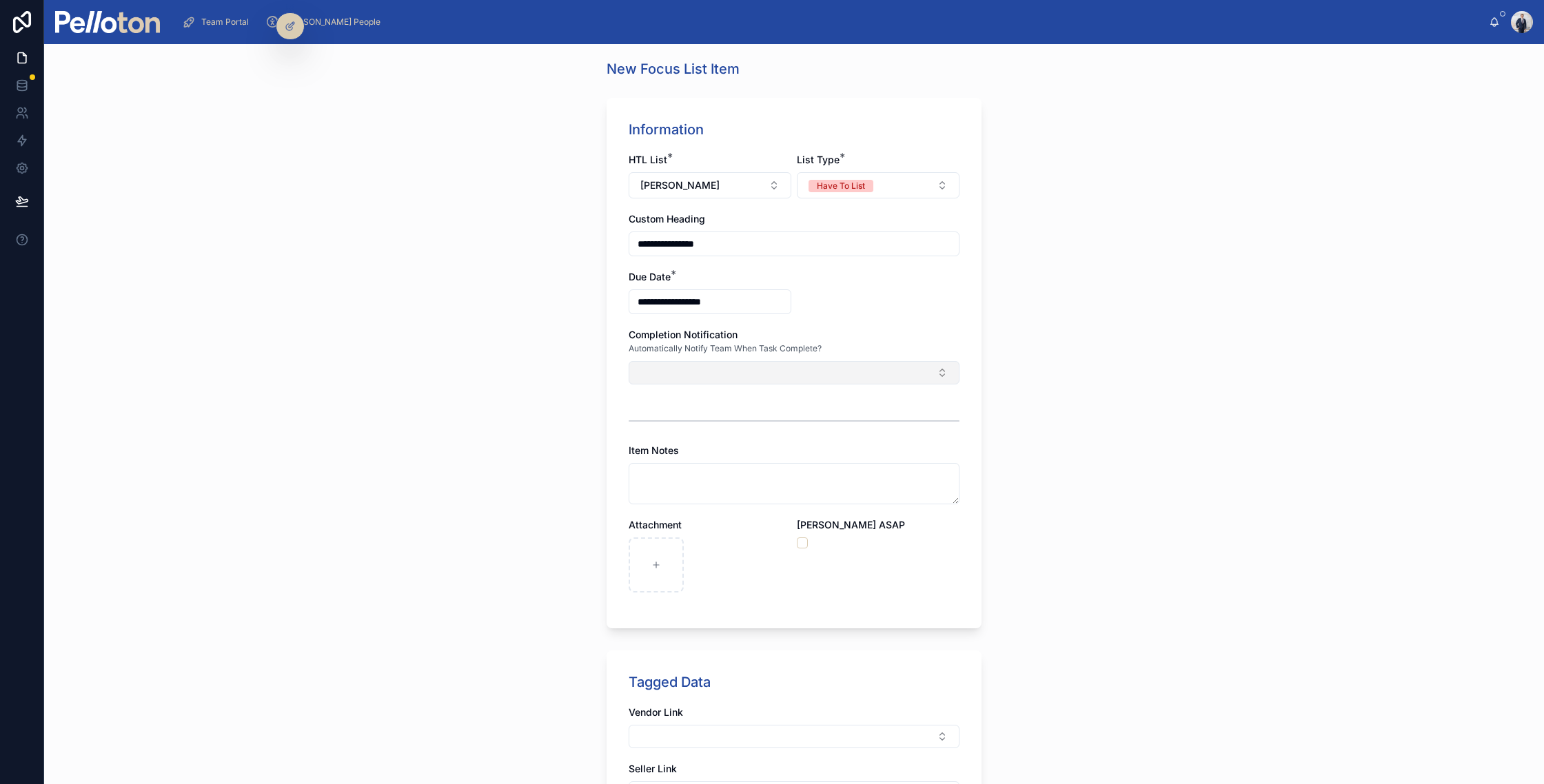
scroll to position [279, 0]
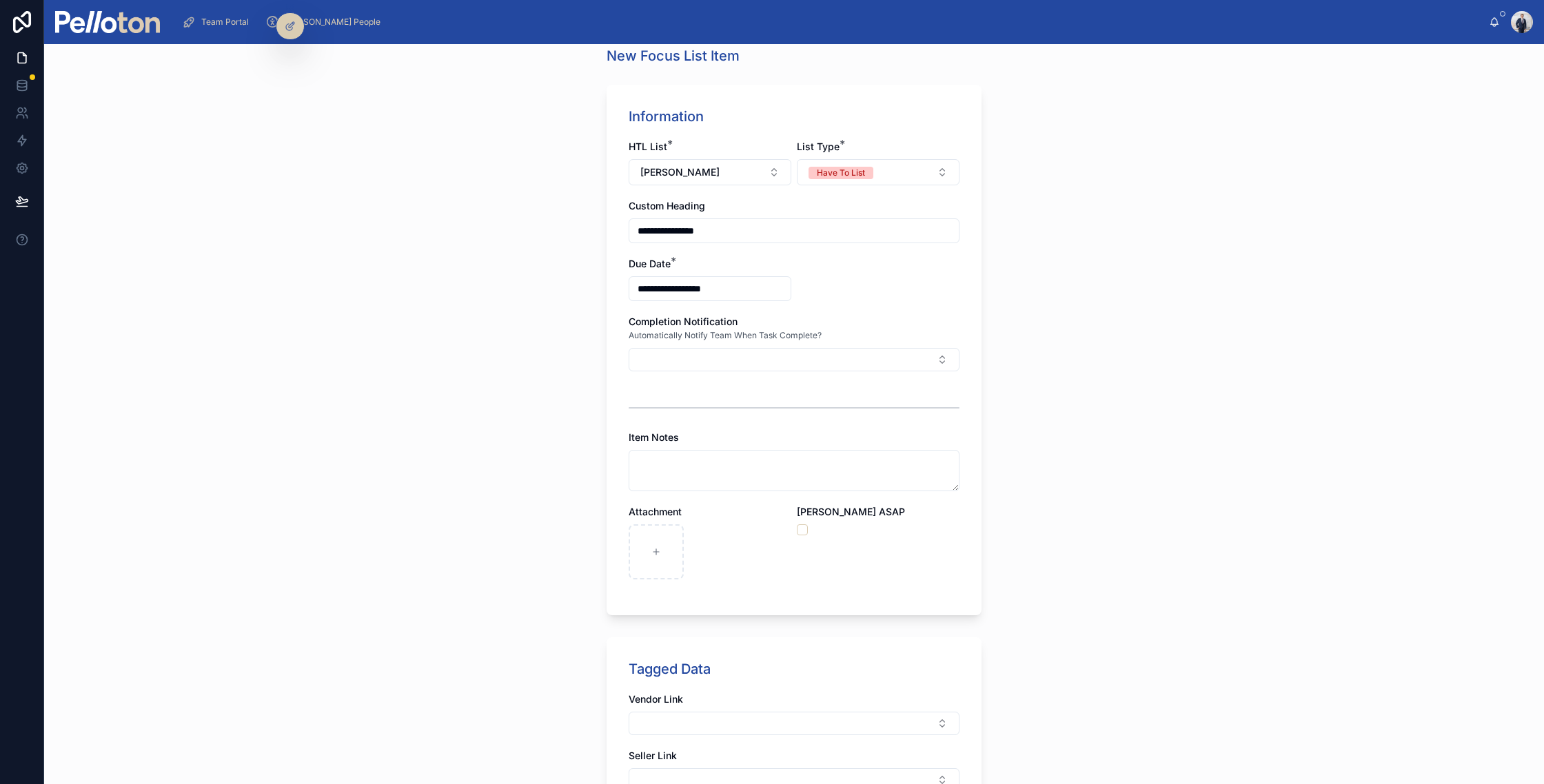
type input "**********"
click at [802, 526] on button "button" at bounding box center [802, 530] width 11 height 11
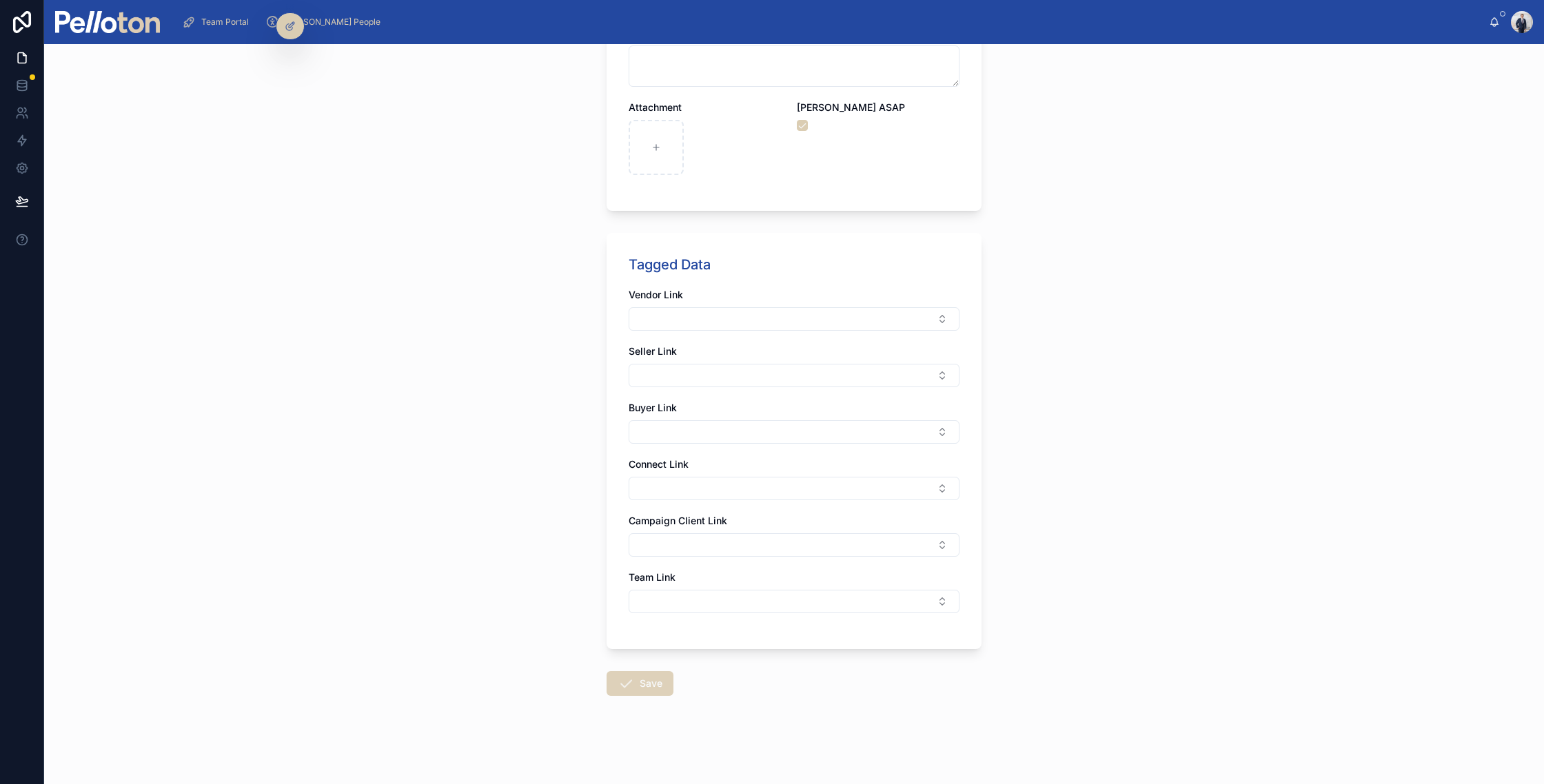
click at [651, 676] on button "Save" at bounding box center [640, 683] width 67 height 24
